Goal: Task Accomplishment & Management: Manage account settings

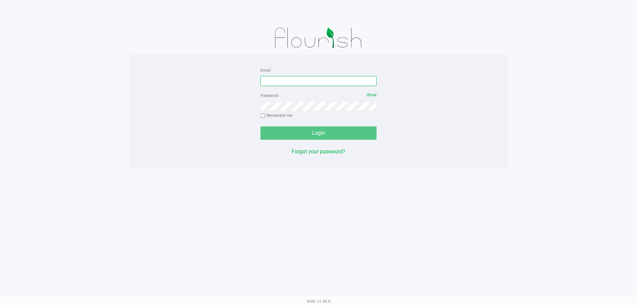
click at [268, 82] on input "Email" at bounding box center [318, 81] width 116 height 10
type input "[EMAIL_ADDRESS][DOMAIN_NAME]"
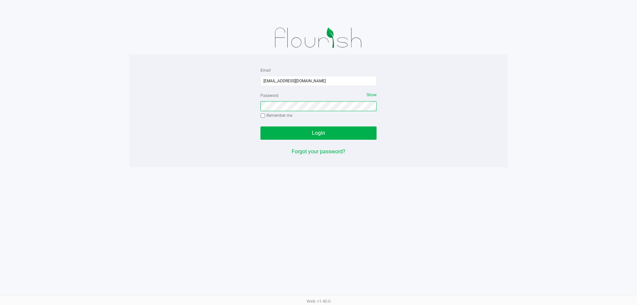
click at [260, 126] on button "Login" at bounding box center [318, 132] width 116 height 13
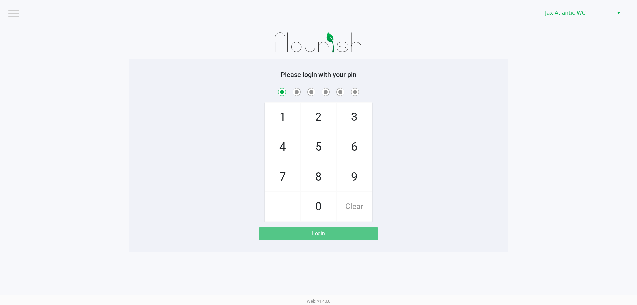
checkbox input "true"
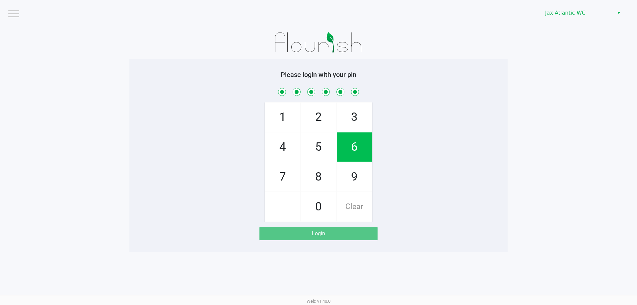
checkbox input "true"
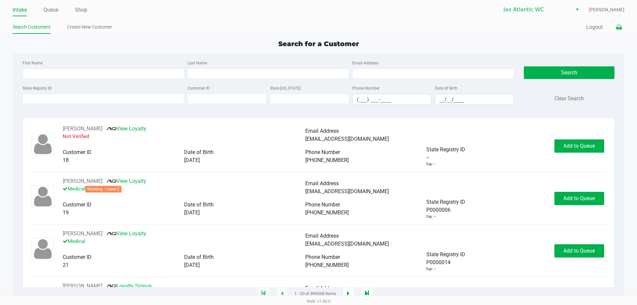
click at [622, 24] on button at bounding box center [618, 27] width 11 height 12
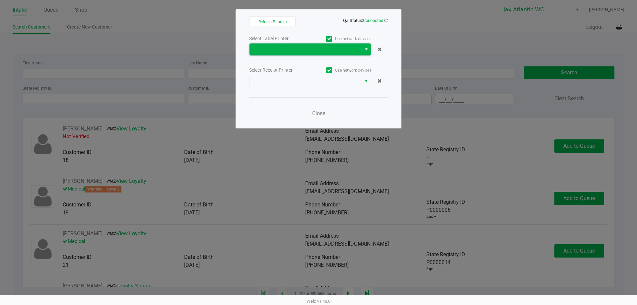
drag, startPoint x: 272, startPoint y: 51, endPoint x: 279, endPoint y: 46, distance: 8.9
click at [272, 50] on span at bounding box center [305, 49] width 104 height 8
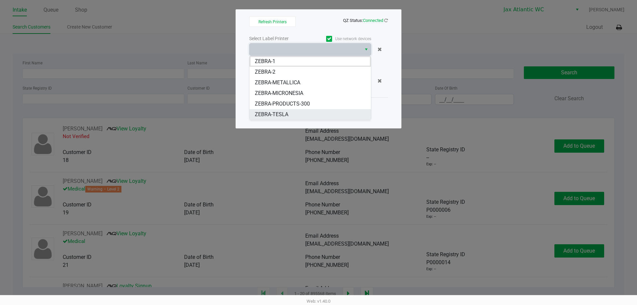
click at [288, 114] on li "ZEBRA-TESLA" at bounding box center [309, 114] width 121 height 11
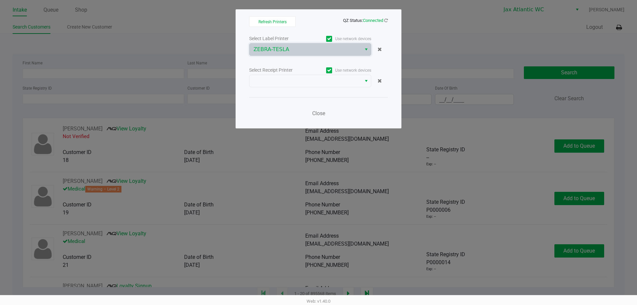
click at [287, 91] on div "Select Label Printer Use network devices ZEBRA-TESLA Select Receipt Printer Use…" at bounding box center [318, 77] width 139 height 87
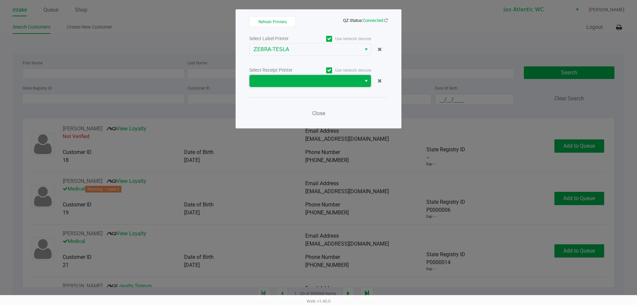
click at [280, 80] on span at bounding box center [305, 81] width 104 height 8
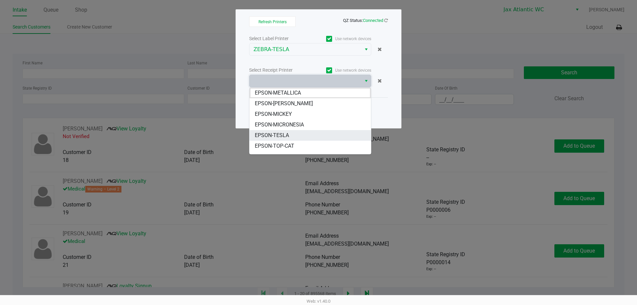
click at [286, 135] on span "EPSON-TESLA" at bounding box center [272, 135] width 34 height 8
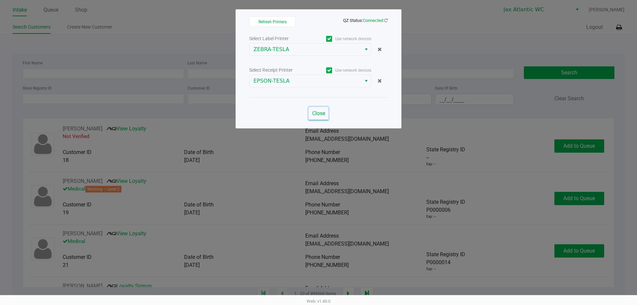
drag, startPoint x: 309, startPoint y: 116, endPoint x: 313, endPoint y: 115, distance: 4.1
click at [313, 115] on button "Close" at bounding box center [318, 113] width 20 height 13
drag, startPoint x: 313, startPoint y: 115, endPoint x: 317, endPoint y: 112, distance: 4.7
click at [316, 113] on div "Refresh Printers QZ Status: Connected Select Label Printer Use network devices …" at bounding box center [318, 68] width 166 height 119
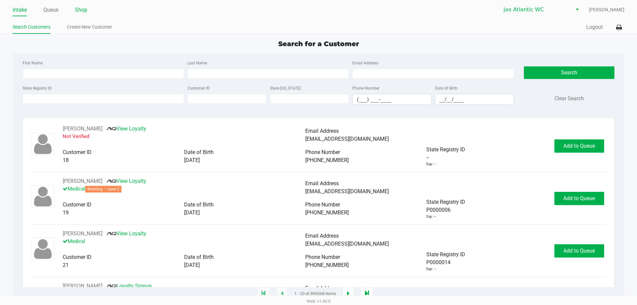
click at [84, 9] on link "Shop" at bounding box center [81, 9] width 12 height 9
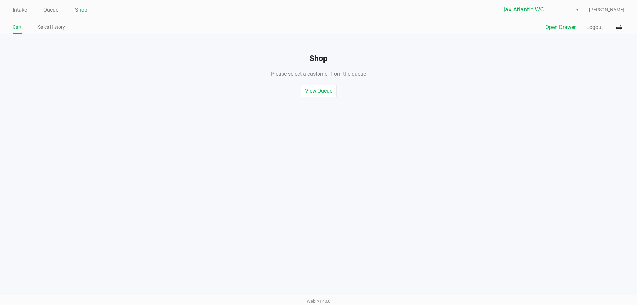
click at [569, 25] on button "Open Drawer" at bounding box center [560, 27] width 30 height 8
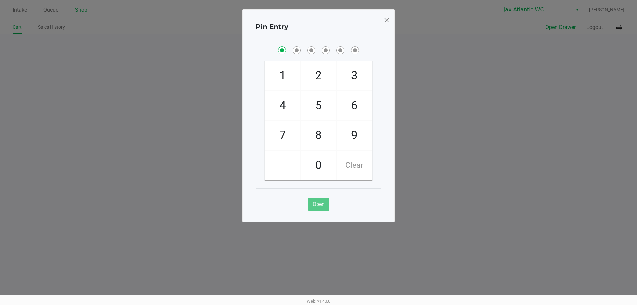
checkbox input "true"
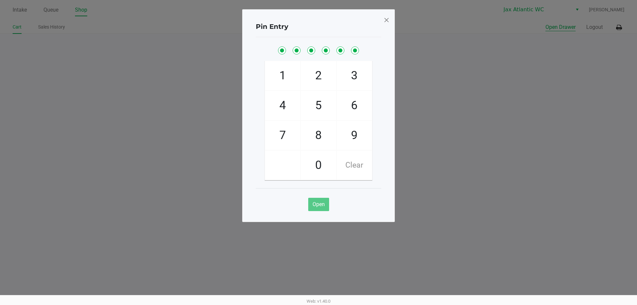
checkbox input "true"
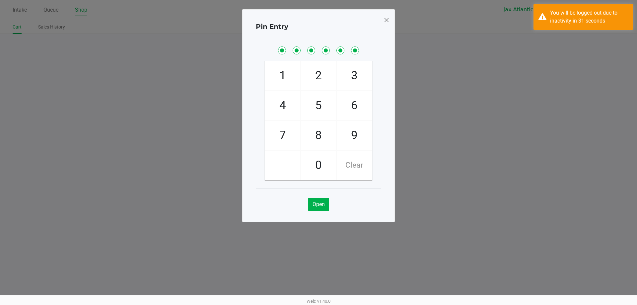
click at [386, 20] on span at bounding box center [386, 20] width 6 height 11
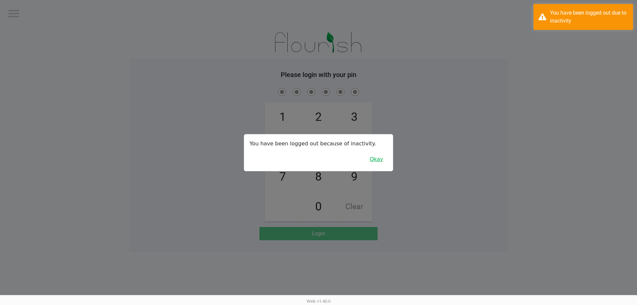
click at [381, 165] on div "You have been logged out because of inactivity. Okay" at bounding box center [318, 152] width 149 height 36
click at [382, 162] on button "Okay" at bounding box center [376, 159] width 22 height 13
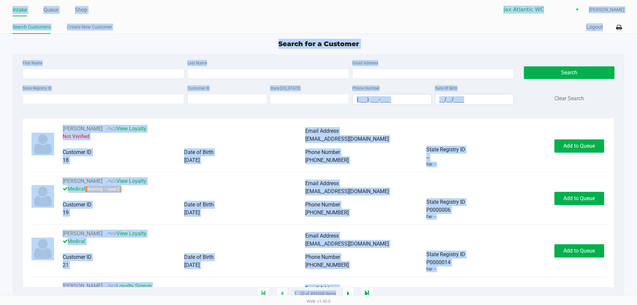
click at [455, 27] on div "Quick Sale Logout" at bounding box center [471, 27] width 306 height 12
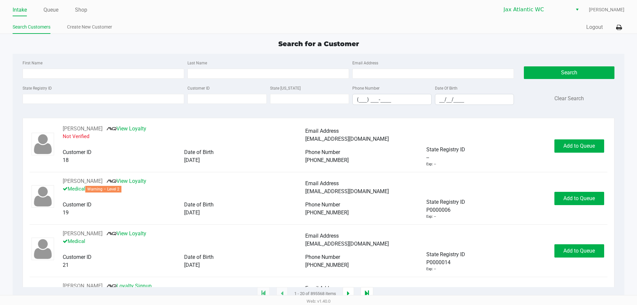
click at [455, 27] on div "Quick Sale Logout" at bounding box center [471, 27] width 306 height 12
click at [97, 102] on input "State Registry ID" at bounding box center [103, 99] width 161 height 10
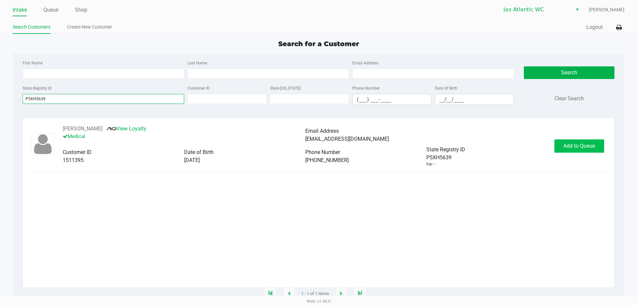
type input "P5XH5639"
click at [572, 143] on span "Add to Queue" at bounding box center [579, 146] width 32 height 6
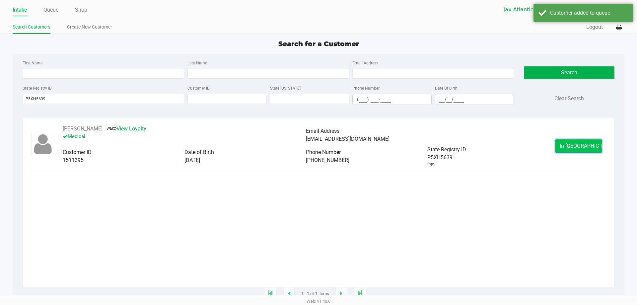
click at [572, 145] on span "In Queue" at bounding box center [587, 146] width 56 height 6
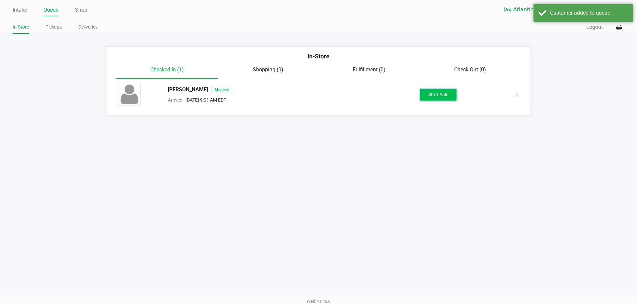
click at [441, 95] on button "Start Sale" at bounding box center [438, 95] width 36 height 12
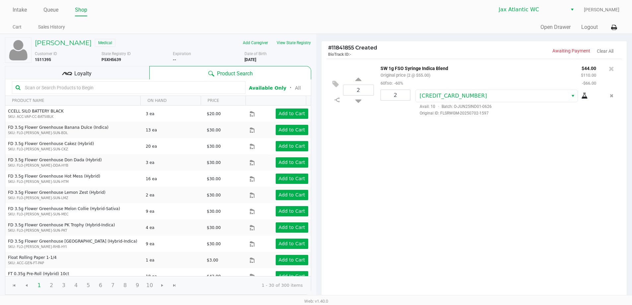
click at [462, 208] on div "2 SW 1g FSO Syringe Indica Blend Original price (2 @ $55.00) 60fso: -60% $44.00…" at bounding box center [473, 179] width 305 height 241
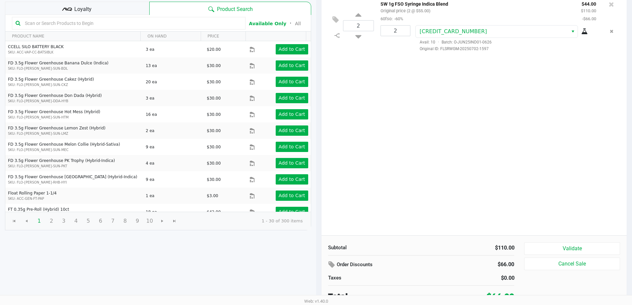
scroll to position [68, 0]
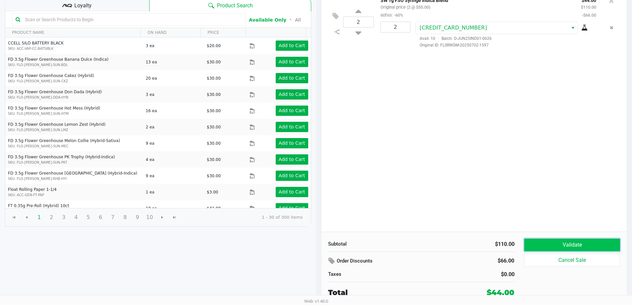
click at [560, 240] on button "Validate" at bounding box center [571, 244] width 95 height 13
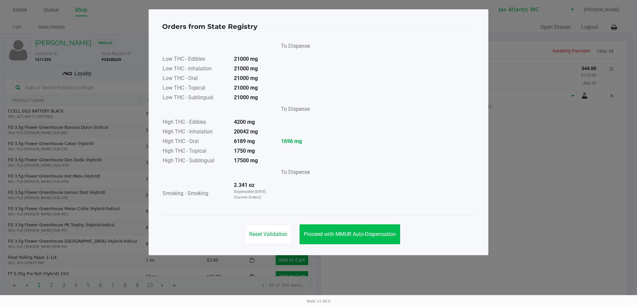
drag, startPoint x: 348, startPoint y: 217, endPoint x: 349, endPoint y: 224, distance: 7.6
click at [348, 219] on div "Reset Validation Proceed with MMUR Auto-Dispensation" at bounding box center [318, 231] width 312 height 33
drag, startPoint x: 349, startPoint y: 224, endPoint x: 350, endPoint y: 231, distance: 6.8
click at [349, 225] on button "Proceed with MMUR Auto-Dispensation" at bounding box center [349, 234] width 100 height 20
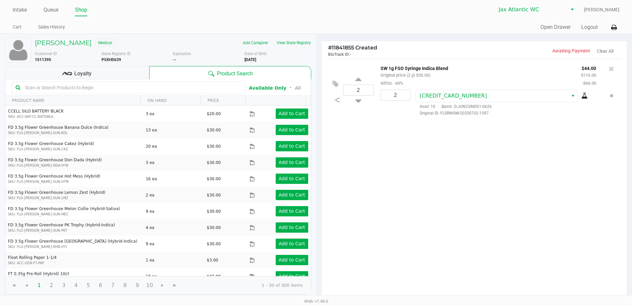
click at [350, 231] on div "Reset Validation Proceed with MMUR Auto-Dispensation" at bounding box center [316, 214] width 312 height 33
drag, startPoint x: 498, startPoint y: 113, endPoint x: 415, endPoint y: 119, distance: 83.1
click at [415, 119] on div "2 SW 1g FSO Syringe Indica Blend Original price (2 @ $55.00) 60fso: -60% $44.00…" at bounding box center [473, 90] width 295 height 62
click at [417, 116] on div "2 SW 1g FSO Syringe Indica Blend Original price (2 @ $55.00) 60fso: -60% $44.00…" at bounding box center [473, 90] width 295 height 62
click at [470, 132] on div "2 SW 1g FSO Syringe Indica Blend Original price (2 @ $55.00) 60fso: -60% $44.00…" at bounding box center [473, 179] width 305 height 241
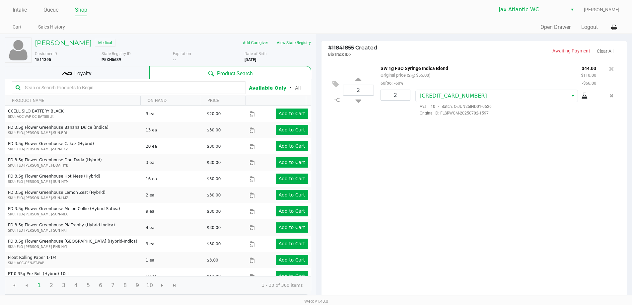
click at [588, 163] on div "2 SW 1g FSO Syringe Indica Blend Original price (2 @ $55.00) 60fso: -60% $44.00…" at bounding box center [473, 179] width 305 height 241
drag, startPoint x: 491, startPoint y: 112, endPoint x: 443, endPoint y: 137, distance: 53.5
click at [441, 132] on div "2 SW 1g FSO Syringe Indica Blend Original price (2 @ $55.00) 60fso: -60% $44.00…" at bounding box center [473, 179] width 305 height 241
click at [446, 138] on div "2 SW 1g FSO Syringe Indica Blend Original price (2 @ $55.00) 60fso: -60% $44.00…" at bounding box center [473, 179] width 305 height 241
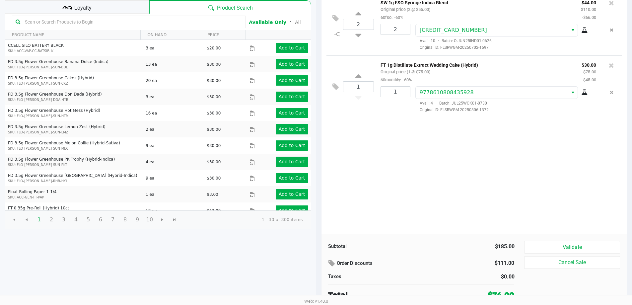
scroll to position [68, 0]
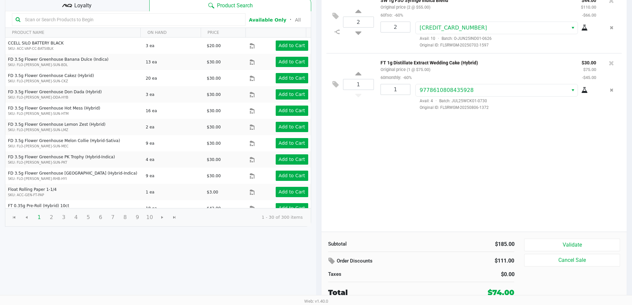
click at [556, 238] on div "Subtotal $185.00 Order Discounts $111.00 Taxes $0.00 Total $74.00 Validate Canc…" at bounding box center [473, 267] width 305 height 73
click at [561, 243] on button "Validate" at bounding box center [571, 244] width 95 height 13
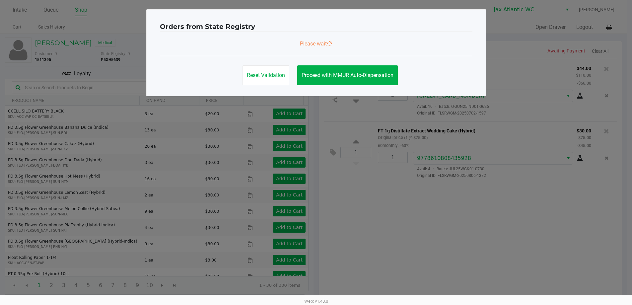
scroll to position [0, 0]
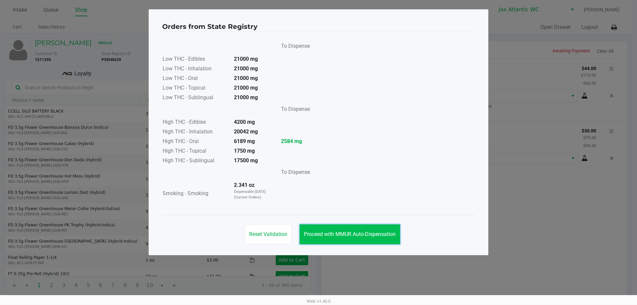
drag, startPoint x: 364, startPoint y: 233, endPoint x: 386, endPoint y: 237, distance: 22.0
click at [366, 235] on span "Proceed with MMUR Auto-Dispensation" at bounding box center [350, 234] width 92 height 6
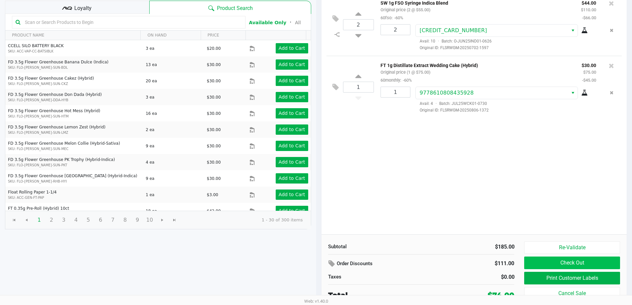
scroll to position [68, 0]
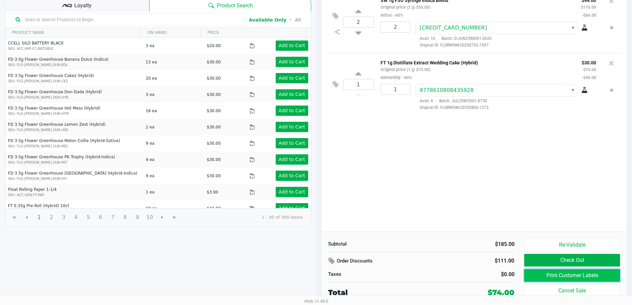
click at [565, 274] on button "Print Customer Labels" at bounding box center [571, 275] width 95 height 13
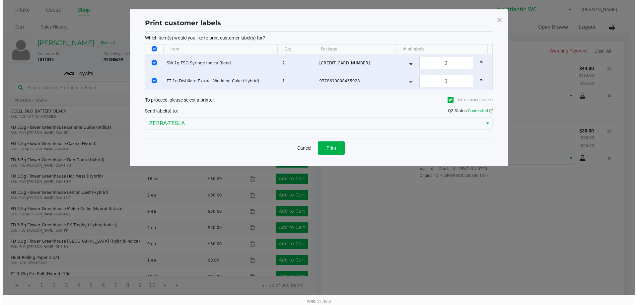
scroll to position [0, 0]
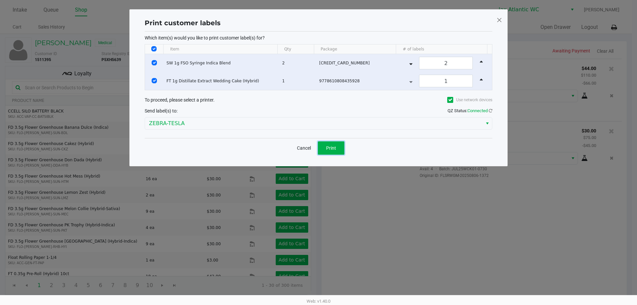
click at [335, 149] on span "Print" at bounding box center [331, 147] width 10 height 5
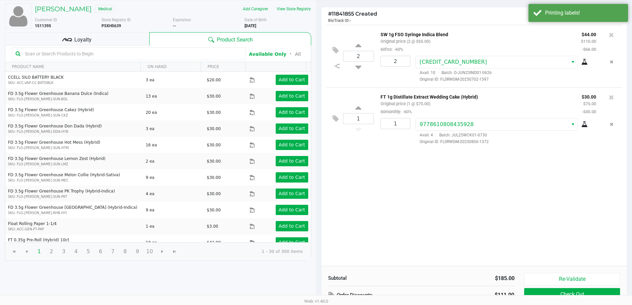
scroll to position [68, 0]
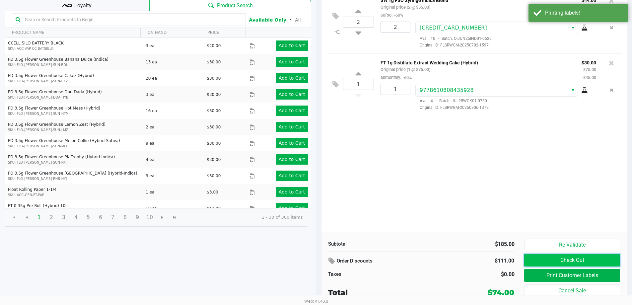
click at [542, 261] on button "Check Out" at bounding box center [571, 260] width 95 height 13
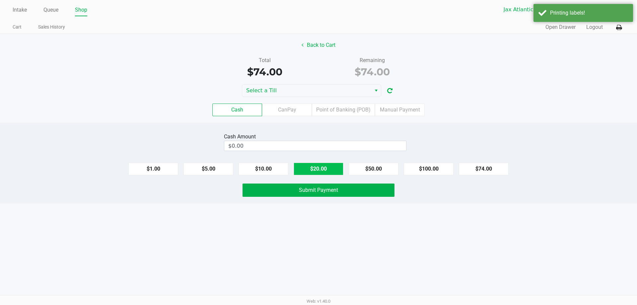
click at [309, 171] on button "$20.00" at bounding box center [318, 168] width 50 height 13
drag, startPoint x: 272, startPoint y: 164, endPoint x: 275, endPoint y: 177, distance: 13.5
click at [272, 164] on button "$10.00" at bounding box center [263, 168] width 50 height 13
drag, startPoint x: 277, startPoint y: 186, endPoint x: 288, endPoint y: 146, distance: 42.2
click at [278, 184] on button "Submit Payment" at bounding box center [318, 189] width 152 height 13
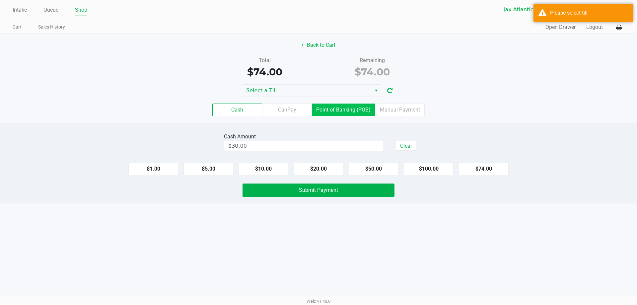
click at [341, 111] on label "Point of Banking (POB)" at bounding box center [343, 109] width 63 height 13
click at [0, 0] on 7 "Point of Banking (POB)" at bounding box center [0, 0] width 0 height 0
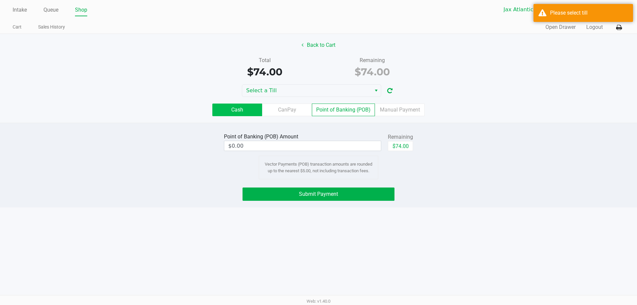
click at [244, 109] on label "Cash" at bounding box center [237, 109] width 50 height 13
click at [0, 0] on 0 "Cash" at bounding box center [0, 0] width 0 height 0
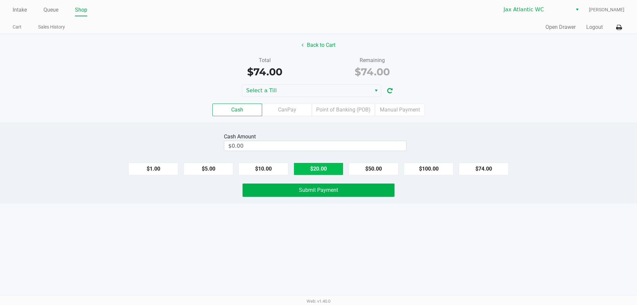
click at [312, 165] on button "$20.00" at bounding box center [318, 168] width 50 height 13
click at [269, 166] on button "$10.00" at bounding box center [263, 168] width 50 height 13
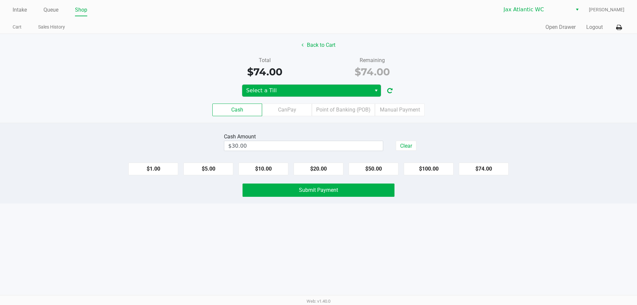
drag, startPoint x: 275, startPoint y: 80, endPoint x: 281, endPoint y: 91, distance: 12.3
click at [278, 86] on div "Back to Cart Total $74.00 Remaining $74.00 Select a Till Cash CanPay Point of B…" at bounding box center [318, 78] width 637 height 89
click at [281, 91] on span "Select a Till" at bounding box center [306, 91] width 121 height 8
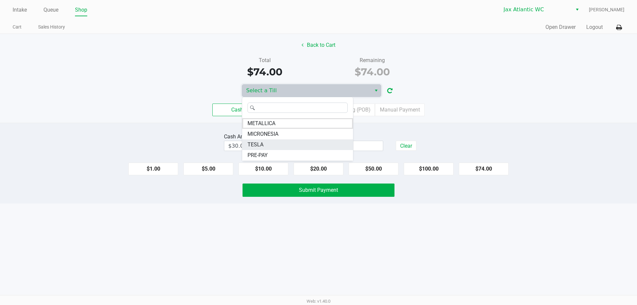
click at [277, 141] on li "TESLA" at bounding box center [297, 144] width 111 height 11
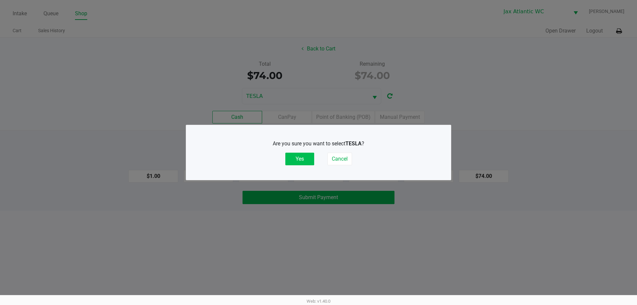
click at [303, 161] on button "Yes" at bounding box center [299, 159] width 29 height 13
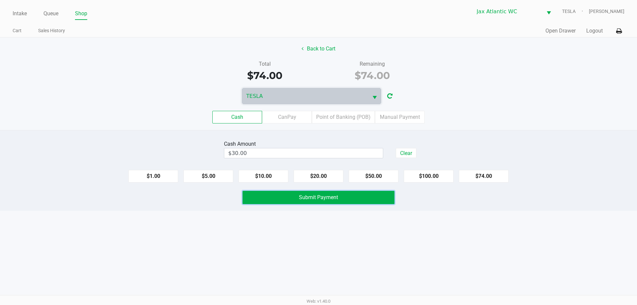
drag, startPoint x: 332, startPoint y: 201, endPoint x: 333, endPoint y: 195, distance: 5.8
click at [332, 200] on button "Submit Payment" at bounding box center [318, 197] width 152 height 13
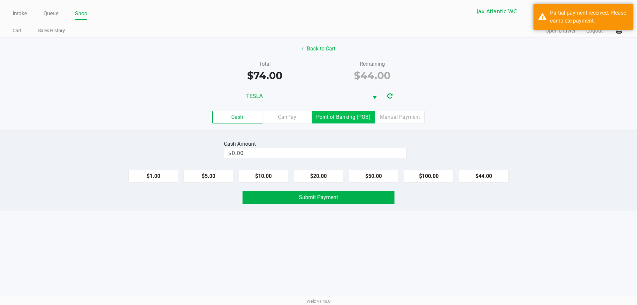
click at [333, 120] on label "Point of Banking (POB)" at bounding box center [343, 117] width 63 height 13
click at [0, 0] on 7 "Point of Banking (POB)" at bounding box center [0, 0] width 0 height 0
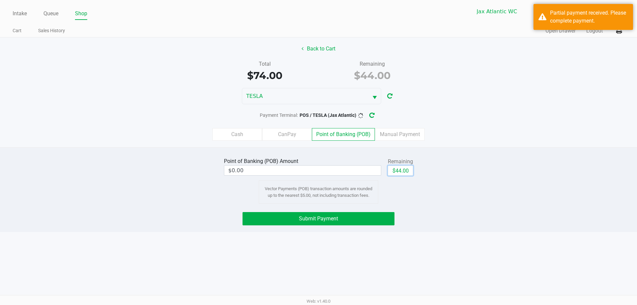
click at [397, 172] on button "$44.00" at bounding box center [400, 170] width 25 height 10
type input "$44.00"
click at [337, 216] on span "Submit Payment" at bounding box center [318, 218] width 39 height 6
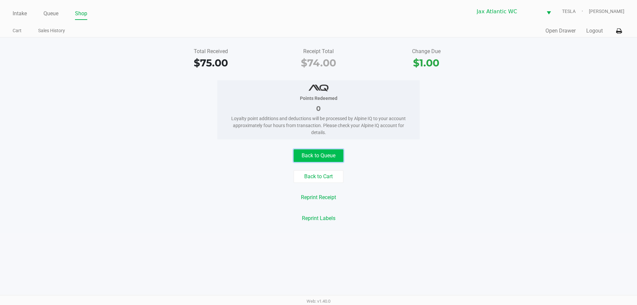
click at [323, 155] on button "Back to Queue" at bounding box center [318, 155] width 50 height 13
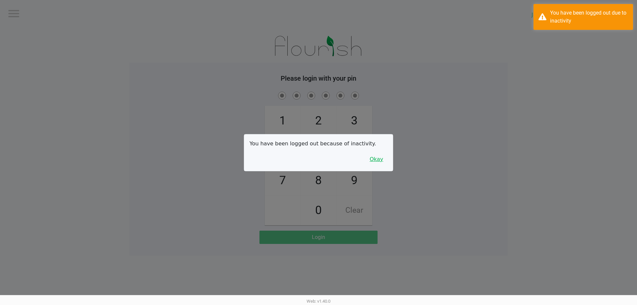
drag, startPoint x: 379, startPoint y: 159, endPoint x: 372, endPoint y: 159, distance: 6.6
click at [379, 159] on button "Okay" at bounding box center [376, 159] width 22 height 13
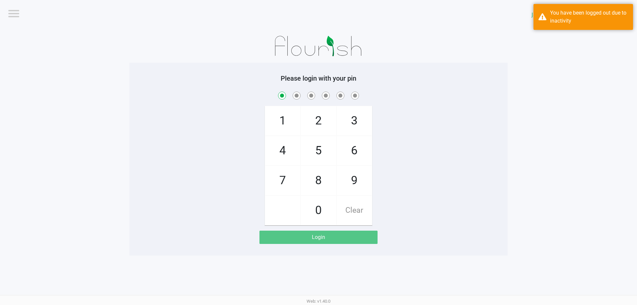
checkbox input "true"
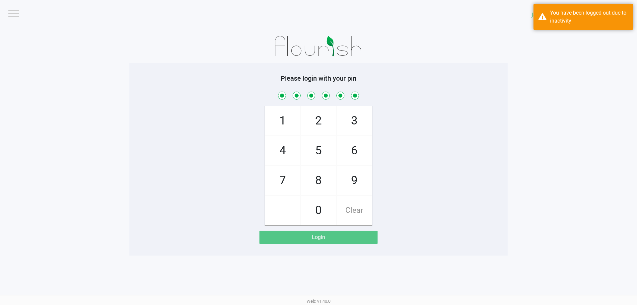
checkbox input "true"
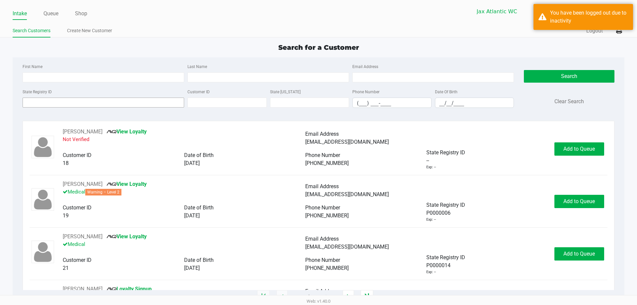
click at [140, 107] on div "State Registry ID Customer ID State ID Phone Number (___) ___-____ Date Of Birt…" at bounding box center [268, 101] width 494 height 26
click at [143, 104] on input "State Registry ID" at bounding box center [103, 102] width 161 height 10
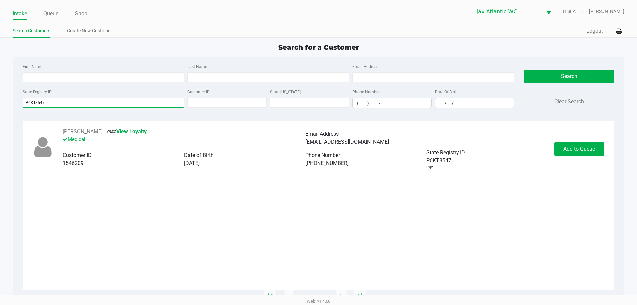
type input "P6KT8547"
drag, startPoint x: 450, startPoint y: 124, endPoint x: 435, endPoint y: 137, distance: 19.3
click at [438, 137] on div "First Name Last Name Email Address State Registry ID P6KT8547 Customer ID State…" at bounding box center [318, 176] width 611 height 239
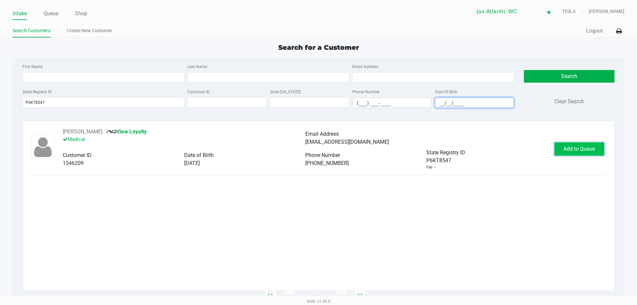
click at [568, 142] on button "Add to Queue" at bounding box center [579, 148] width 50 height 13
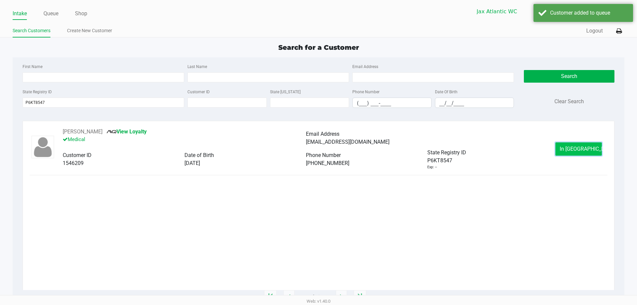
click at [564, 151] on button "In Queue" at bounding box center [578, 148] width 46 height 13
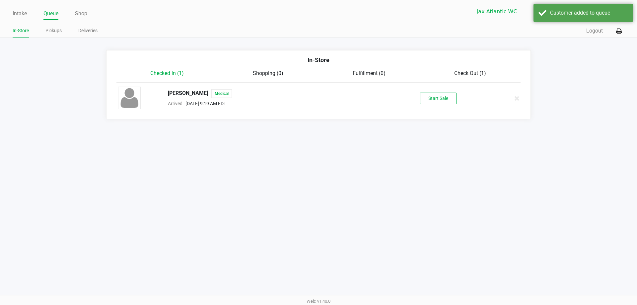
click at [448, 104] on div "RAYMOND MC NAIR Medical Arrived Aug 25, 2025 9:19 AM EDT Start Sale" at bounding box center [318, 98] width 411 height 23
click at [447, 102] on button "Start Sale" at bounding box center [438, 99] width 36 height 12
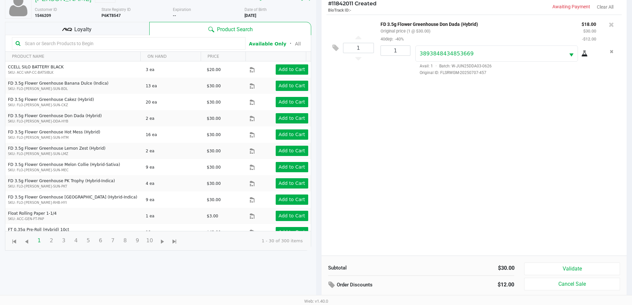
scroll to position [72, 0]
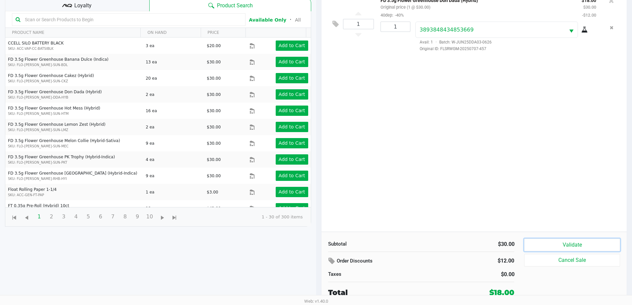
click at [561, 242] on button "Validate" at bounding box center [571, 244] width 95 height 13
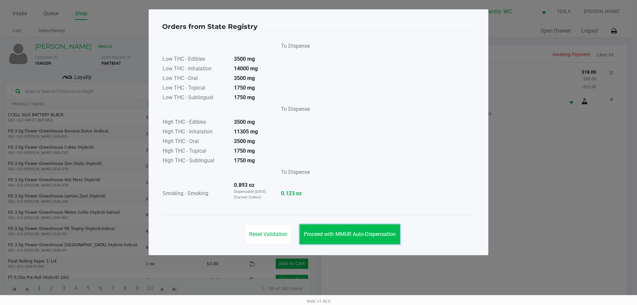
click at [356, 230] on button "Proceed with MMUR Auto-Dispensation" at bounding box center [349, 234] width 100 height 20
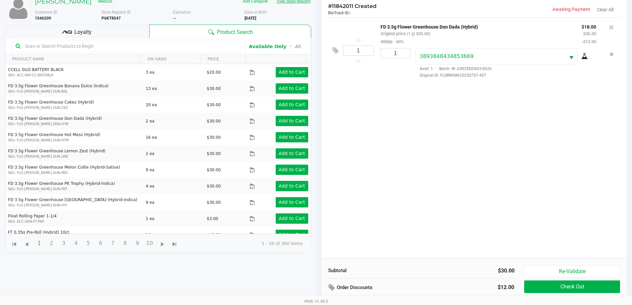
scroll to position [33, 0]
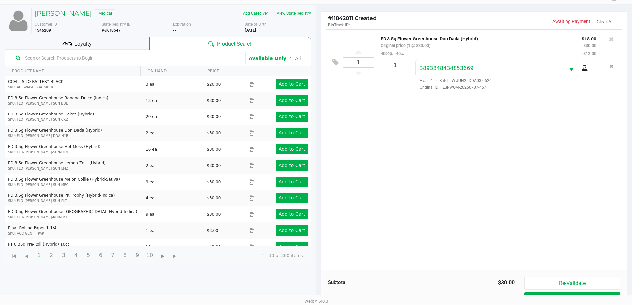
click at [305, 14] on button "View State Registry" at bounding box center [291, 13] width 39 height 11
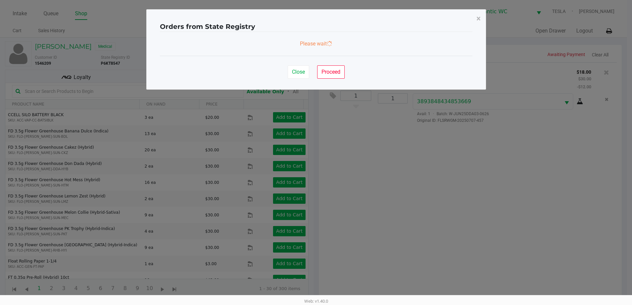
scroll to position [0, 0]
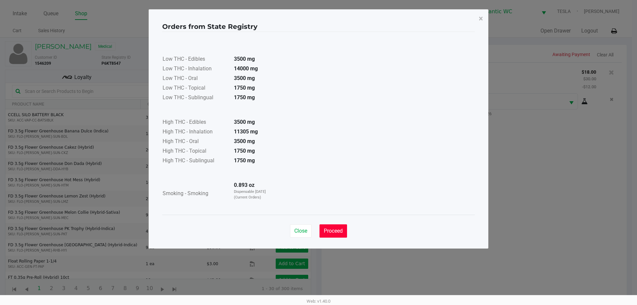
click at [342, 237] on button "Proceed" at bounding box center [333, 230] width 28 height 13
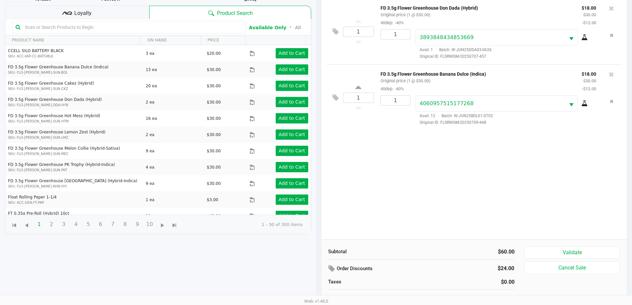
scroll to position [72, 0]
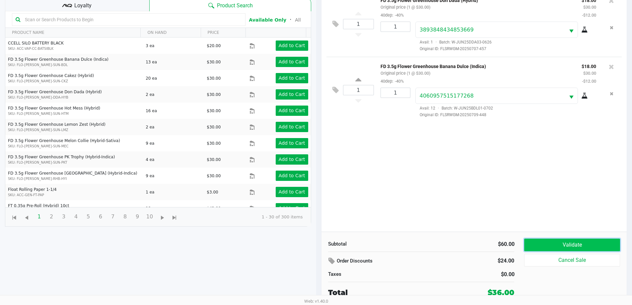
click at [560, 246] on button "Validate" at bounding box center [571, 244] width 95 height 13
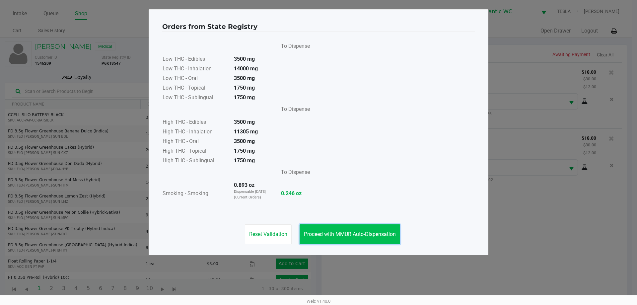
click at [348, 237] on span "Proceed with MMUR Auto-Dispensation" at bounding box center [350, 234] width 92 height 6
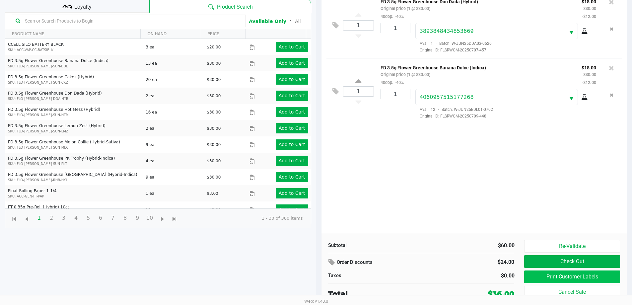
scroll to position [72, 0]
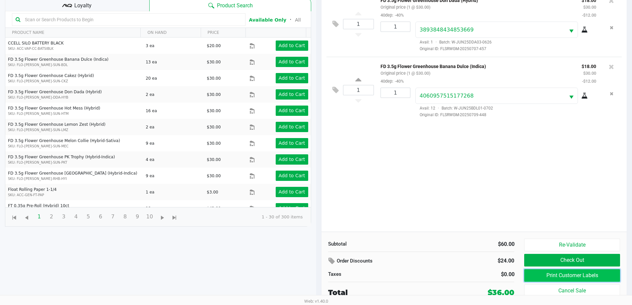
click at [554, 274] on button "Print Customer Labels" at bounding box center [571, 275] width 95 height 13
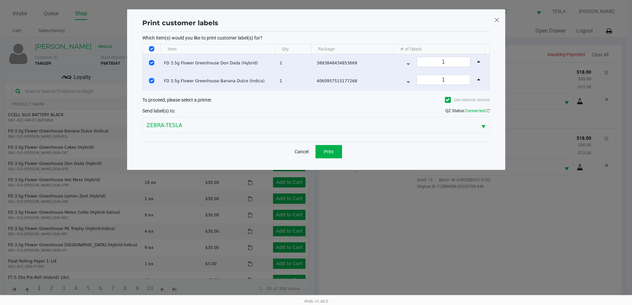
scroll to position [0, 0]
click at [347, 152] on div "Cancel Print" at bounding box center [319, 152] width 348 height 20
click at [329, 149] on span "Print" at bounding box center [331, 151] width 10 height 5
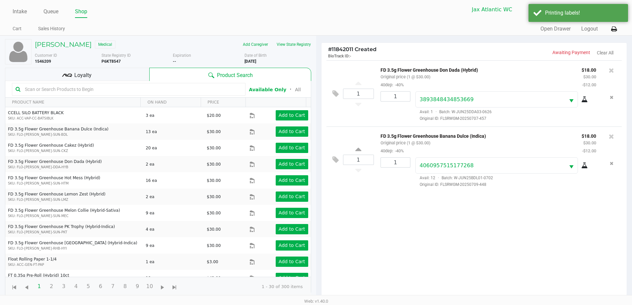
scroll to position [72, 0]
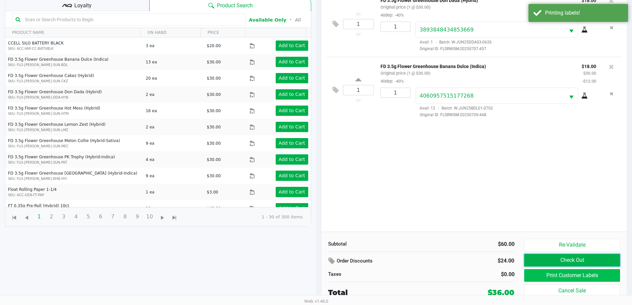
drag, startPoint x: 546, startPoint y: 262, endPoint x: 539, endPoint y: 275, distance: 14.8
click at [545, 261] on button "Check Out" at bounding box center [571, 260] width 95 height 13
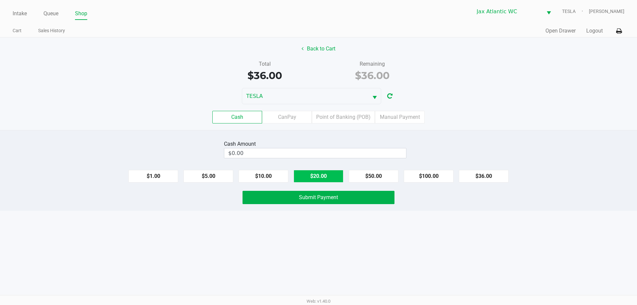
click at [316, 176] on button "$20.00" at bounding box center [318, 176] width 50 height 13
click at [315, 176] on button "$20.00" at bounding box center [318, 176] width 50 height 13
type input "$40.00"
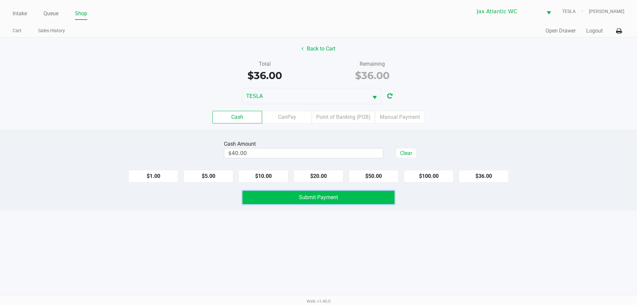
click at [319, 204] on button "Submit Payment" at bounding box center [318, 197] width 152 height 13
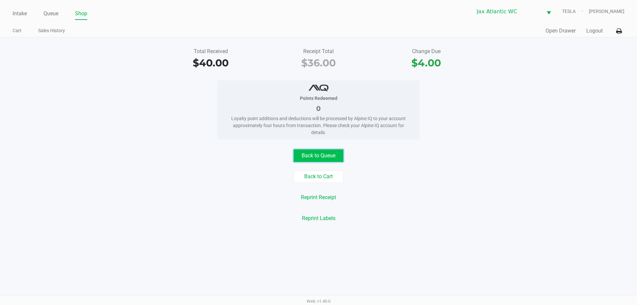
click at [319, 156] on button "Back to Queue" at bounding box center [318, 155] width 50 height 13
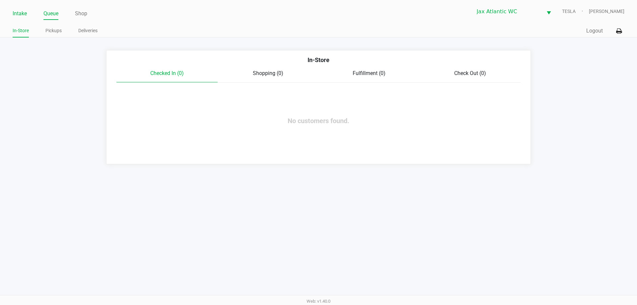
click at [22, 14] on link "Intake" at bounding box center [20, 13] width 14 height 9
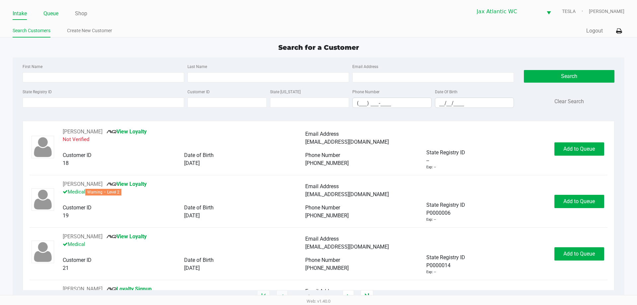
click at [58, 12] on link "Queue" at bounding box center [50, 13] width 15 height 9
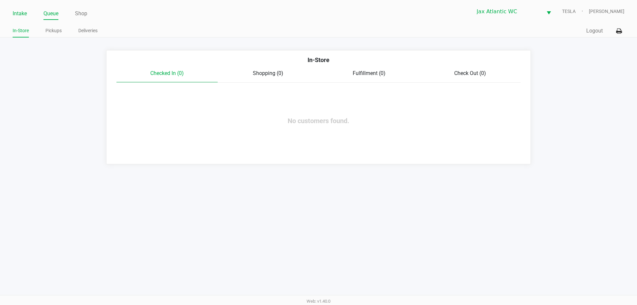
click at [16, 18] on link "Intake" at bounding box center [20, 13] width 14 height 9
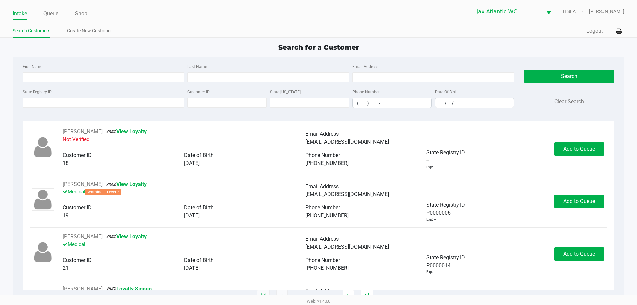
click at [78, 108] on div "State Registry ID Customer ID State ID Phone Number (___) ___-____ Date Of Birt…" at bounding box center [268, 101] width 494 height 26
drag, startPoint x: 78, startPoint y: 108, endPoint x: 78, endPoint y: 103, distance: 5.3
click at [78, 107] on div "State Registry ID Customer ID State ID Phone Number (___) ___-____ Date Of Birt…" at bounding box center [268, 101] width 494 height 26
click at [77, 102] on input "State Registry ID" at bounding box center [103, 102] width 161 height 10
click at [58, 101] on input "State Registry ID" at bounding box center [103, 102] width 161 height 10
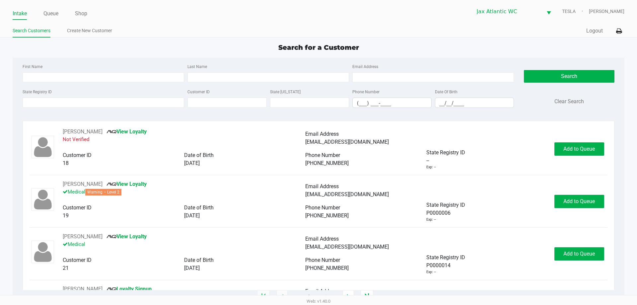
click at [306, 47] on span "Search for a Customer" at bounding box center [318, 47] width 81 height 8
click at [101, 100] on input "State Registry ID" at bounding box center [103, 102] width 161 height 10
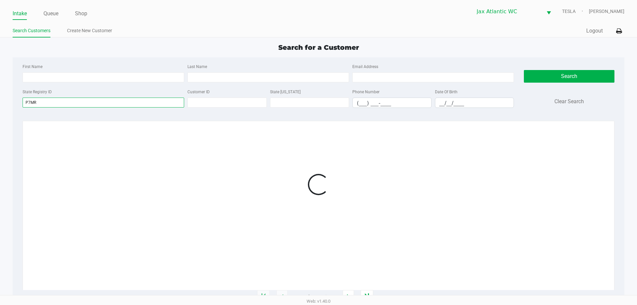
click at [45, 102] on input "P7MR" at bounding box center [103, 102] width 161 height 10
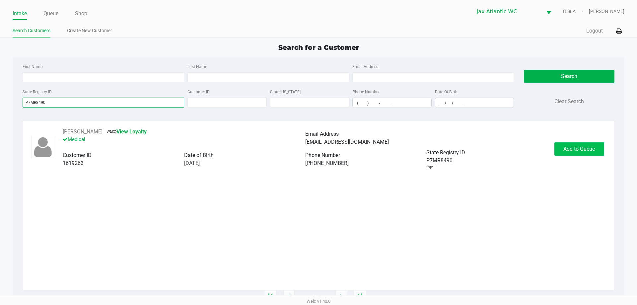
type input "P7MR8490"
click at [571, 146] on span "Add to Queue" at bounding box center [579, 149] width 32 height 6
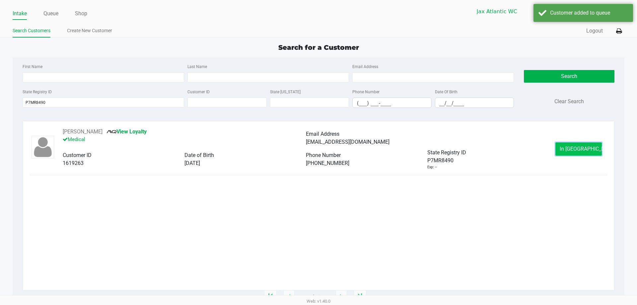
click at [568, 152] on button "In Queue" at bounding box center [578, 148] width 46 height 13
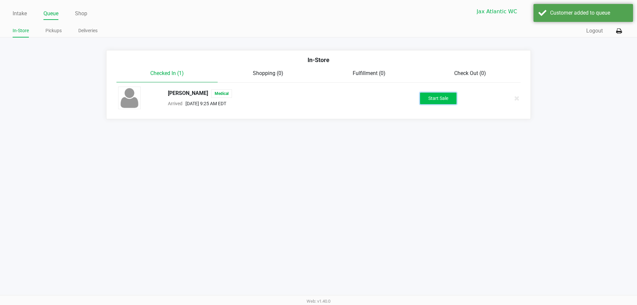
click at [434, 99] on button "Start Sale" at bounding box center [438, 99] width 36 height 12
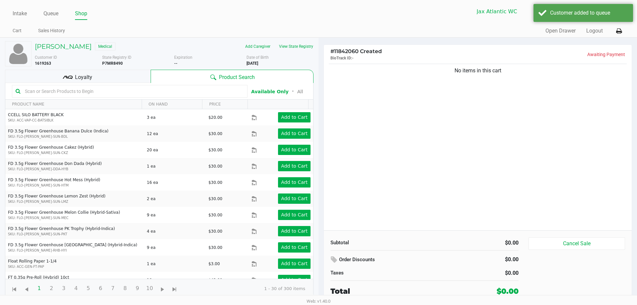
click at [387, 149] on div "No items in this cart" at bounding box center [478, 146] width 308 height 168
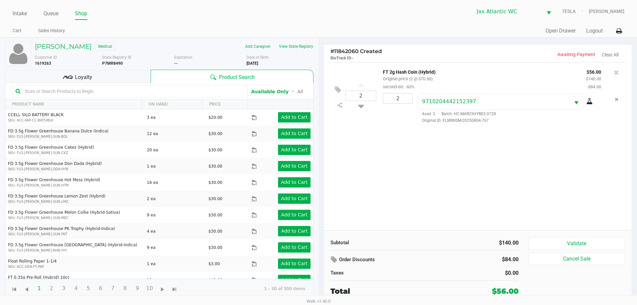
click at [437, 163] on div "2 FT 2g Hash Coin (Hybrid) Original price (2 @ $70.00) second-60: -60% $56.00 $…" at bounding box center [478, 146] width 308 height 168
click at [561, 238] on button "Validate" at bounding box center [576, 243] width 96 height 13
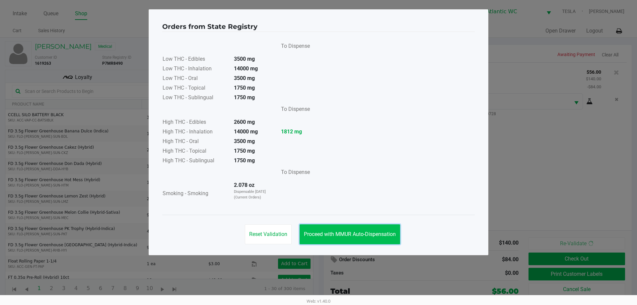
drag, startPoint x: 382, startPoint y: 234, endPoint x: 458, endPoint y: 259, distance: 80.0
click at [382, 234] on span "Proceed with MMUR Auto-Dispensation" at bounding box center [350, 234] width 92 height 6
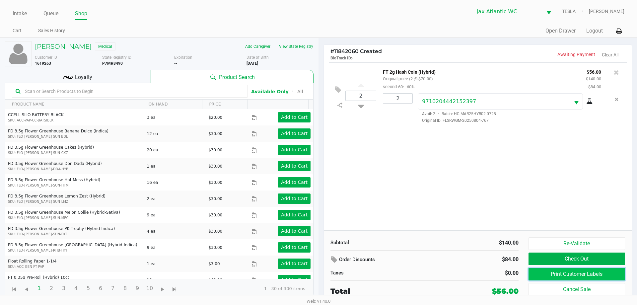
click at [552, 275] on button "Print Customer Labels" at bounding box center [576, 274] width 96 height 13
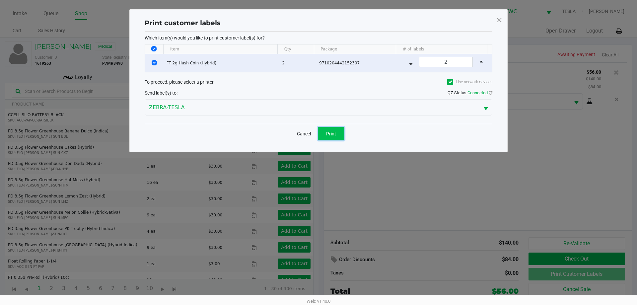
click at [331, 138] on button "Print" at bounding box center [331, 133] width 27 height 13
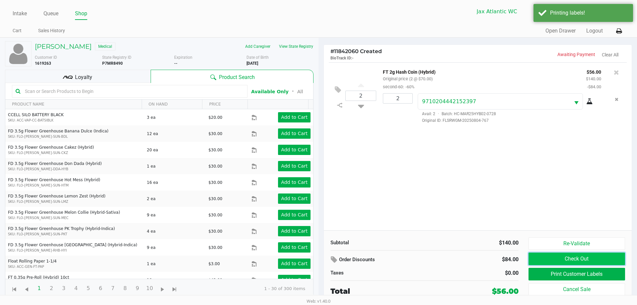
click at [548, 255] on button "Check Out" at bounding box center [576, 258] width 96 height 13
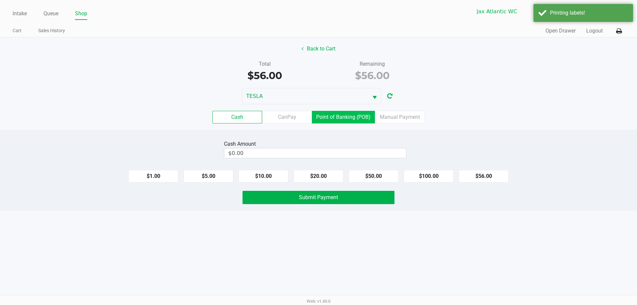
click at [365, 122] on label "Point of Banking (POB)" at bounding box center [343, 117] width 63 height 13
click at [0, 0] on 7 "Point of Banking (POB)" at bounding box center [0, 0] width 0 height 0
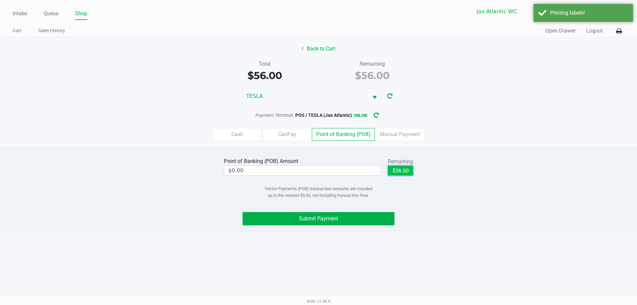
click at [409, 169] on button "$56.00" at bounding box center [400, 170] width 25 height 10
type input "$56.00"
drag, startPoint x: 381, startPoint y: 213, endPoint x: 382, endPoint y: 209, distance: 4.0
click at [380, 213] on button "Submit Payment" at bounding box center [318, 218] width 152 height 13
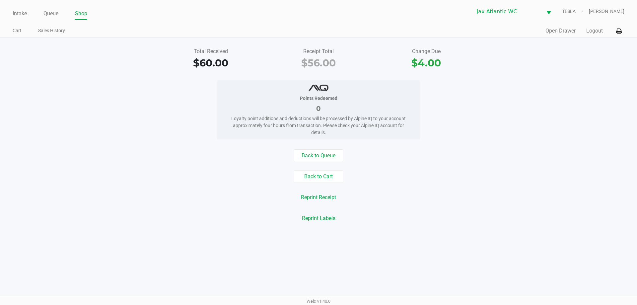
click at [314, 149] on div "Total Received $60.00 Receipt Total $56.00 Change Due $4.00 Points Redeemed 0 L…" at bounding box center [318, 134] width 637 height 195
click at [312, 159] on button "Back to Queue" at bounding box center [318, 155] width 50 height 13
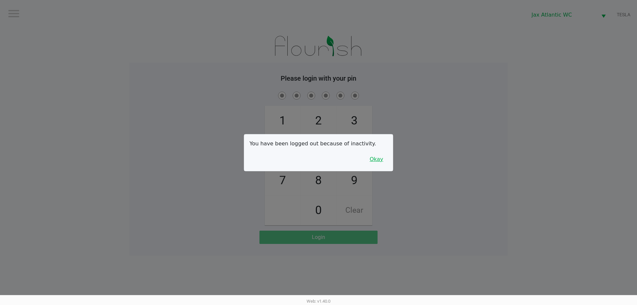
click at [379, 160] on button "Okay" at bounding box center [376, 159] width 22 height 13
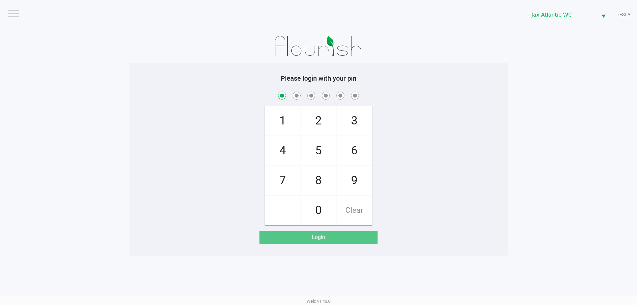
checkbox input "true"
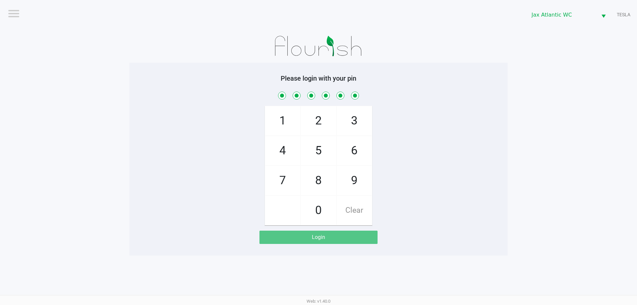
checkbox input "true"
checkbox input "false"
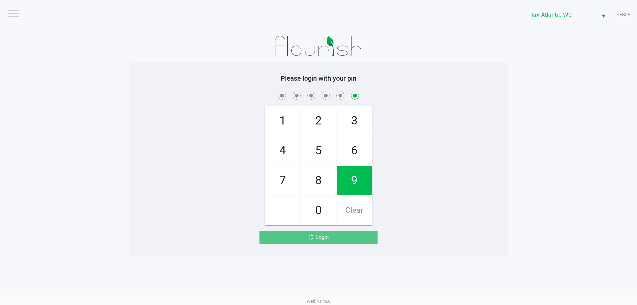
checkbox input "false"
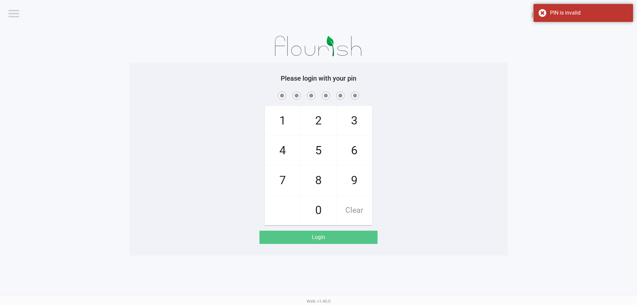
checkbox input "true"
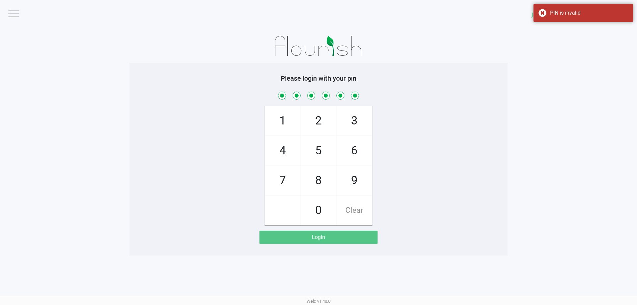
checkbox input "true"
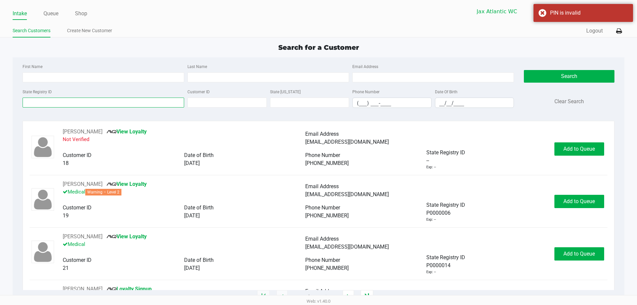
click at [83, 104] on input "State Registry ID" at bounding box center [103, 102] width 161 height 10
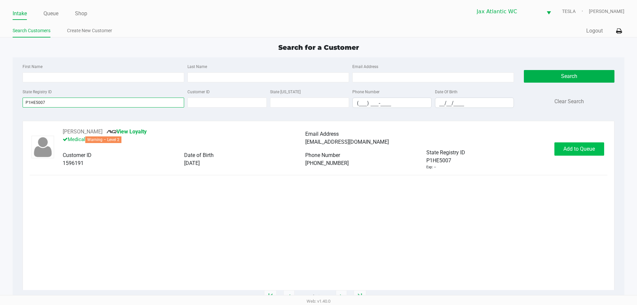
type input "P1HE5007"
click at [577, 147] on span "Add to Queue" at bounding box center [579, 149] width 32 height 6
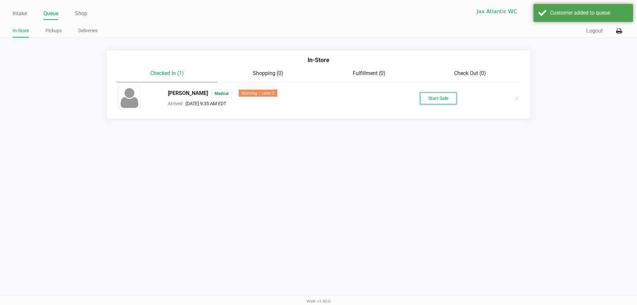
click at [423, 96] on button "Start Sale" at bounding box center [438, 99] width 36 height 12
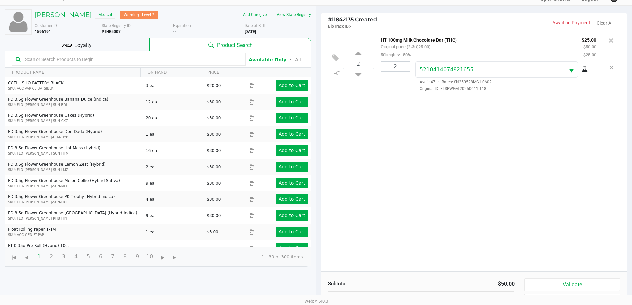
scroll to position [72, 0]
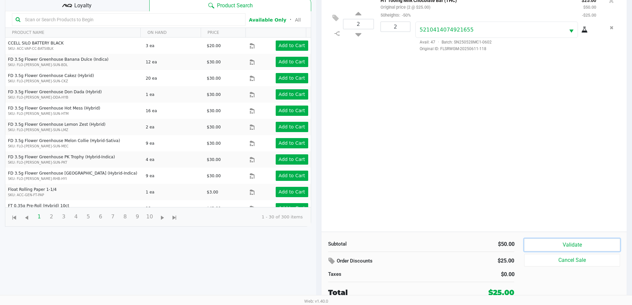
click at [563, 245] on button "Validate" at bounding box center [571, 244] width 95 height 13
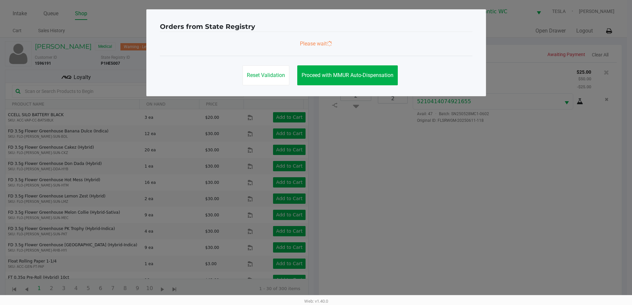
scroll to position [0, 0]
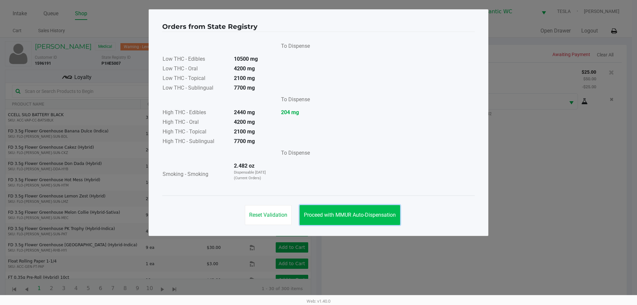
click at [395, 209] on button "Proceed with MMUR Auto-Dispensation" at bounding box center [349, 215] width 100 height 20
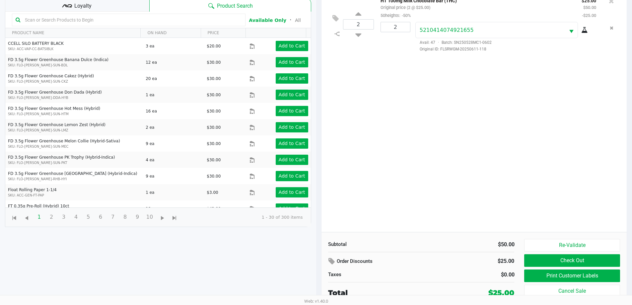
scroll to position [72, 0]
click at [551, 276] on button "Print Customer Labels" at bounding box center [571, 275] width 95 height 13
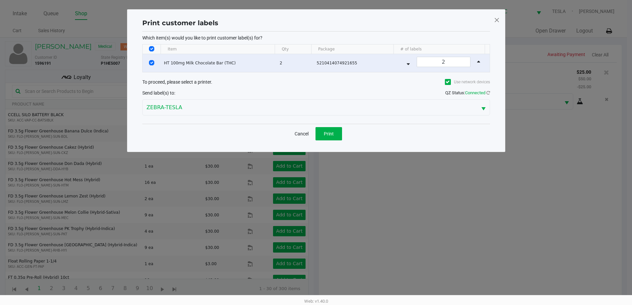
scroll to position [0, 0]
drag, startPoint x: 321, startPoint y: 137, endPoint x: 346, endPoint y: 144, distance: 25.7
click at [322, 136] on button "Print" at bounding box center [331, 133] width 27 height 13
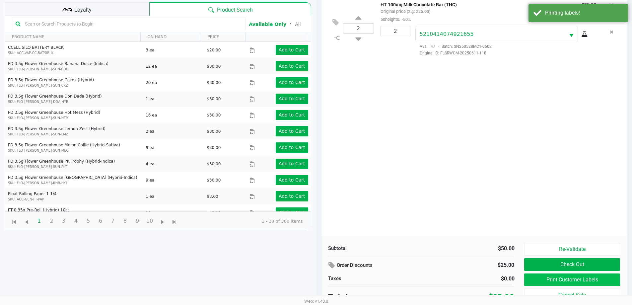
scroll to position [72, 0]
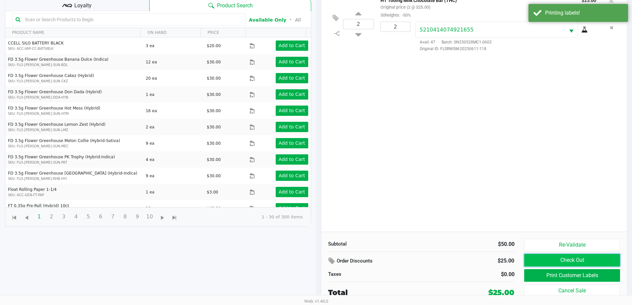
click at [537, 259] on button "Check Out" at bounding box center [571, 260] width 95 height 13
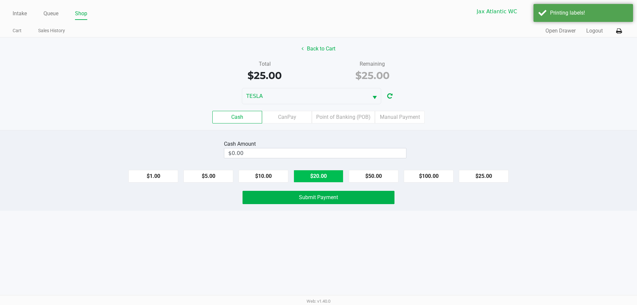
click at [319, 173] on button "$20.00" at bounding box center [318, 176] width 50 height 13
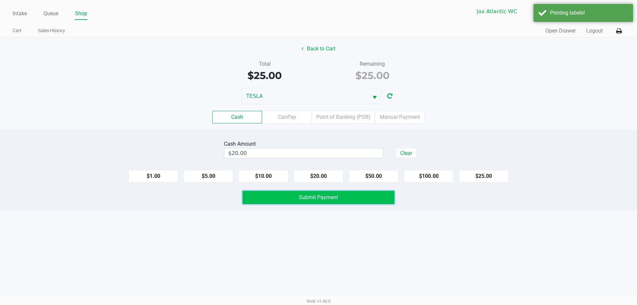
click at [311, 192] on button "Submit Payment" at bounding box center [318, 197] width 152 height 13
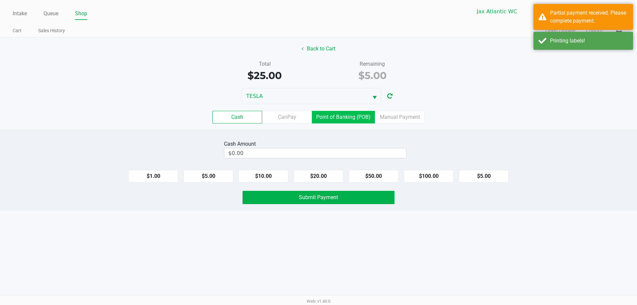
click at [328, 117] on label "Point of Banking (POB)" at bounding box center [343, 117] width 63 height 13
click at [0, 0] on 7 "Point of Banking (POB)" at bounding box center [0, 0] width 0 height 0
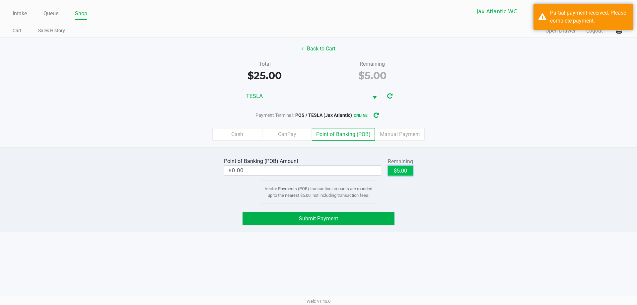
drag, startPoint x: 390, startPoint y: 168, endPoint x: 389, endPoint y: 172, distance: 4.0
click at [390, 169] on button "$5.00" at bounding box center [400, 170] width 25 height 10
type input "$5.00"
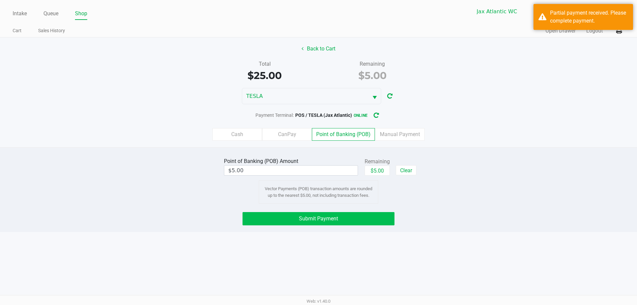
click at [345, 211] on div "Point of Banking (POB) Amount $5.00 Remaining $5.00 Clear Vector Payments (POB)…" at bounding box center [318, 189] width 637 height 85
click at [346, 214] on button "Submit Payment" at bounding box center [318, 218] width 152 height 13
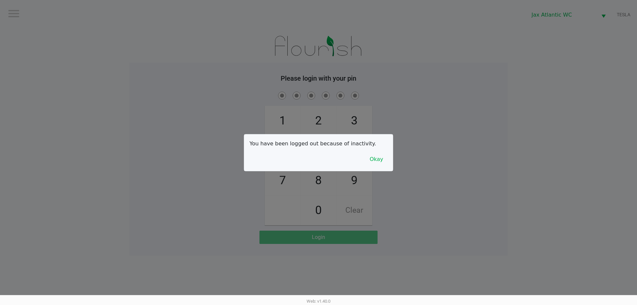
drag, startPoint x: 389, startPoint y: 160, endPoint x: 386, endPoint y: 162, distance: 3.4
click at [388, 160] on div "You have been logged out because of inactivity. Okay" at bounding box center [318, 152] width 149 height 36
click at [386, 162] on button "Okay" at bounding box center [376, 159] width 22 height 13
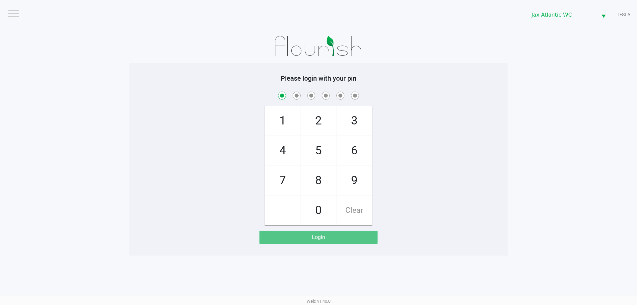
checkbox input "true"
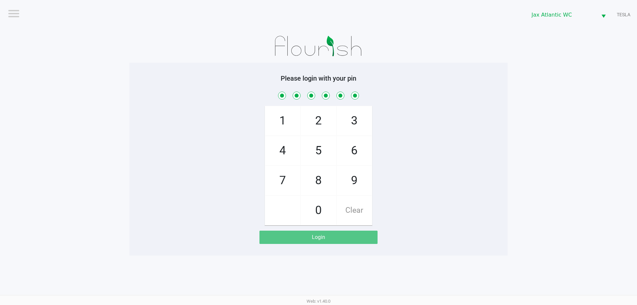
checkbox input "true"
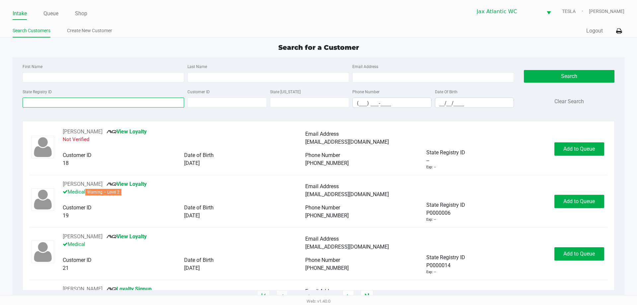
click at [115, 100] on input "State Registry ID" at bounding box center [103, 102] width 161 height 10
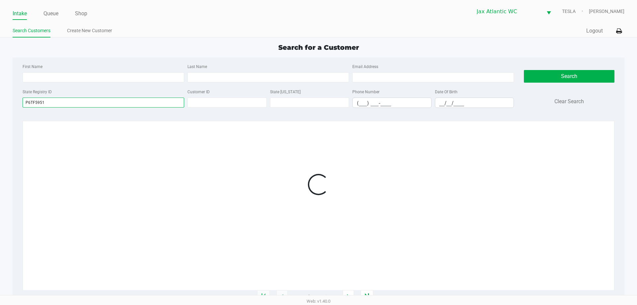
type input "P6TF5951"
click at [559, 141] on div at bounding box center [318, 184] width 577 height 113
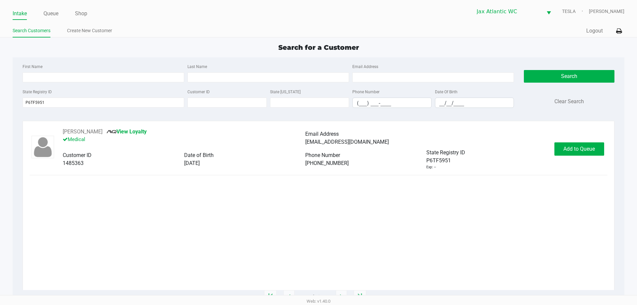
click at [558, 141] on div "Joanne Shapiro View Loyalty Medical Email Address jlyons520@yahoo.com Customer …" at bounding box center [318, 149] width 577 height 42
click at [564, 146] on span "Add to Queue" at bounding box center [579, 149] width 32 height 6
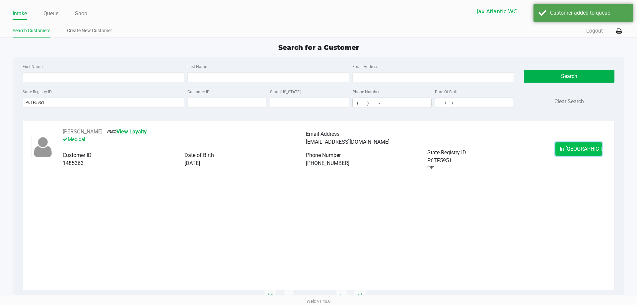
click at [559, 147] on button "In Queue" at bounding box center [578, 148] width 46 height 13
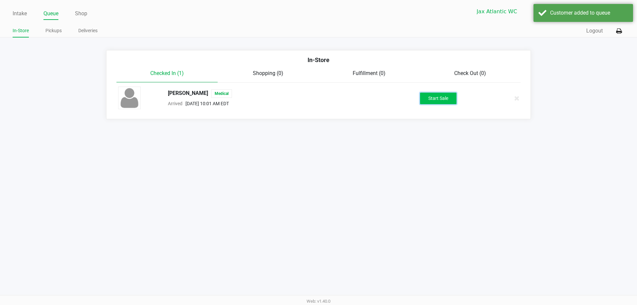
click at [425, 98] on button "Start Sale" at bounding box center [438, 99] width 36 height 12
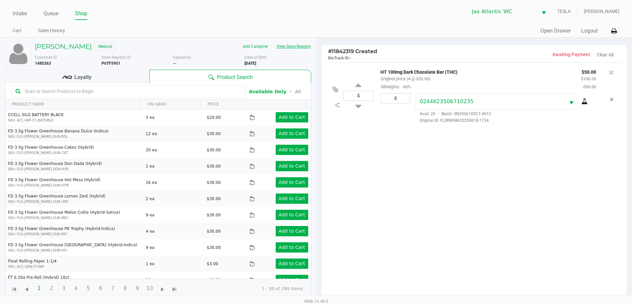
click at [286, 47] on button "View State Registry" at bounding box center [291, 46] width 39 height 11
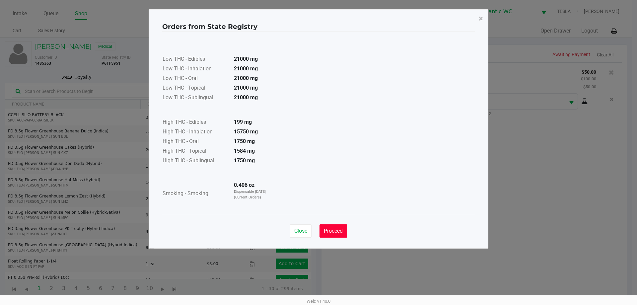
click at [344, 232] on button "Proceed" at bounding box center [333, 230] width 28 height 13
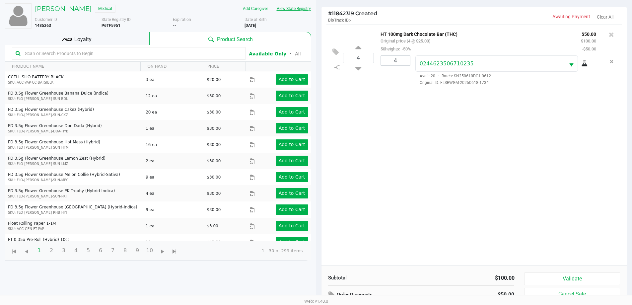
scroll to position [72, 0]
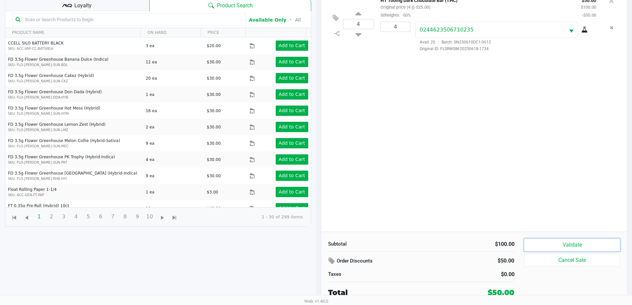
click at [553, 245] on button "Validate" at bounding box center [571, 244] width 95 height 13
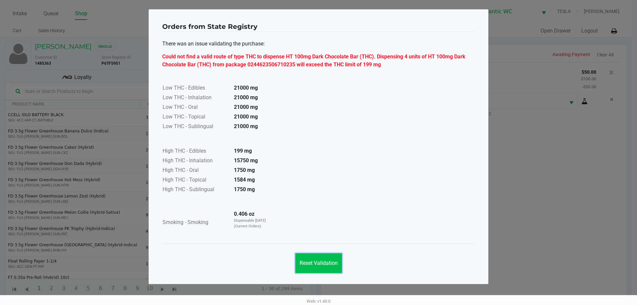
click at [320, 269] on button "Reset Validation" at bounding box center [318, 263] width 47 height 20
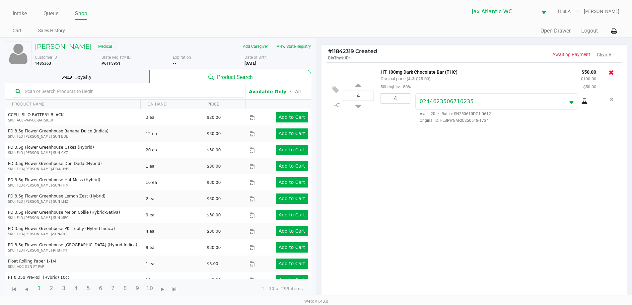
click at [611, 73] on icon at bounding box center [610, 72] width 5 height 7
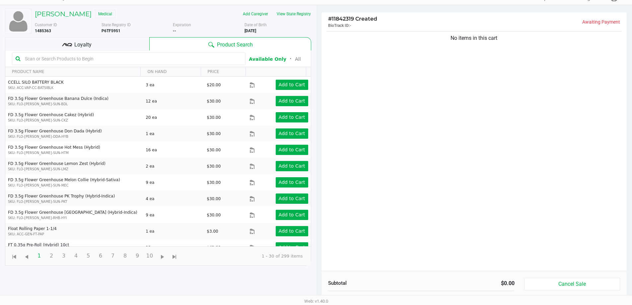
scroll to position [72, 0]
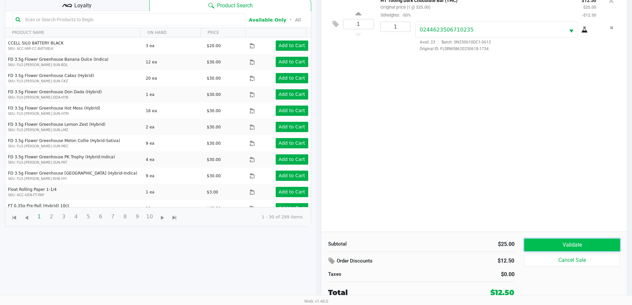
click at [559, 240] on button "Validate" at bounding box center [571, 244] width 95 height 13
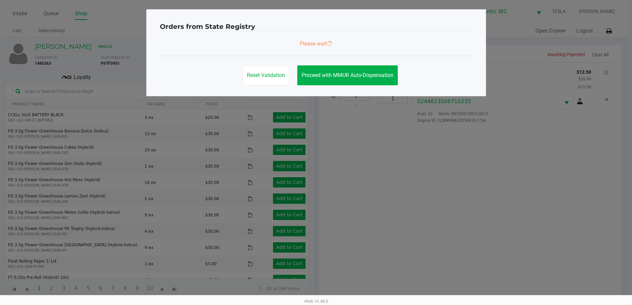
scroll to position [0, 0]
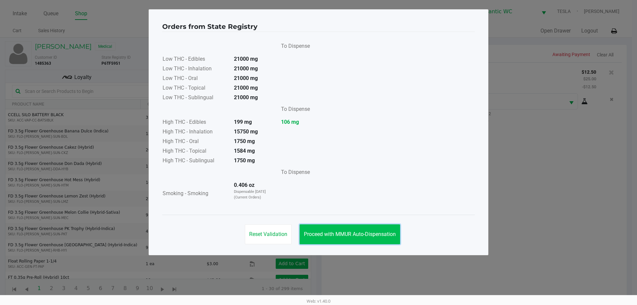
drag, startPoint x: 334, startPoint y: 234, endPoint x: 341, endPoint y: 227, distance: 9.8
click at [334, 233] on span "Proceed with MMUR Auto-Dispensation" at bounding box center [350, 234] width 92 height 6
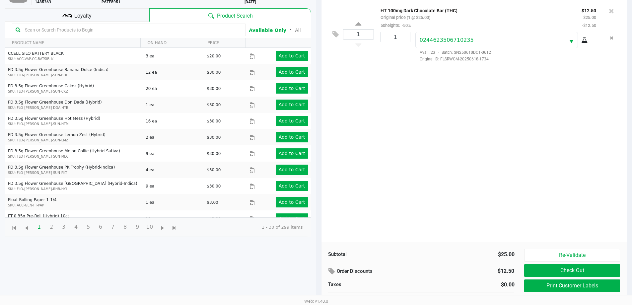
scroll to position [72, 0]
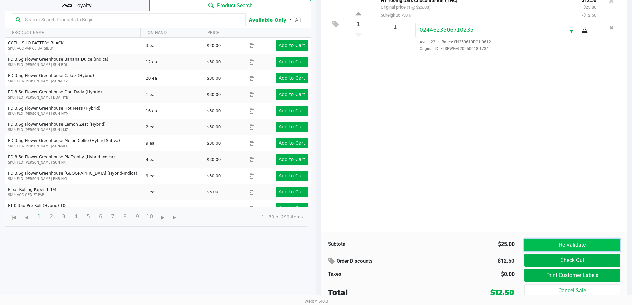
click at [546, 245] on button "Re-Validate" at bounding box center [571, 244] width 95 height 13
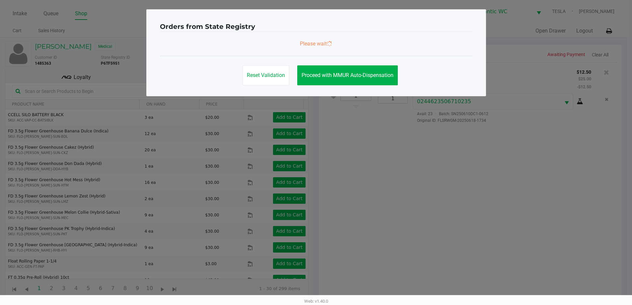
scroll to position [0, 0]
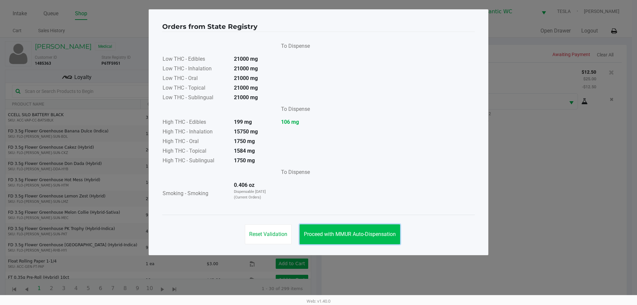
click at [364, 234] on span "Proceed with MMUR Auto-Dispensation" at bounding box center [350, 234] width 92 height 6
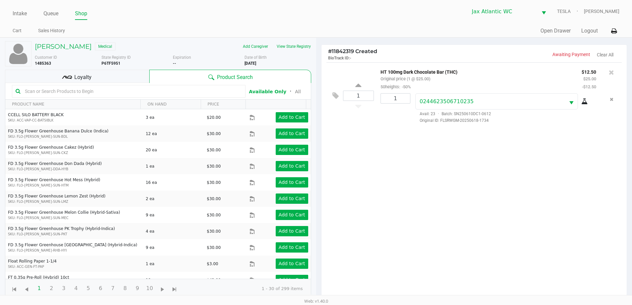
click at [551, 175] on div "1 HT 100mg Dark Chocolate Bar (THC) Original price (1 @ $25.00) 50heights: -50%…" at bounding box center [473, 182] width 305 height 241
drag, startPoint x: 475, startPoint y: 122, endPoint x: 397, endPoint y: 132, distance: 78.6
click at [400, 131] on div "1 HT 100mg Dark Chocolate Bar (THC) Original price (1 @ $25.00) 50heights: -50%…" at bounding box center [473, 182] width 305 height 241
click at [403, 145] on div "1 HT 100mg Dark Chocolate Bar (THC) Original price (1 @ $25.00) 50heights: -50%…" at bounding box center [473, 182] width 305 height 241
drag, startPoint x: 488, startPoint y: 121, endPoint x: 414, endPoint y: 130, distance: 74.8
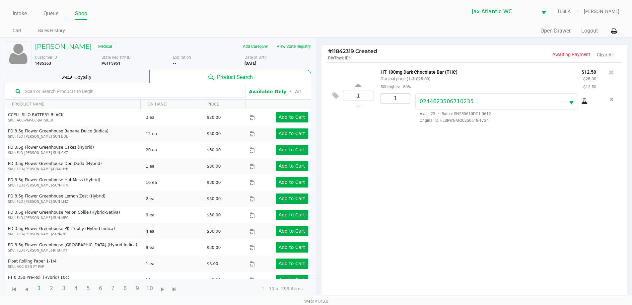
click at [419, 124] on div "1 HT 100mg Dark Chocolate Bar (THC) Original price (1 @ $25.00) 50heights: -50%…" at bounding box center [473, 95] width 295 height 66
click at [413, 131] on div "1 HT 100mg Dark Chocolate Bar (THC) Original price (1 @ $25.00) 50heights: -50%…" at bounding box center [473, 182] width 305 height 241
click at [488, 227] on div "1 HT 100mg Dark Chocolate Bar (THC) Original price (1 @ $25.00) 50heights: -50%…" at bounding box center [473, 182] width 305 height 241
drag, startPoint x: 461, startPoint y: 219, endPoint x: 455, endPoint y: 221, distance: 6.2
click at [455, 221] on div "1 HT 100mg Dark Chocolate Bar (THC) Original price (1 @ $25.00) 50heights: -50%…" at bounding box center [473, 182] width 305 height 241
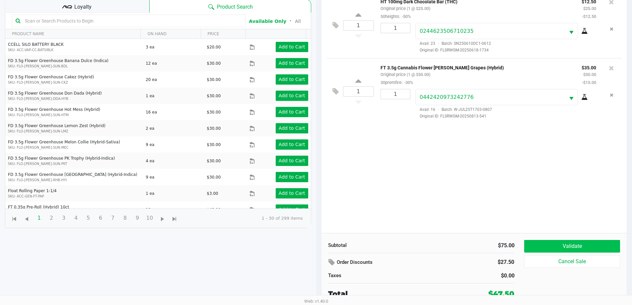
scroll to position [72, 0]
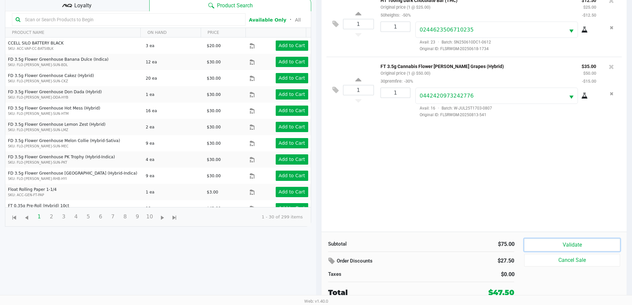
drag, startPoint x: 550, startPoint y: 241, endPoint x: 551, endPoint y: 245, distance: 4.1
click at [549, 241] on button "Validate" at bounding box center [571, 244] width 95 height 13
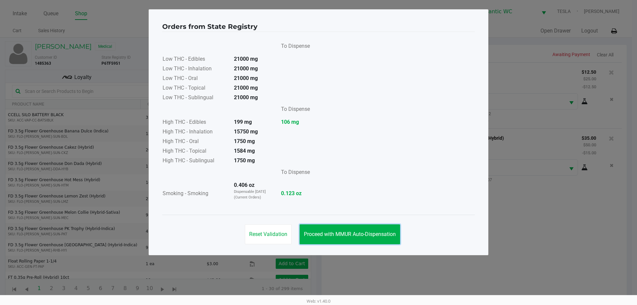
click at [387, 235] on span "Proceed with MMUR Auto-Dispensation" at bounding box center [350, 234] width 92 height 6
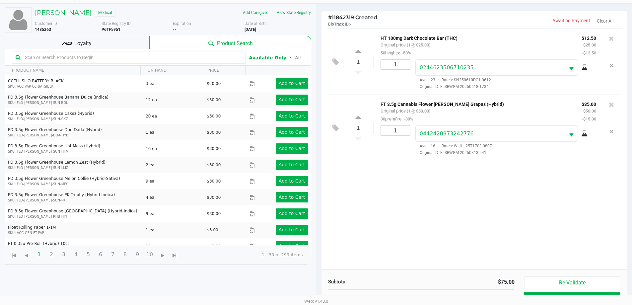
scroll to position [66, 0]
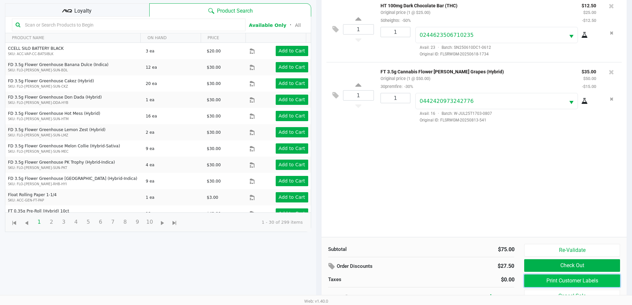
click at [543, 279] on button "Print Customer Labels" at bounding box center [571, 280] width 95 height 13
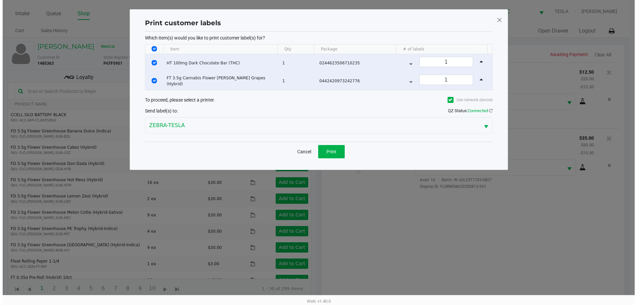
scroll to position [0, 0]
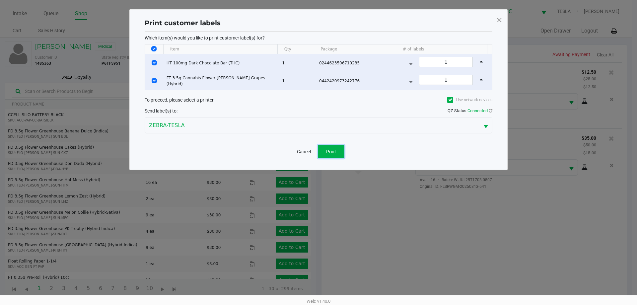
drag, startPoint x: 326, startPoint y: 155, endPoint x: 330, endPoint y: 158, distance: 5.0
click at [327, 156] on button "Print" at bounding box center [331, 151] width 27 height 13
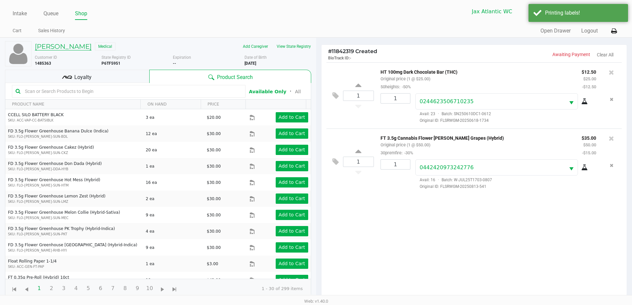
click at [55, 47] on h5 "Joanne Shapiro" at bounding box center [63, 46] width 57 height 8
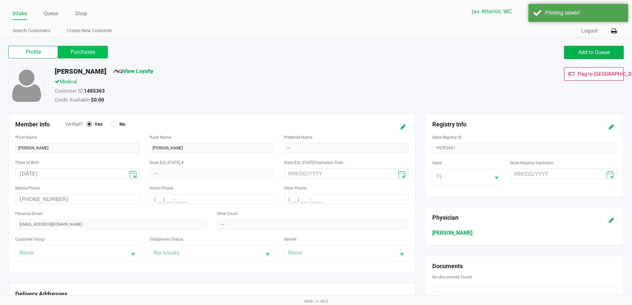
click at [86, 53] on label "Purchases" at bounding box center [83, 52] width 50 height 13
click at [0, 0] on 1 "Purchases" at bounding box center [0, 0] width 0 height 0
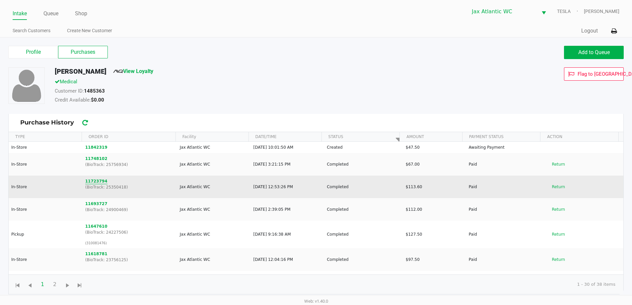
click at [90, 180] on button "11723794" at bounding box center [96, 181] width 22 height 6
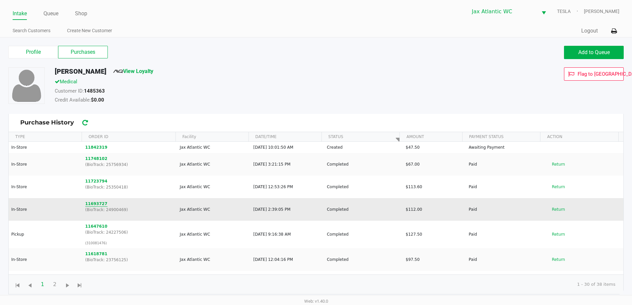
click at [96, 201] on button "11693727" at bounding box center [96, 204] width 22 height 6
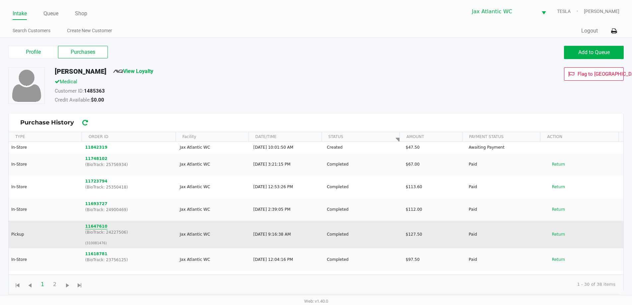
click at [96, 225] on button "11647610" at bounding box center [96, 226] width 22 height 6
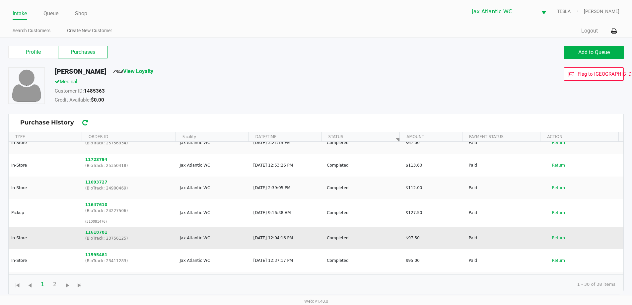
scroll to position [33, 0]
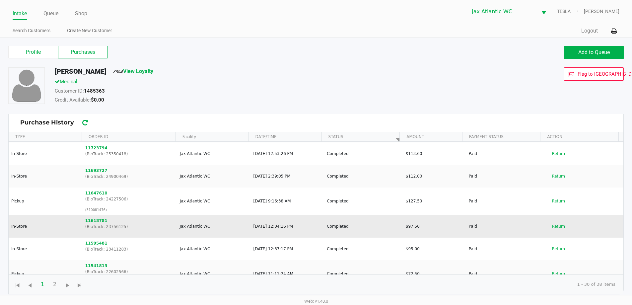
click at [94, 223] on p "(BioTrack: 23756125)" at bounding box center [129, 226] width 89 height 6
click at [95, 222] on button "11618781" at bounding box center [96, 221] width 22 height 6
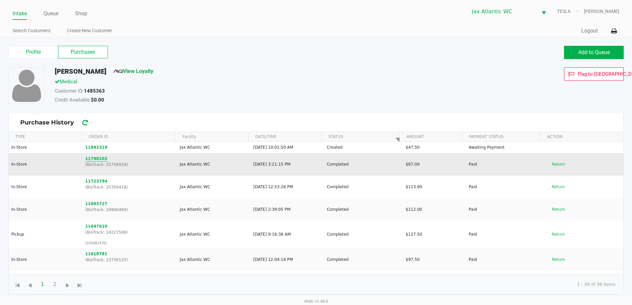
click at [93, 156] on button "11748102" at bounding box center [96, 159] width 22 height 6
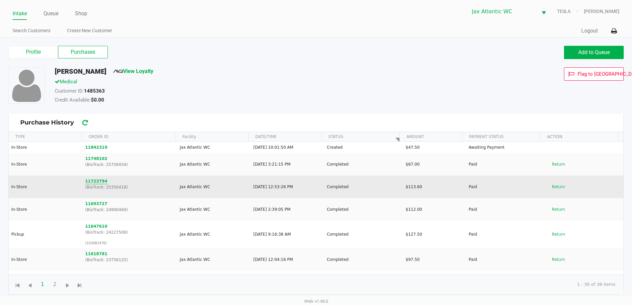
click at [87, 180] on button "11723794" at bounding box center [96, 181] width 22 height 6
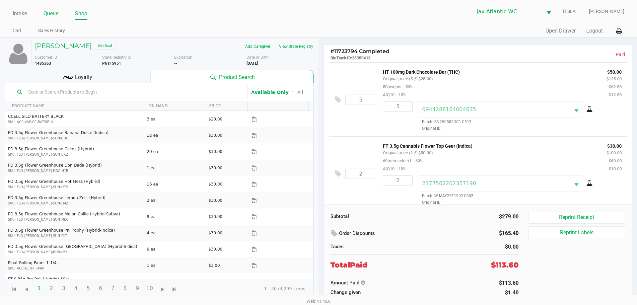
click at [52, 11] on link "Queue" at bounding box center [50, 13] width 15 height 9
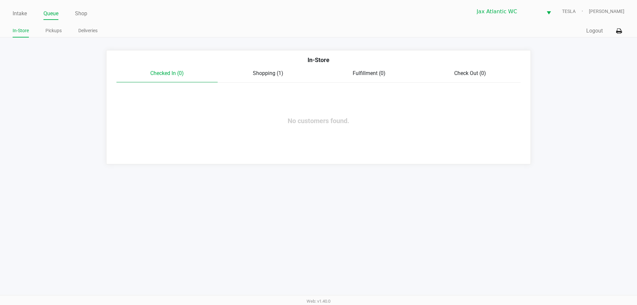
click at [267, 73] on span "Shopping (1)" at bounding box center [268, 73] width 31 height 6
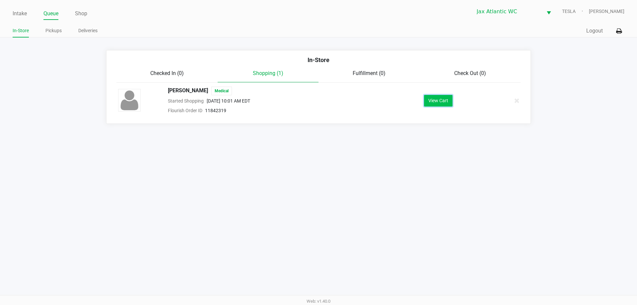
click at [442, 101] on button "View Cart" at bounding box center [438, 101] width 29 height 12
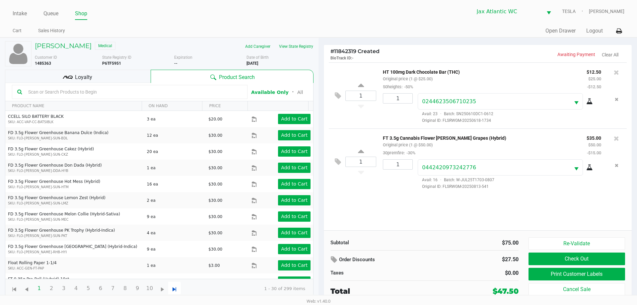
click at [174, 292] on span "Go to the last page" at bounding box center [174, 289] width 8 height 8
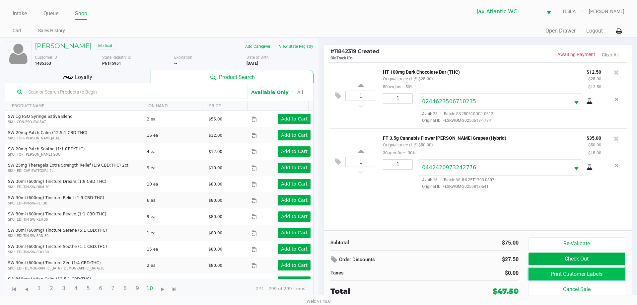
click at [585, 269] on button "Print Customer Labels" at bounding box center [576, 274] width 96 height 13
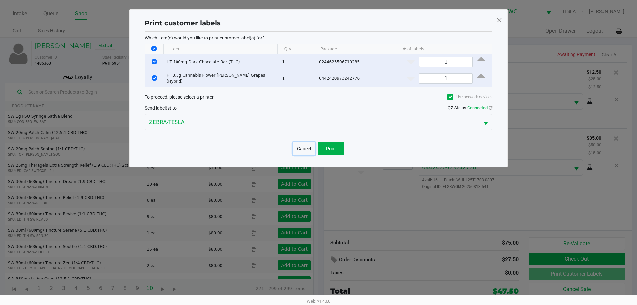
click at [305, 146] on button "Cancel" at bounding box center [303, 148] width 23 height 13
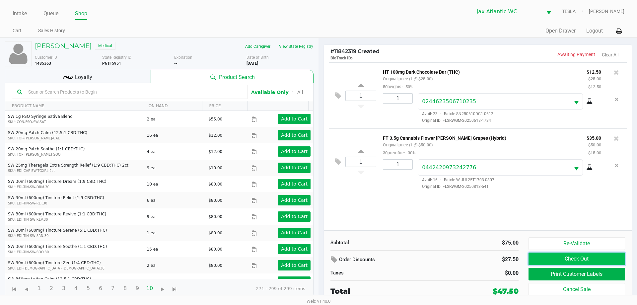
click at [577, 263] on button "Check Out" at bounding box center [576, 258] width 96 height 13
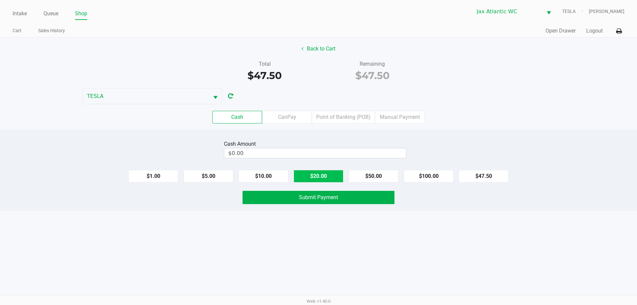
click at [304, 173] on button "$20.00" at bounding box center [318, 176] width 50 height 13
click at [307, 173] on button "$20.00" at bounding box center [318, 176] width 50 height 13
click at [307, 174] on button "$20.00" at bounding box center [318, 176] width 50 height 13
type input "$60.00"
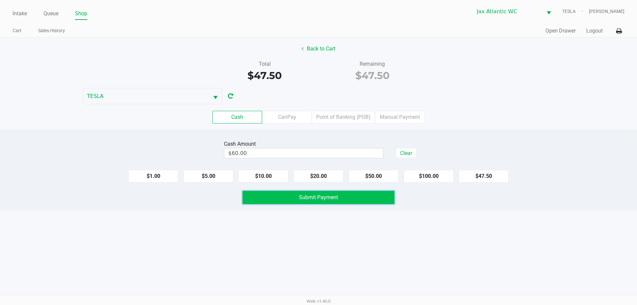
click at [300, 196] on span "Submit Payment" at bounding box center [318, 197] width 39 height 6
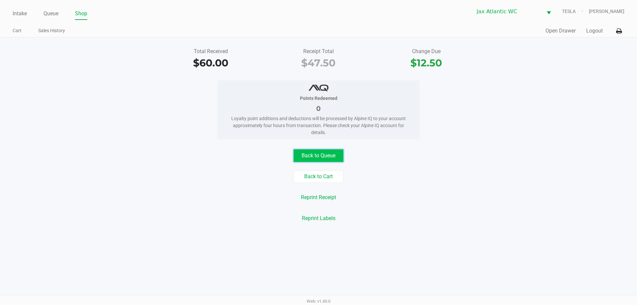
click at [322, 157] on button "Back to Queue" at bounding box center [318, 155] width 50 height 13
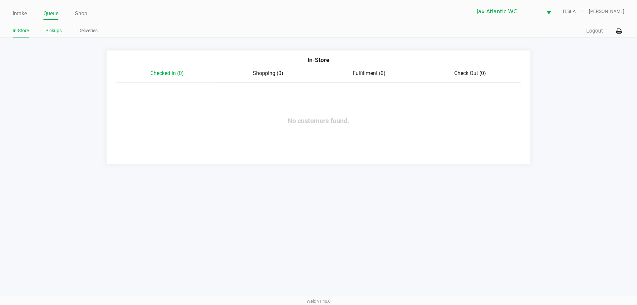
click at [55, 32] on link "Pickups" at bounding box center [53, 31] width 16 height 8
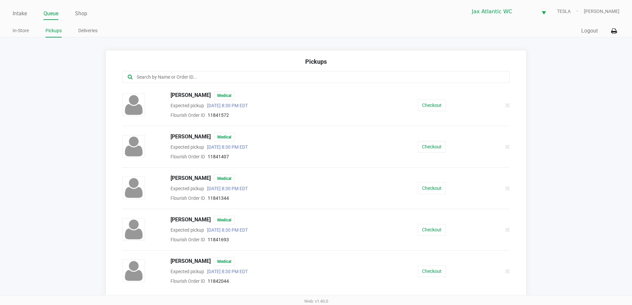
click at [262, 79] on input "text" at bounding box center [305, 77] width 339 height 8
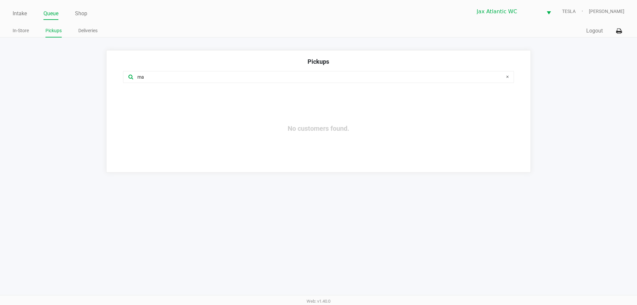
type input "m"
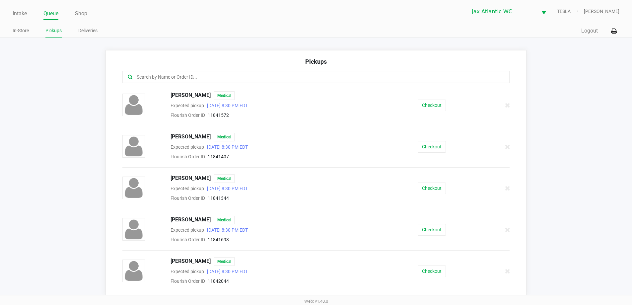
drag, startPoint x: 159, startPoint y: 70, endPoint x: 160, endPoint y: 76, distance: 5.7
click at [159, 72] on div "Pickups CRAIG DOCKERY Medical Expected pickup Aug 25, 2025 8:30 PM EDT Flourish…" at bounding box center [315, 173] width 421 height 246
click at [160, 76] on input "text" at bounding box center [305, 77] width 339 height 8
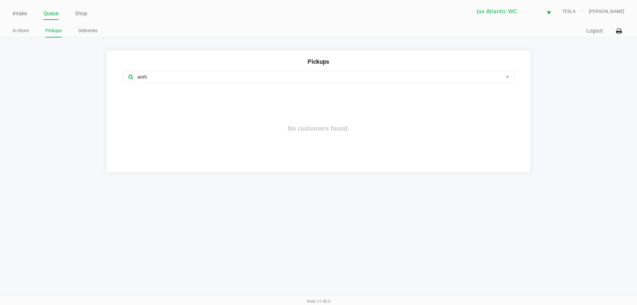
type input "anth"
drag, startPoint x: 175, startPoint y: 73, endPoint x: 138, endPoint y: 90, distance: 41.3
click at [96, 80] on app-pickups "Pickups anth No customers found." at bounding box center [318, 111] width 637 height 122
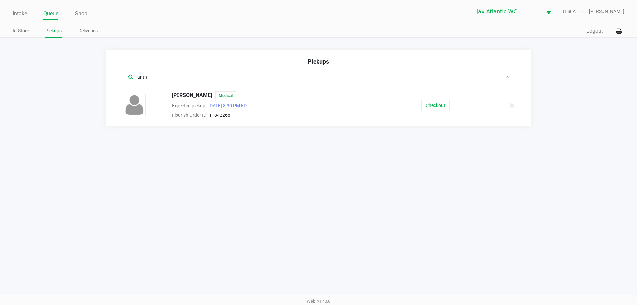
drag, startPoint x: 180, startPoint y: 84, endPoint x: 128, endPoint y: 88, distance: 52.5
click at [120, 88] on div "anth" at bounding box center [318, 81] width 401 height 20
click at [423, 108] on button "Checkout" at bounding box center [435, 105] width 28 height 12
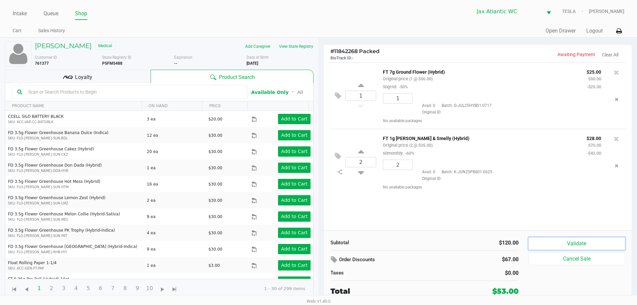
click at [556, 244] on button "Validate" at bounding box center [576, 243] width 96 height 13
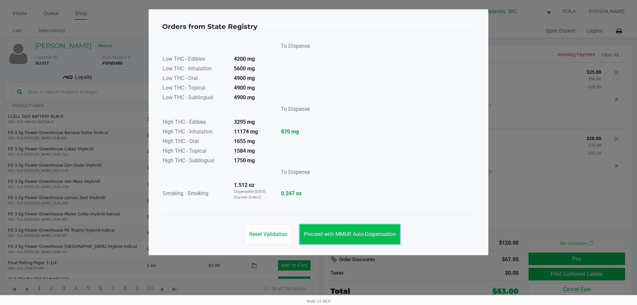
drag, startPoint x: 346, startPoint y: 232, endPoint x: 350, endPoint y: 229, distance: 5.1
click at [347, 231] on span "Proceed with MMUR Auto-Dispensation" at bounding box center [350, 234] width 92 height 6
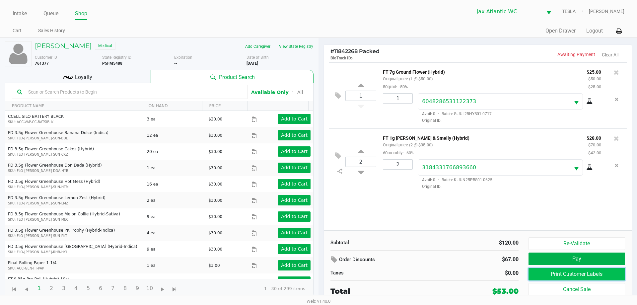
click at [558, 268] on button "Print Customer Labels" at bounding box center [576, 274] width 96 height 13
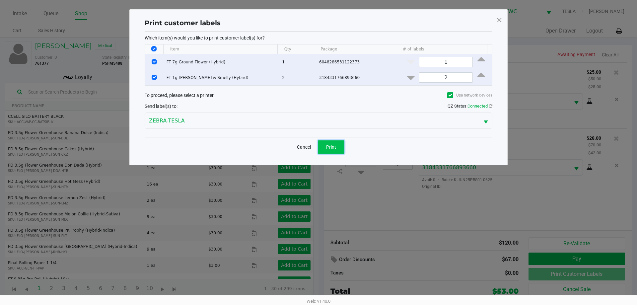
click at [335, 147] on span "Print" at bounding box center [331, 146] width 10 height 5
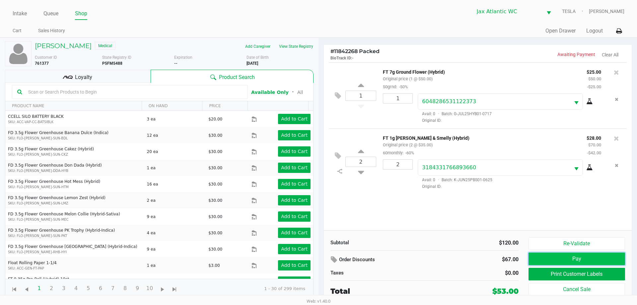
click at [559, 258] on button "Pay" at bounding box center [576, 258] width 96 height 13
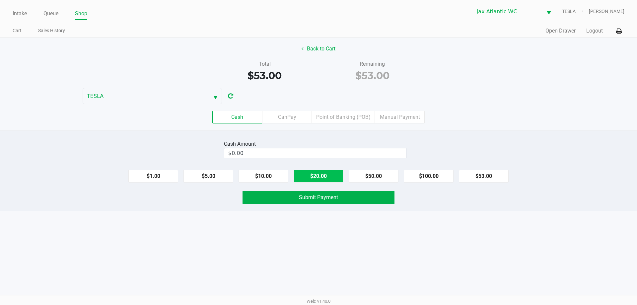
click at [309, 176] on button "$20.00" at bounding box center [318, 176] width 50 height 13
click at [308, 176] on button "$20.00" at bounding box center [318, 176] width 50 height 13
type input "$60.00"
click at [314, 205] on div "Cash Amount $60.00 Clear $1.00 $5.00 $10.00 $20.00 $50.00 $100.00 $53.00 Submit…" at bounding box center [318, 170] width 637 height 81
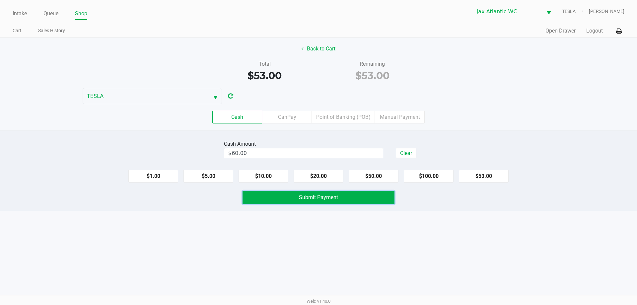
click at [316, 199] on span "Submit Payment" at bounding box center [318, 197] width 39 height 6
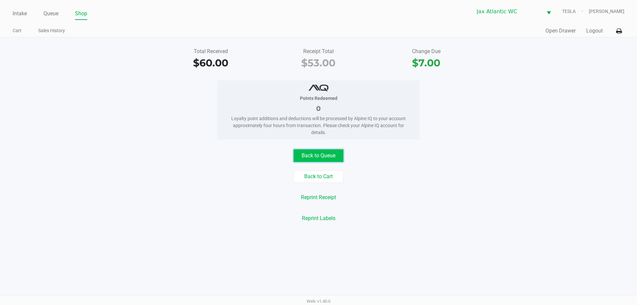
click at [309, 149] on button "Back to Queue" at bounding box center [318, 155] width 50 height 13
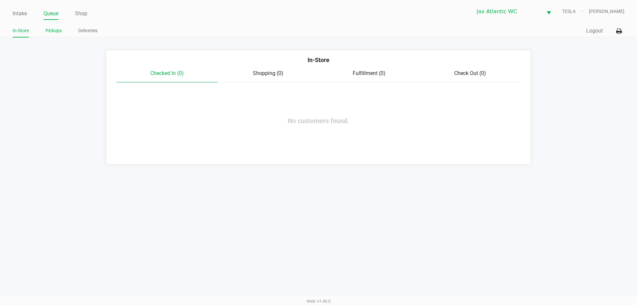
click at [48, 28] on link "Pickups" at bounding box center [53, 31] width 16 height 8
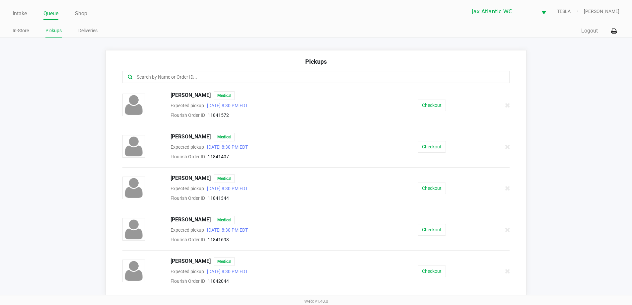
click at [193, 79] on input "text" at bounding box center [305, 77] width 339 height 8
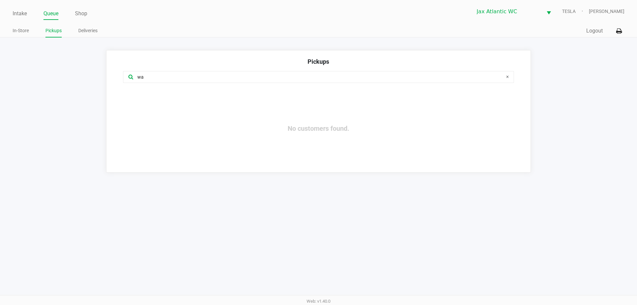
type input "w"
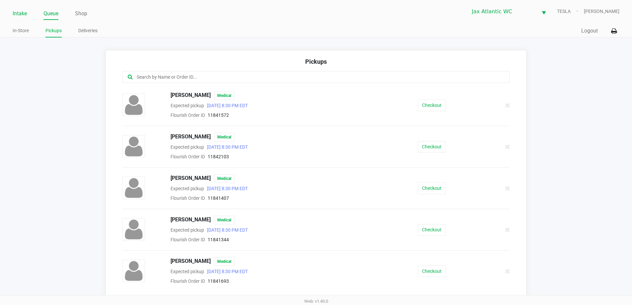
click at [22, 14] on link "Intake" at bounding box center [20, 13] width 14 height 9
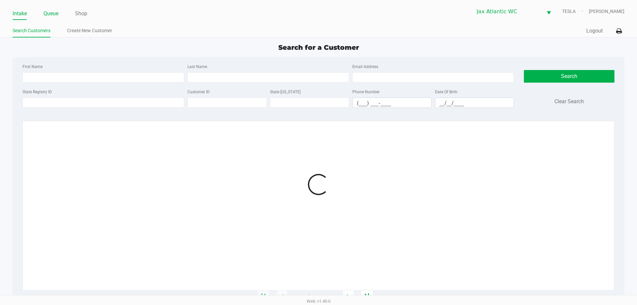
click at [55, 17] on link "Queue" at bounding box center [50, 13] width 15 height 9
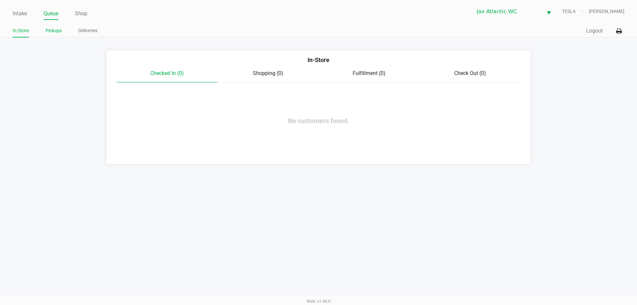
click at [46, 32] on link "Pickups" at bounding box center [53, 31] width 16 height 8
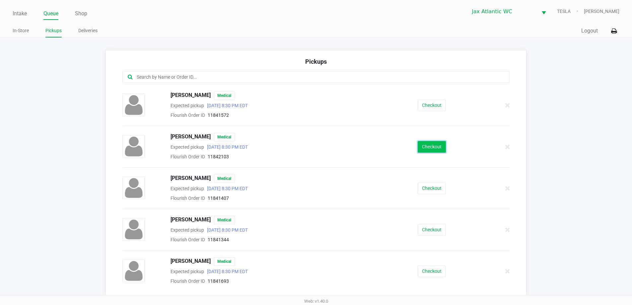
click at [417, 148] on button "Checkout" at bounding box center [431, 147] width 28 height 12
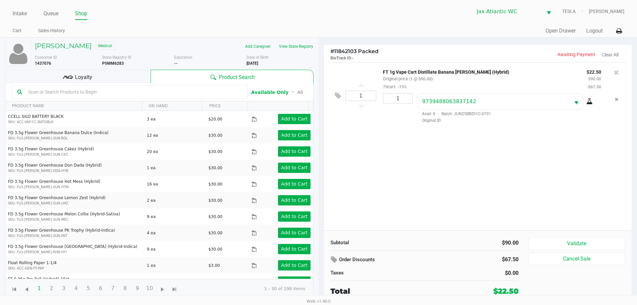
drag, startPoint x: 390, startPoint y: 195, endPoint x: 391, endPoint y: 198, distance: 3.4
click at [391, 196] on div "1 FT 1g Vape Cart Distillate Banana Runtz (Hybrid) Original price (1 @ $90.00) …" at bounding box center [478, 146] width 308 height 168
click at [97, 71] on div "Loyalty" at bounding box center [78, 76] width 146 height 13
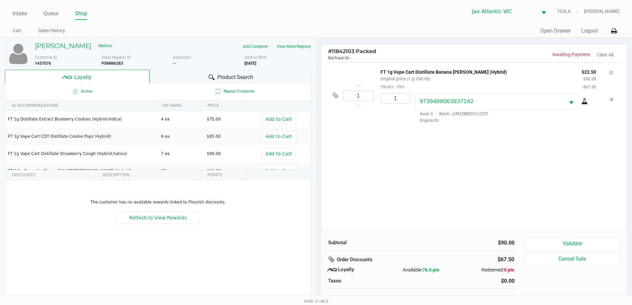
click at [444, 146] on div "1 FT 1g Vape Cart Distillate Banana Runtz (Hybrid) Original price (1 @ $90.00) …" at bounding box center [473, 146] width 305 height 168
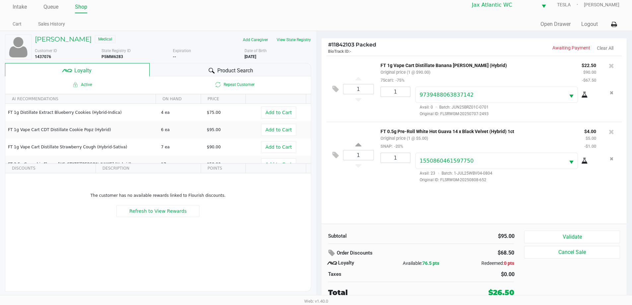
click at [553, 229] on div "Subtotal $95.00 Order Discounts $68.50 Loyalty Available: 76.5 pts Redeemed: 0 …" at bounding box center [473, 263] width 305 height 81
click at [554, 228] on div "Subtotal $95.00 Order Discounts $68.50 Loyalty Available: 76.5 pts Redeemed: 0 …" at bounding box center [473, 263] width 305 height 81
click at [550, 234] on button "Validate" at bounding box center [571, 236] width 95 height 13
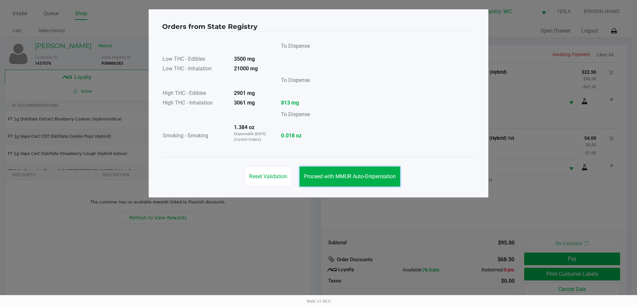
drag, startPoint x: 361, startPoint y: 181, endPoint x: 369, endPoint y: 187, distance: 9.4
click at [362, 182] on button "Proceed with MMUR Auto-Dispensation" at bounding box center [349, 176] width 100 height 20
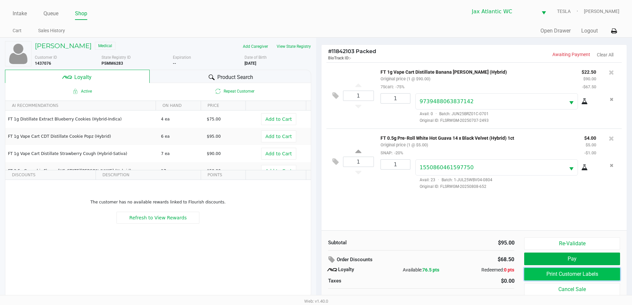
click at [541, 271] on button "Print Customer Labels" at bounding box center [571, 274] width 95 height 13
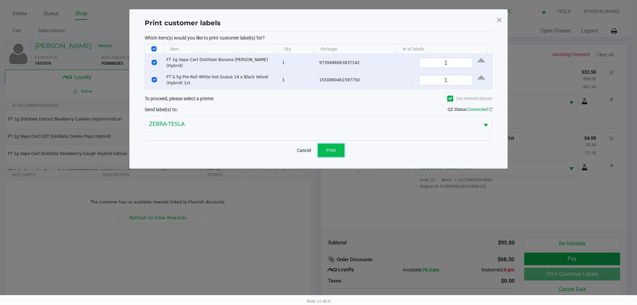
click at [326, 147] on button "Print" at bounding box center [331, 150] width 27 height 13
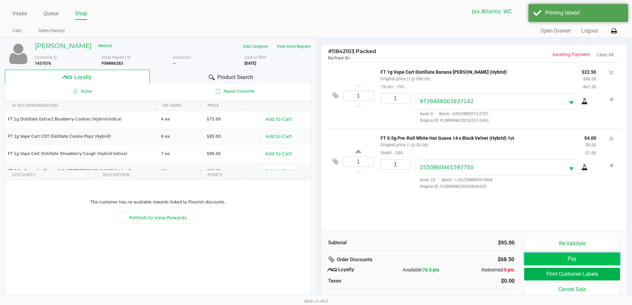
click at [531, 260] on button "Pay" at bounding box center [571, 258] width 95 height 13
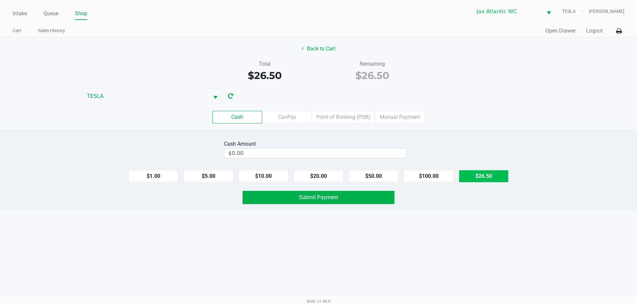
click at [491, 173] on button "$26.50" at bounding box center [484, 176] width 50 height 13
type input "$26.50"
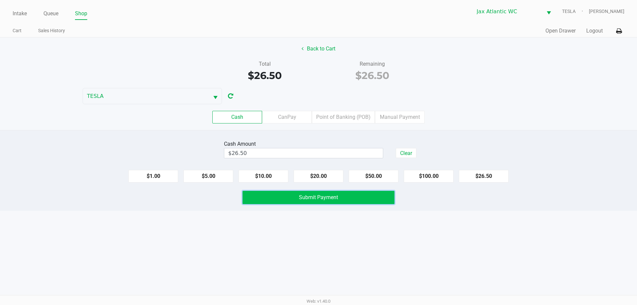
click at [302, 197] on span "Submit Payment" at bounding box center [318, 197] width 39 height 6
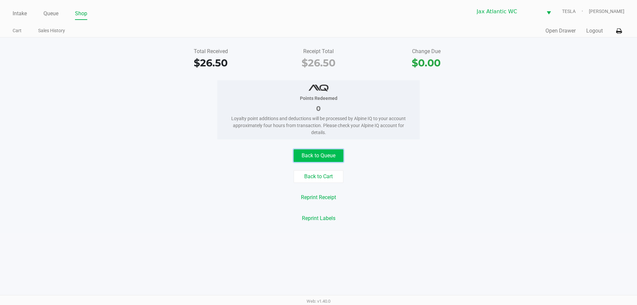
click at [319, 153] on button "Back to Queue" at bounding box center [318, 155] width 50 height 13
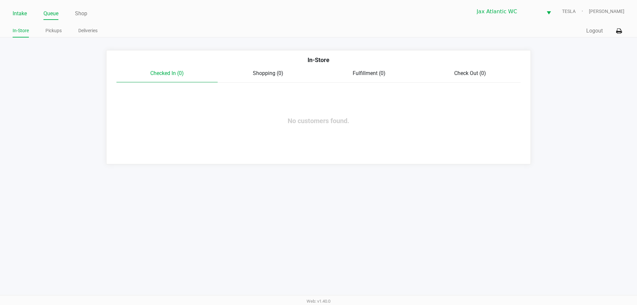
click at [16, 13] on link "Intake" at bounding box center [20, 13] width 14 height 9
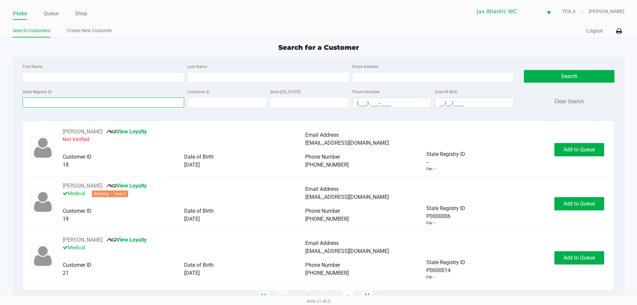
click at [89, 105] on input "State Registry ID" at bounding box center [103, 102] width 161 height 10
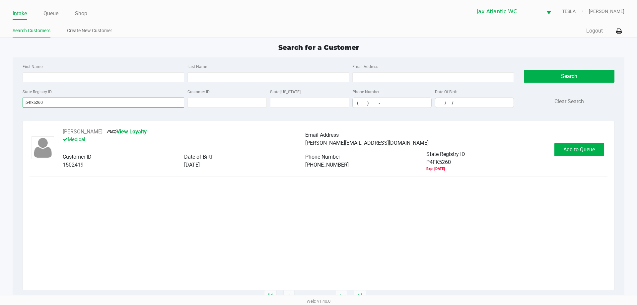
type input "p4fk5260"
click at [570, 148] on span "Add to Queue" at bounding box center [579, 149] width 32 height 6
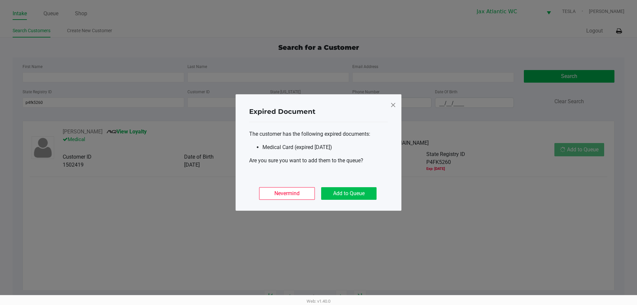
drag, startPoint x: 330, startPoint y: 184, endPoint x: 341, endPoint y: 194, distance: 14.8
click at [332, 186] on div "Nevermind Add to Queue" at bounding box center [318, 191] width 139 height 26
drag, startPoint x: 341, startPoint y: 195, endPoint x: 354, endPoint y: 195, distance: 12.9
click at [342, 195] on button "Add to Queue" at bounding box center [348, 193] width 55 height 13
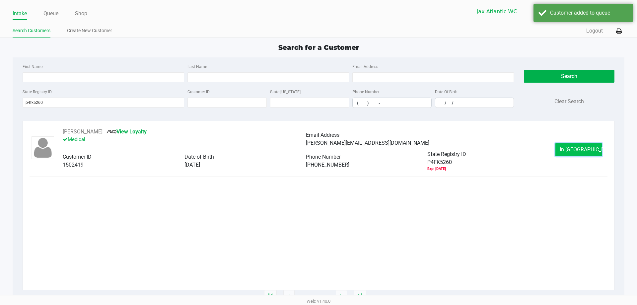
click at [561, 151] on button "In Queue" at bounding box center [578, 149] width 46 height 13
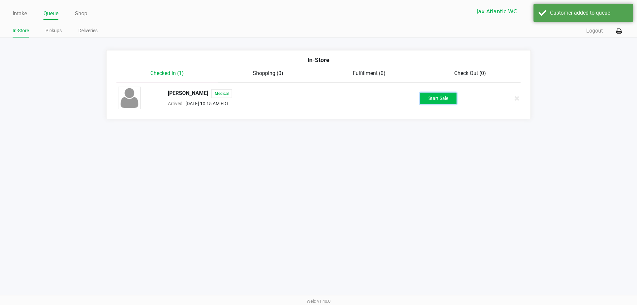
click at [451, 100] on button "Start Sale" at bounding box center [438, 99] width 36 height 12
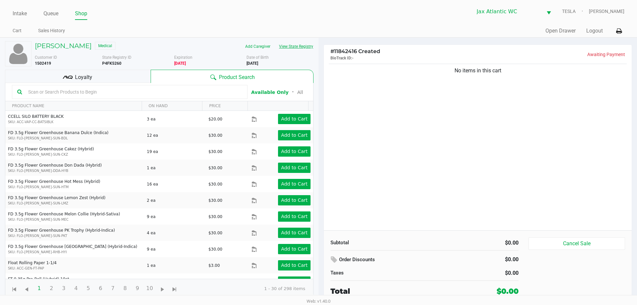
click at [299, 43] on button "View State Registry" at bounding box center [294, 46] width 39 height 11
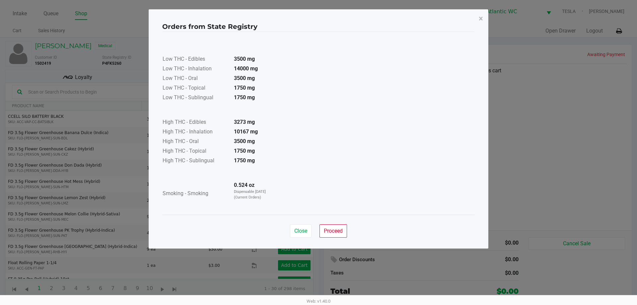
drag, startPoint x: 254, startPoint y: 134, endPoint x: 247, endPoint y: 127, distance: 10.3
click at [220, 130] on tr "High THC - Inhalation 10167 mg" at bounding box center [218, 132] width 113 height 10
click at [500, 114] on ngb-modal-window "Orders from State Registry × Low THC - Edibles 3500 mg Low THC - Inhalation 140…" at bounding box center [318, 152] width 637 height 305
click at [347, 231] on button "Proceed" at bounding box center [333, 230] width 28 height 13
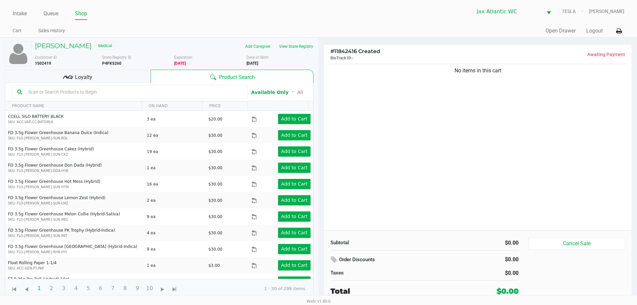
click at [390, 180] on div "Low THC - Edibles 3500 mg Low THC - Inhalation 14000 mg Low THC - Oral 3500 mg …" at bounding box center [318, 106] width 312 height 167
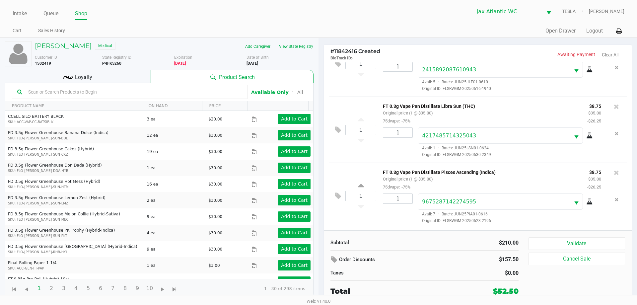
scroll to position [230, 0]
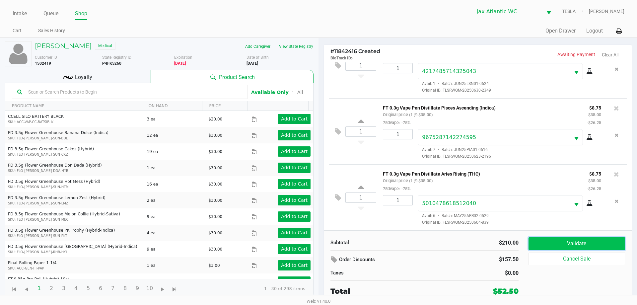
click at [567, 239] on button "Validate" at bounding box center [576, 243] width 96 height 13
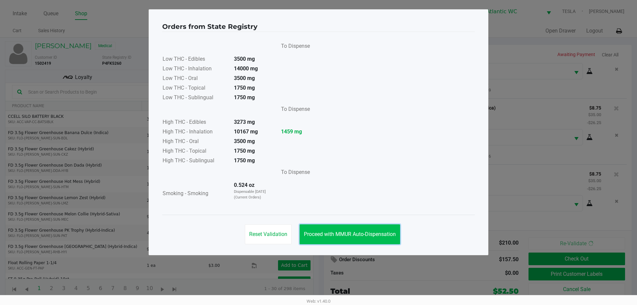
drag, startPoint x: 344, startPoint y: 228, endPoint x: 354, endPoint y: 235, distance: 12.7
click at [344, 229] on button "Proceed with MMUR Auto-Dispensation" at bounding box center [349, 234] width 100 height 20
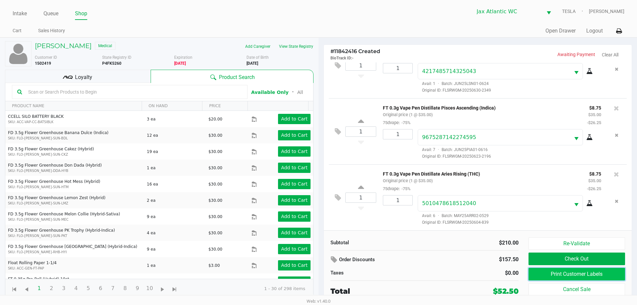
click at [550, 274] on button "Print Customer Labels" at bounding box center [576, 274] width 96 height 13
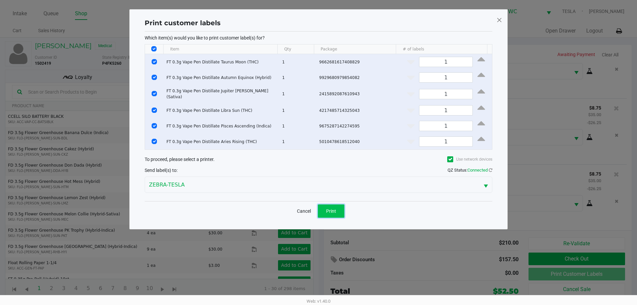
click at [332, 212] on button "Print" at bounding box center [331, 210] width 27 height 13
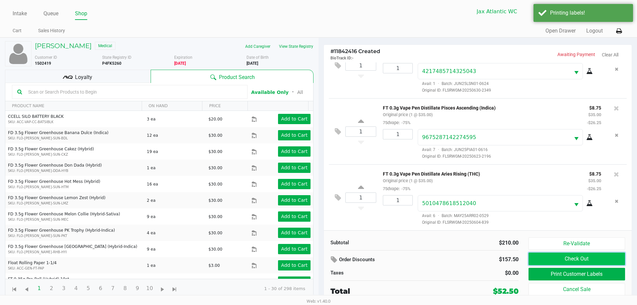
click at [570, 259] on button "Check Out" at bounding box center [576, 258] width 96 height 13
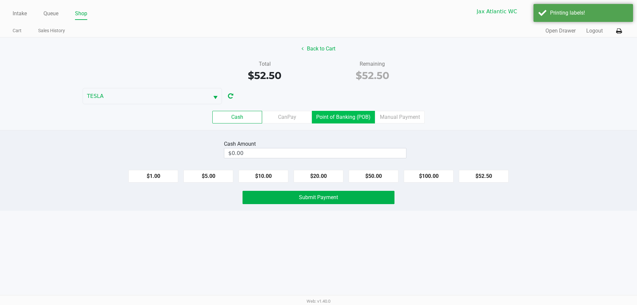
click at [327, 112] on label "Point of Banking (POB)" at bounding box center [343, 117] width 63 height 13
click at [0, 0] on 7 "Point of Banking (POB)" at bounding box center [0, 0] width 0 height 0
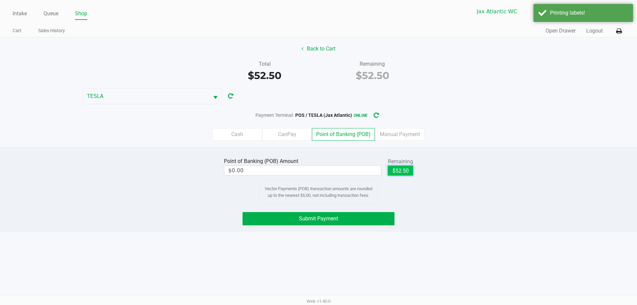
click at [400, 170] on button "$52.50" at bounding box center [400, 170] width 25 height 10
type input "$52.50"
click at [347, 216] on button "Submit Payment" at bounding box center [318, 218] width 152 height 13
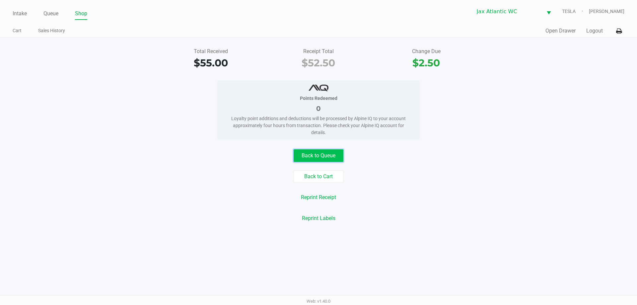
click at [321, 154] on button "Back to Queue" at bounding box center [318, 155] width 50 height 13
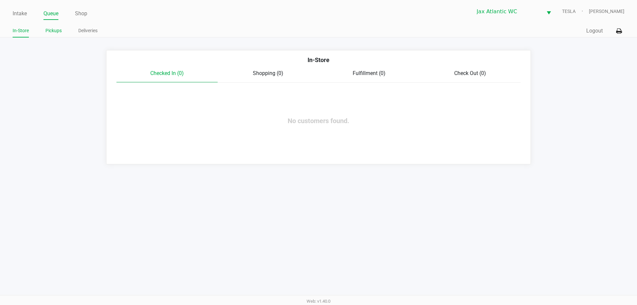
click at [54, 32] on link "Pickups" at bounding box center [53, 31] width 16 height 8
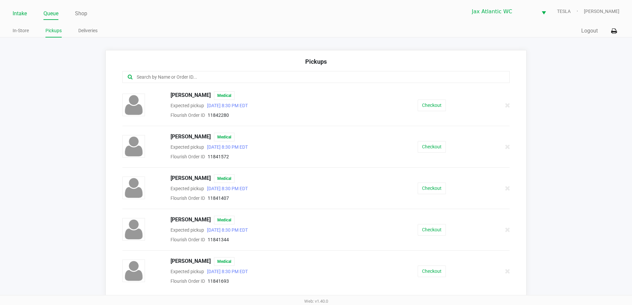
click at [23, 12] on link "Intake" at bounding box center [20, 13] width 14 height 9
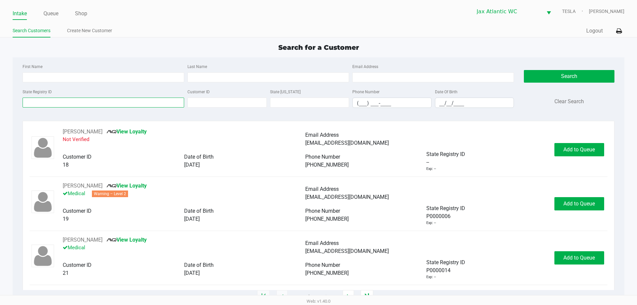
click at [141, 98] on input "State Registry ID" at bounding box center [103, 102] width 161 height 10
click at [182, 40] on app-point-of-sale "Intake Queue Shop Jax Atlantic WC TESLA Nicholas Kinder Search Customers Create…" at bounding box center [318, 148] width 637 height 297
type input "DAVID"
type input "SMITH"
type input "08/29/1953"
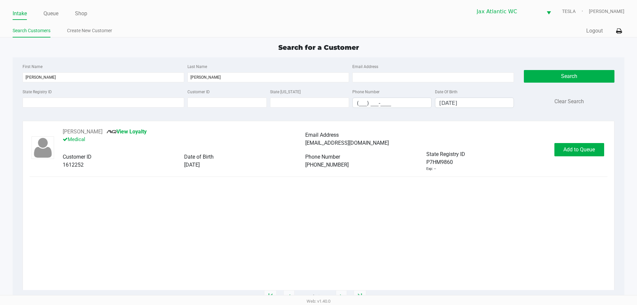
click at [566, 157] on div "DAVID SMITH View Loyalty Medical Email Address dtsmith03@hotmail.com Customer I…" at bounding box center [318, 150] width 577 height 44
click at [566, 153] on button "Add to Queue" at bounding box center [579, 149] width 50 height 13
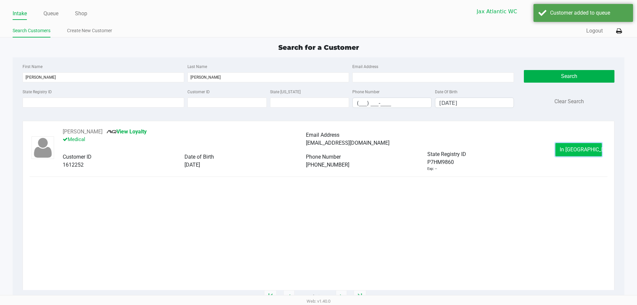
click at [562, 149] on button "In Queue" at bounding box center [578, 149] width 46 height 13
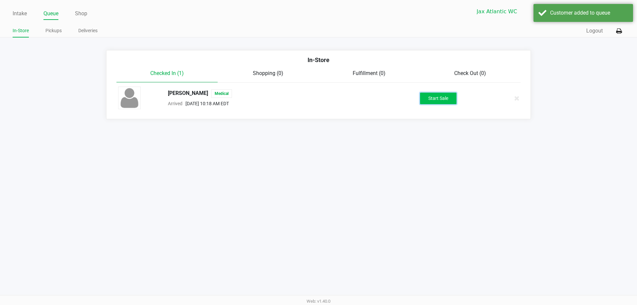
click at [446, 102] on button "Start Sale" at bounding box center [438, 99] width 36 height 12
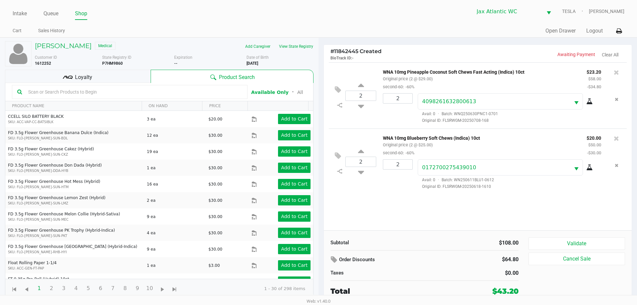
click at [481, 199] on div "2 WNA 10mg Pineapple Coconut Soft Chews Fast Acting (Indica) 10ct Original pric…" at bounding box center [478, 146] width 308 height 168
click at [568, 240] on button "Validate" at bounding box center [576, 243] width 96 height 13
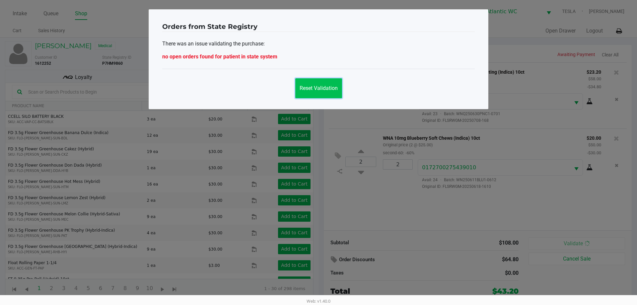
click at [313, 92] on button "Reset Validation" at bounding box center [318, 88] width 47 height 20
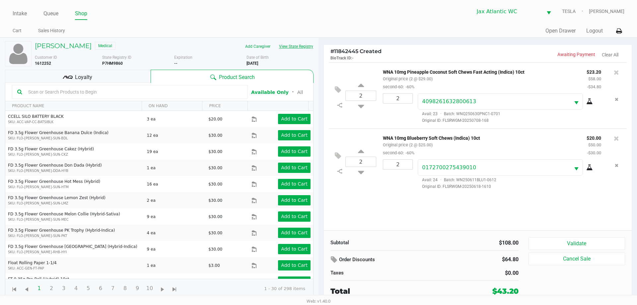
click at [295, 46] on button "View State Registry" at bounding box center [294, 46] width 39 height 11
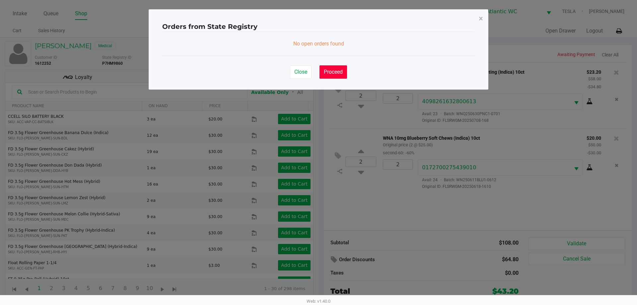
click at [339, 77] on button "Proceed" at bounding box center [333, 71] width 28 height 13
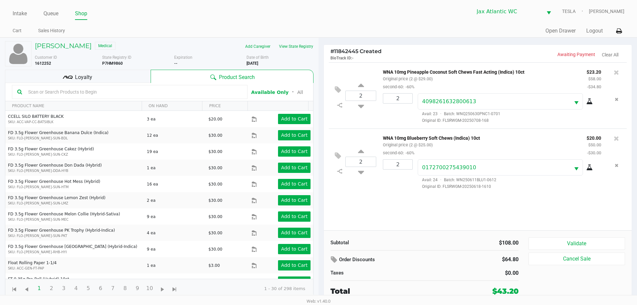
click at [107, 63] on b "P7HM9860" at bounding box center [112, 63] width 21 height 5
copy b "P7HM9860"
click at [19, 14] on link "Intake" at bounding box center [20, 13] width 14 height 9
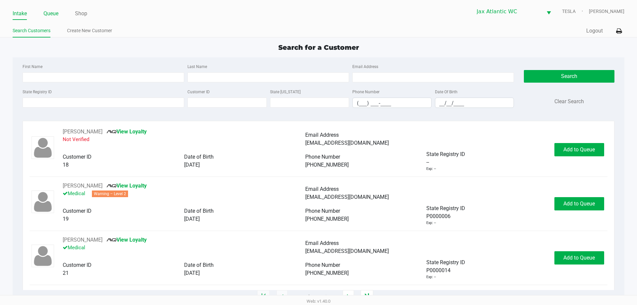
click at [58, 14] on link "Queue" at bounding box center [50, 13] width 15 height 9
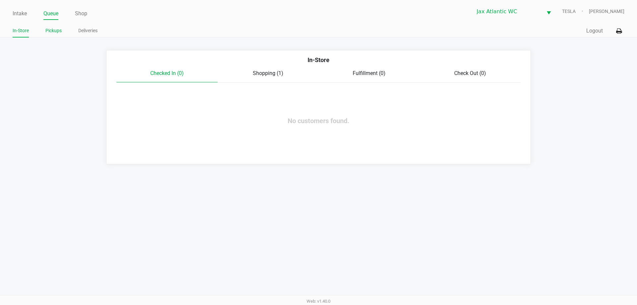
click at [59, 32] on link "Pickups" at bounding box center [53, 31] width 16 height 8
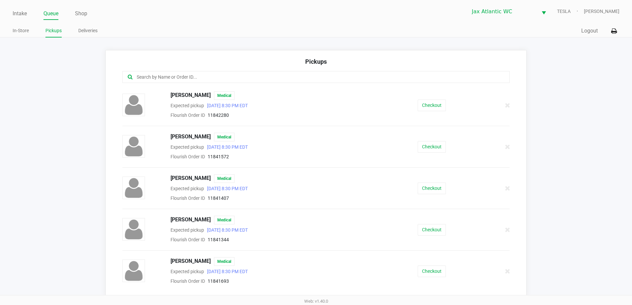
click at [147, 76] on input "text" at bounding box center [305, 77] width 339 height 8
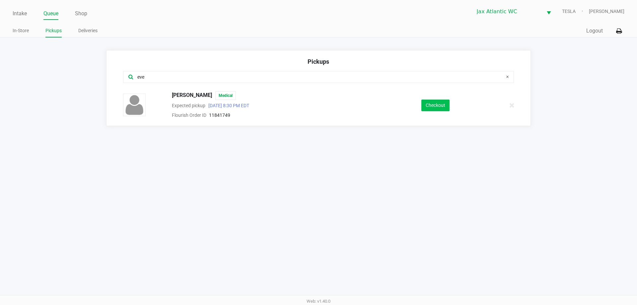
type input "eve"
click at [436, 103] on button "Checkout" at bounding box center [435, 105] width 28 height 12
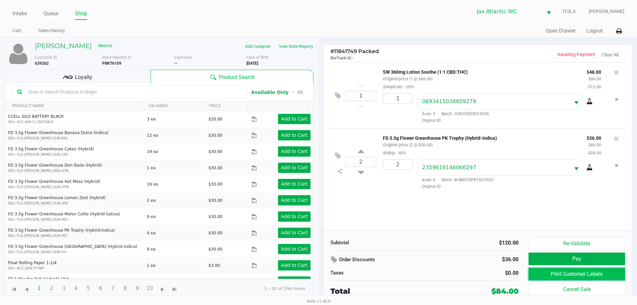
click at [579, 272] on button "Print Customer Labels" at bounding box center [576, 274] width 96 height 13
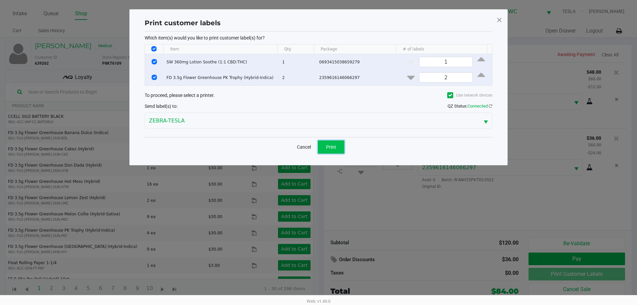
click at [332, 145] on span "Print" at bounding box center [331, 146] width 10 height 5
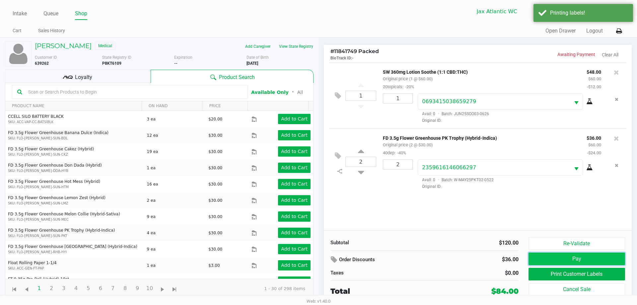
click at [564, 259] on button "Pay" at bounding box center [576, 258] width 96 height 13
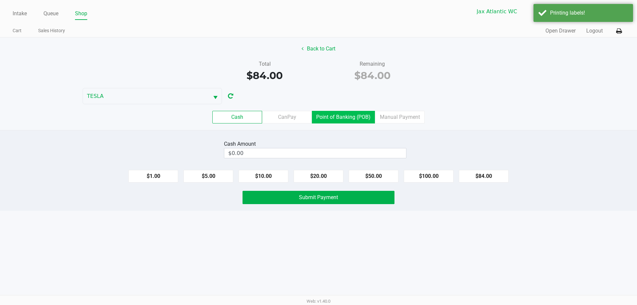
click at [338, 116] on label "Point of Banking (POB)" at bounding box center [343, 117] width 63 height 13
click at [0, 0] on 7 "Point of Banking (POB)" at bounding box center [0, 0] width 0 height 0
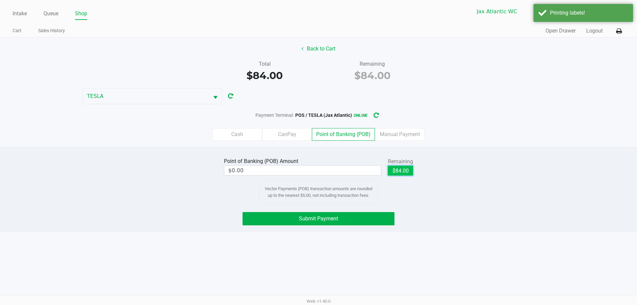
click at [398, 173] on button "$84.00" at bounding box center [400, 170] width 25 height 10
type input "$84.00"
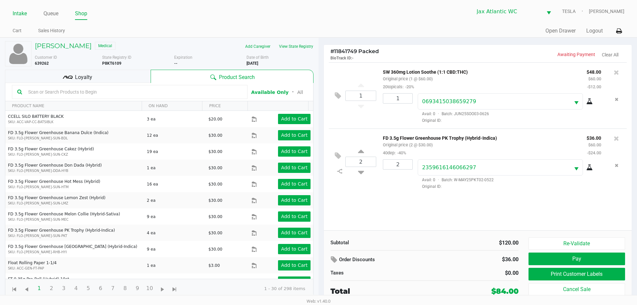
click at [23, 15] on link "Intake" at bounding box center [20, 13] width 14 height 9
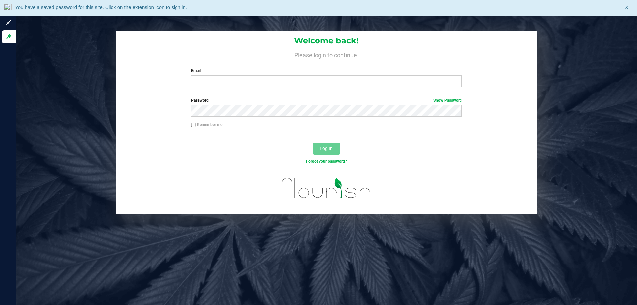
click at [207, 75] on div "Email Required Please format your email correctly." at bounding box center [326, 78] width 280 height 20
click at [208, 77] on input "Email" at bounding box center [326, 81] width 270 height 12
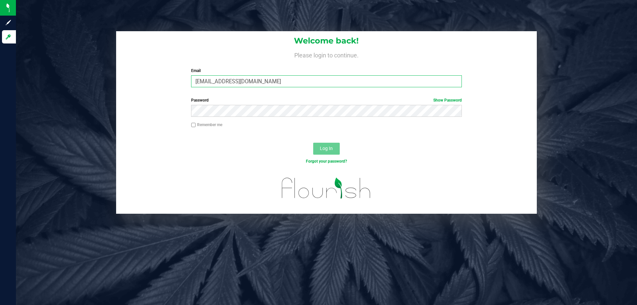
type input "[EMAIL_ADDRESS][DOMAIN_NAME]"
click at [313, 143] on button "Log In" at bounding box center [326, 149] width 27 height 12
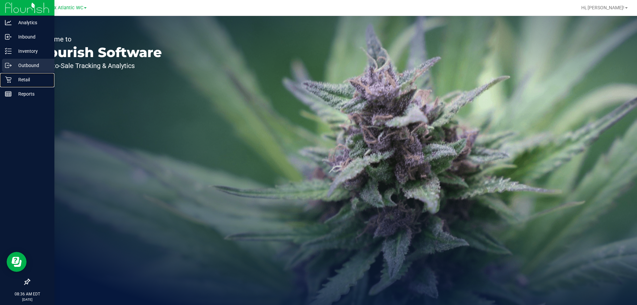
click at [19, 74] on div "Retail" at bounding box center [28, 79] width 52 height 13
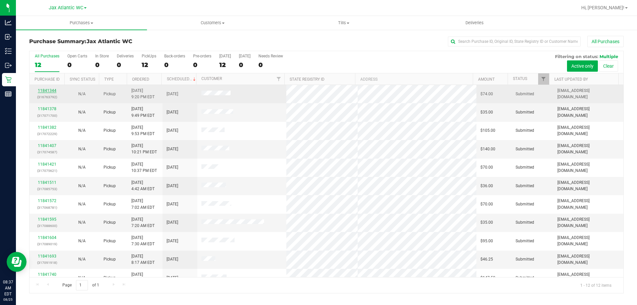
click at [53, 92] on link "11841344" at bounding box center [47, 90] width 19 height 5
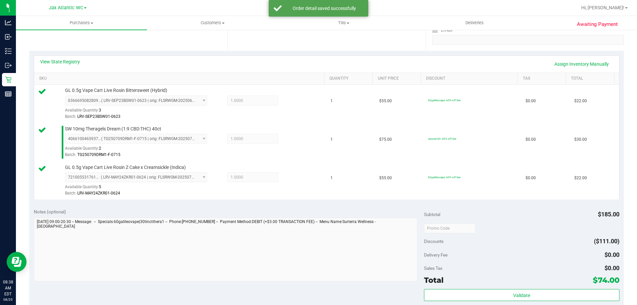
scroll to position [232, 0]
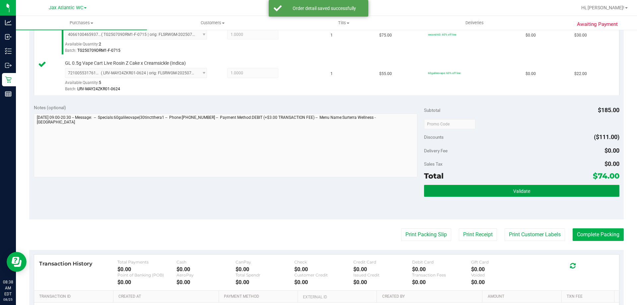
click at [479, 187] on button "Validate" at bounding box center [521, 191] width 195 height 12
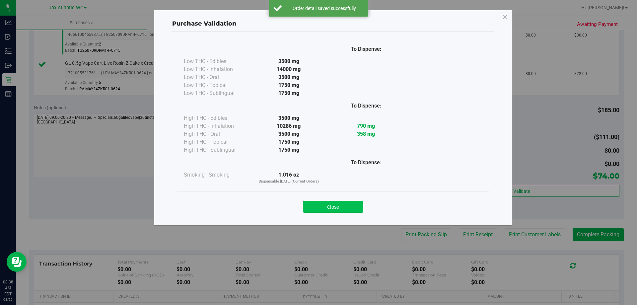
drag, startPoint x: 335, startPoint y: 198, endPoint x: 336, endPoint y: 202, distance: 4.0
click at [335, 201] on div "Close" at bounding box center [333, 204] width 302 height 17
click at [337, 203] on button "Close" at bounding box center [333, 207] width 60 height 12
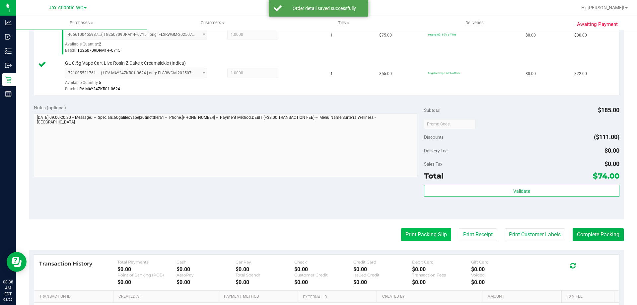
click at [418, 230] on button "Print Packing Slip" at bounding box center [426, 234] width 50 height 13
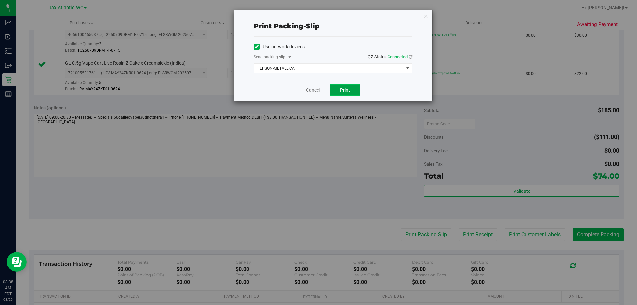
drag, startPoint x: 343, startPoint y: 91, endPoint x: 348, endPoint y: 94, distance: 6.4
click at [347, 94] on button "Print" at bounding box center [345, 89] width 31 height 11
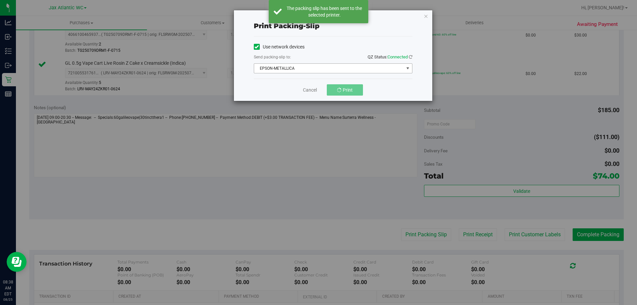
drag, startPoint x: 300, startPoint y: 69, endPoint x: 303, endPoint y: 78, distance: 9.3
click at [301, 70] on span "EPSON-METALLICA" at bounding box center [329, 68] width 150 height 9
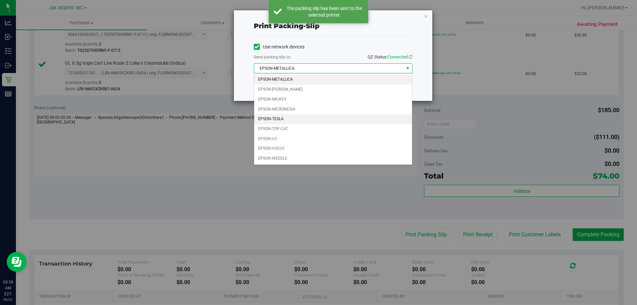
click at [285, 117] on li "EPSON-TESLA" at bounding box center [333, 119] width 158 height 10
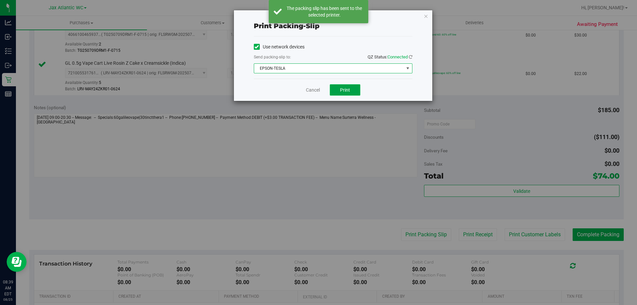
click at [345, 93] on button "Print" at bounding box center [345, 89] width 31 height 11
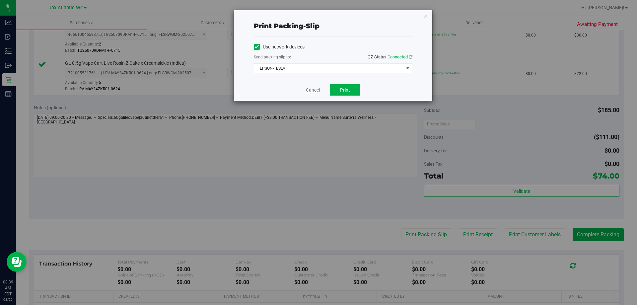
click at [307, 85] on div "Cancel Print" at bounding box center [333, 90] width 158 height 22
click at [314, 89] on link "Cancel" at bounding box center [313, 90] width 14 height 7
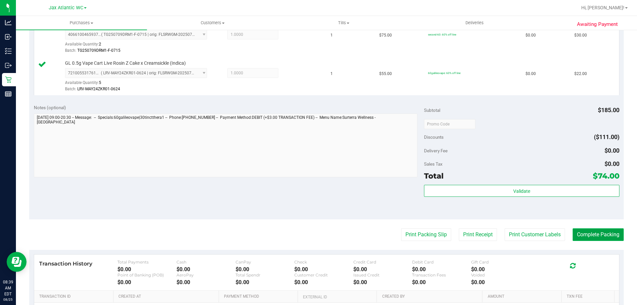
click at [589, 236] on button "Complete Packing" at bounding box center [597, 234] width 51 height 13
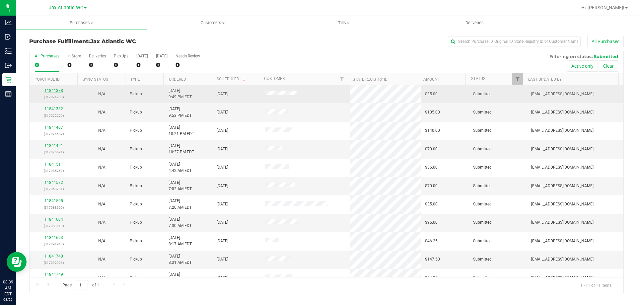
click at [57, 91] on link "11841378" at bounding box center [53, 90] width 19 height 5
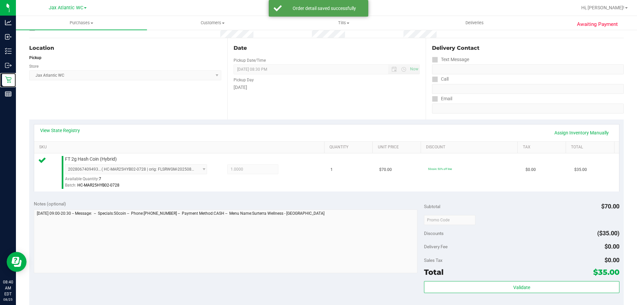
scroll to position [199, 0]
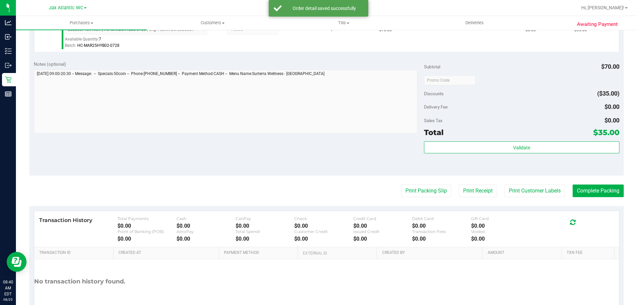
click at [489, 155] on div "Validate" at bounding box center [521, 156] width 195 height 30
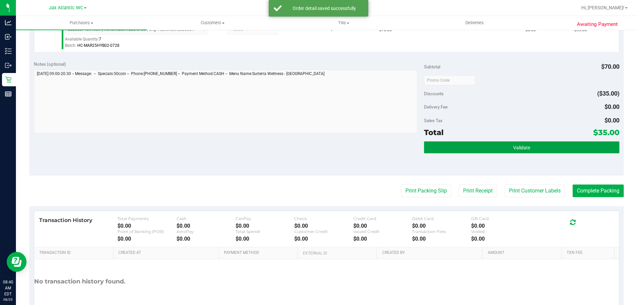
click at [480, 148] on button "Validate" at bounding box center [521, 147] width 195 height 12
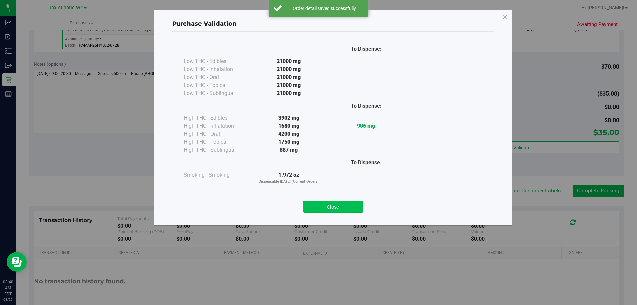
click at [349, 202] on button "Close" at bounding box center [333, 207] width 60 height 12
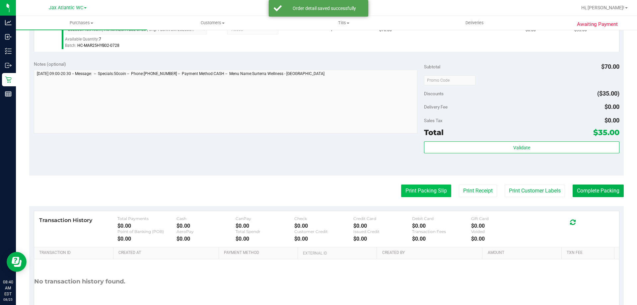
click at [407, 193] on button "Print Packing Slip" at bounding box center [426, 190] width 50 height 13
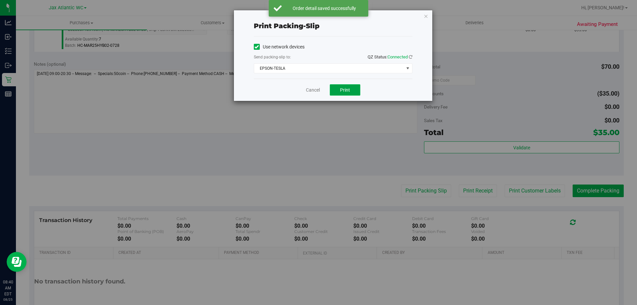
click at [352, 89] on button "Print" at bounding box center [345, 89] width 31 height 11
click at [315, 89] on link "Cancel" at bounding box center [313, 90] width 14 height 7
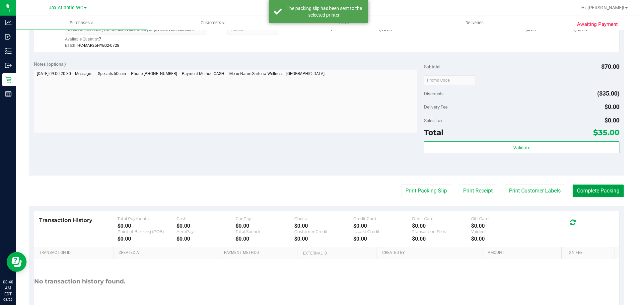
click at [609, 193] on button "Complete Packing" at bounding box center [597, 190] width 51 height 13
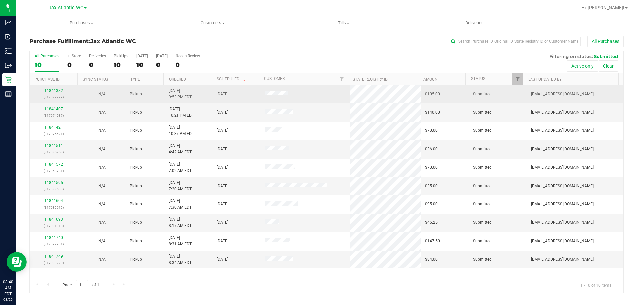
click at [47, 90] on link "11841382" at bounding box center [53, 90] width 19 height 5
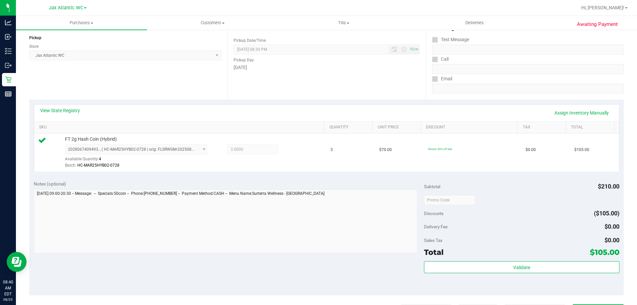
scroll to position [166, 0]
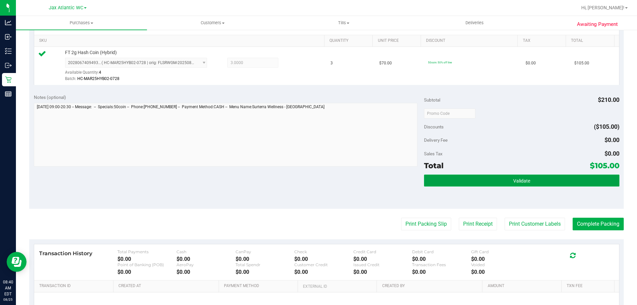
click at [493, 177] on button "Validate" at bounding box center [521, 180] width 195 height 12
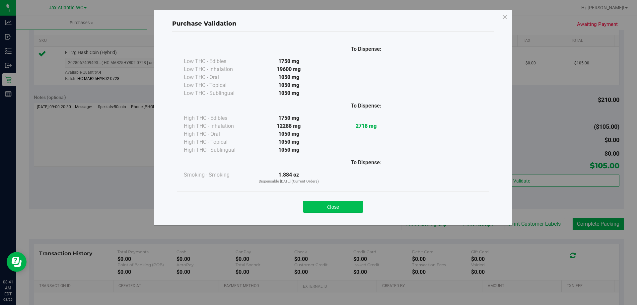
click at [330, 206] on button "Close" at bounding box center [333, 207] width 60 height 12
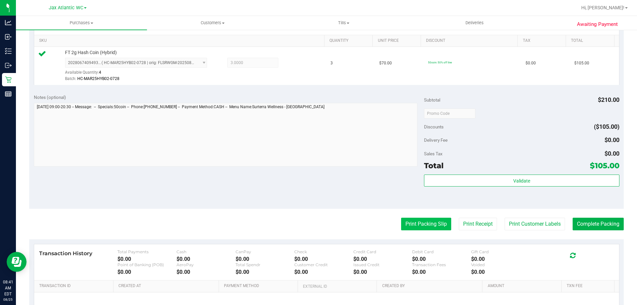
click at [411, 225] on button "Print Packing Slip" at bounding box center [426, 224] width 50 height 13
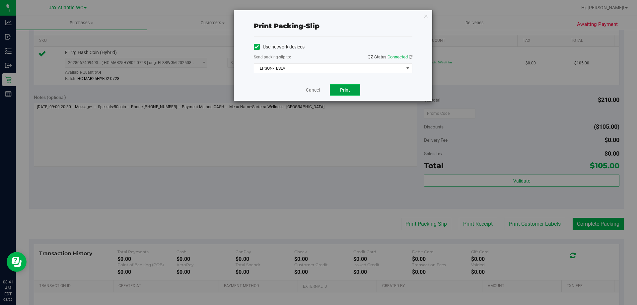
click at [339, 90] on button "Print" at bounding box center [345, 89] width 31 height 11
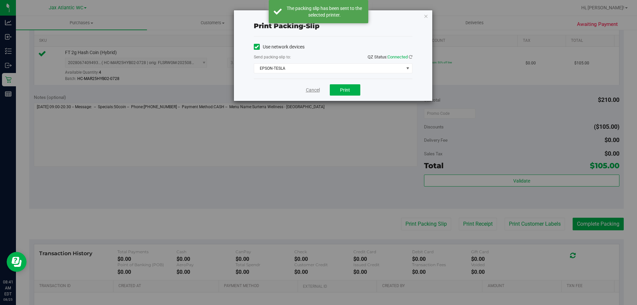
click at [308, 91] on link "Cancel" at bounding box center [313, 90] width 14 height 7
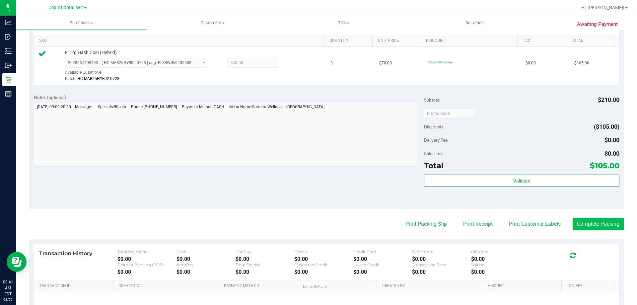
click at [619, 221] on div "Awaiting Payment Back Edit Purchase Cancel Purchase View Profile # 11841382 Bio…" at bounding box center [326, 119] width 621 height 513
click at [616, 223] on button "Complete Packing" at bounding box center [597, 224] width 51 height 13
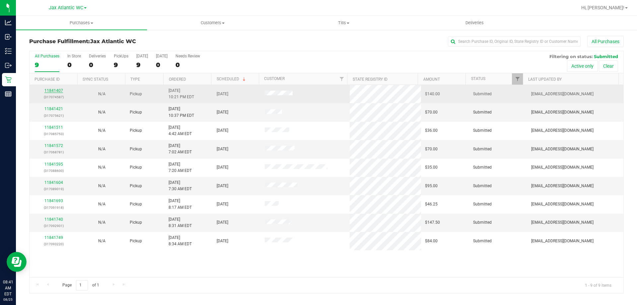
click at [53, 91] on link "11841407" at bounding box center [53, 90] width 19 height 5
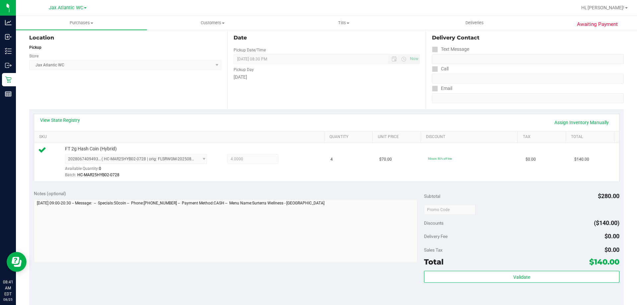
scroll to position [133, 0]
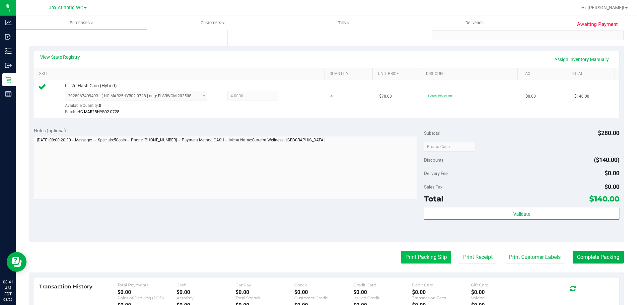
click at [420, 261] on button "Print Packing Slip" at bounding box center [426, 257] width 50 height 13
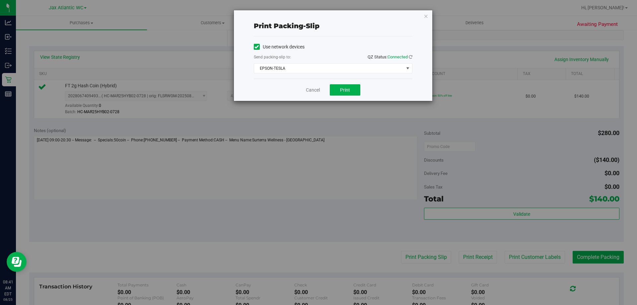
click at [347, 97] on div "Cancel Print" at bounding box center [333, 90] width 158 height 22
click at [346, 91] on span "Print" at bounding box center [345, 89] width 10 height 5
click at [311, 90] on link "Cancel" at bounding box center [313, 90] width 14 height 7
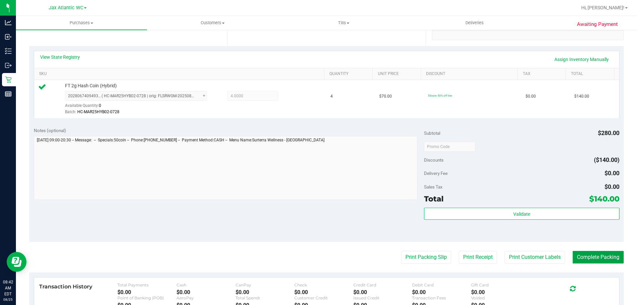
click at [584, 259] on button "Complete Packing" at bounding box center [597, 257] width 51 height 13
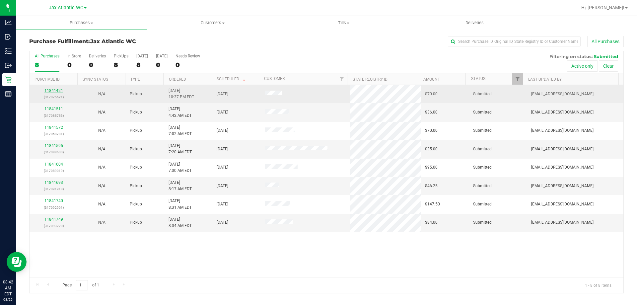
click at [53, 92] on link "11841421" at bounding box center [53, 90] width 19 height 5
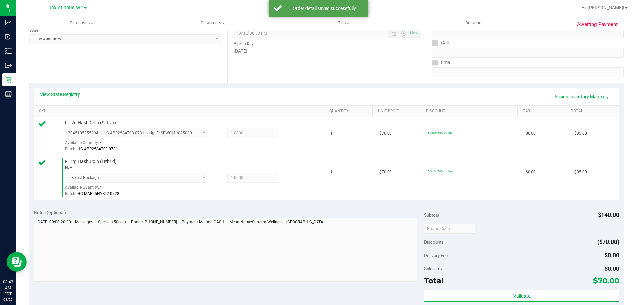
scroll to position [133, 0]
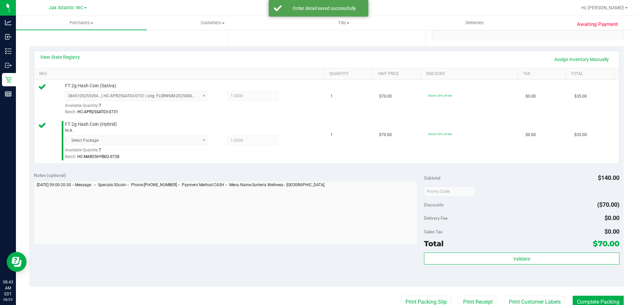
click at [514, 266] on div "Validate" at bounding box center [521, 267] width 195 height 30
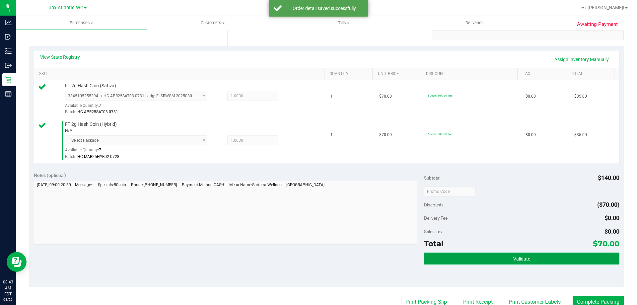
click at [513, 263] on button "Validate" at bounding box center [521, 258] width 195 height 12
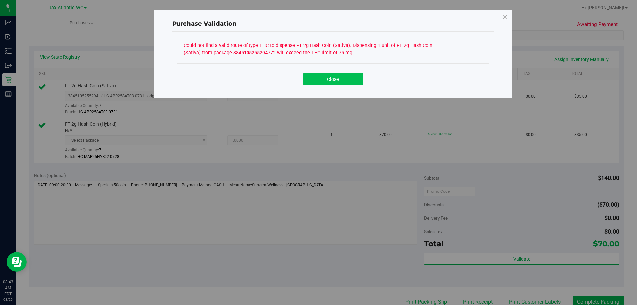
click at [331, 81] on button "Close" at bounding box center [333, 79] width 60 height 12
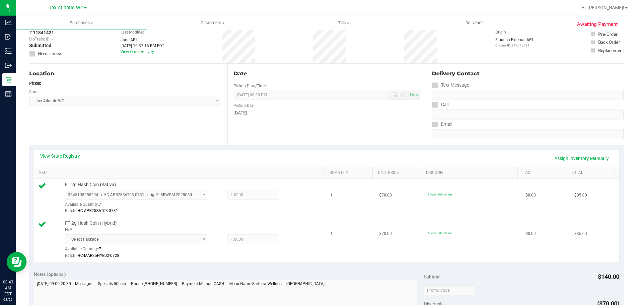
scroll to position [33, 0]
click at [562, 158] on link "Assign Inventory Manually" at bounding box center [581, 158] width 63 height 11
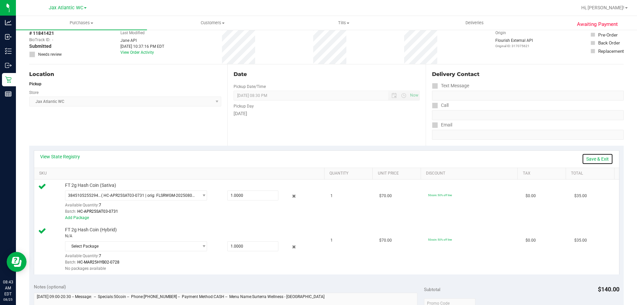
click at [585, 158] on link "Save & Exit" at bounding box center [597, 158] width 31 height 11
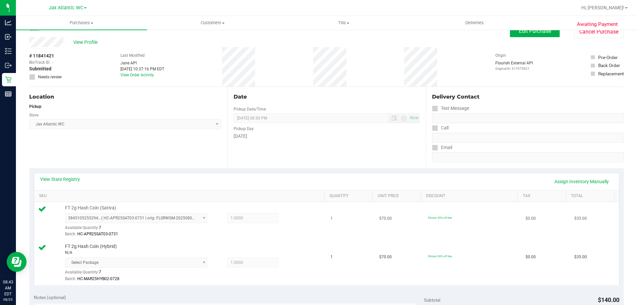
scroll to position [0, 0]
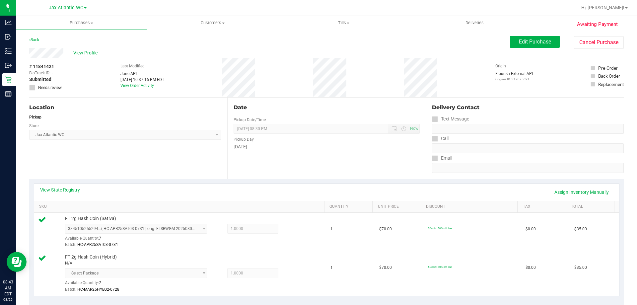
click at [68, 185] on div "View State Registry Assign Inventory Manually" at bounding box center [326, 192] width 585 height 17
click at [68, 188] on link "View State Registry" at bounding box center [60, 189] width 40 height 7
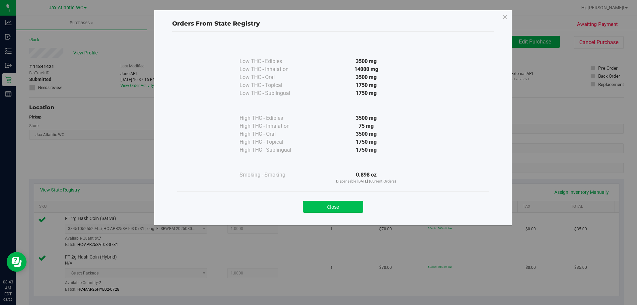
click at [348, 206] on button "Close" at bounding box center [333, 207] width 60 height 12
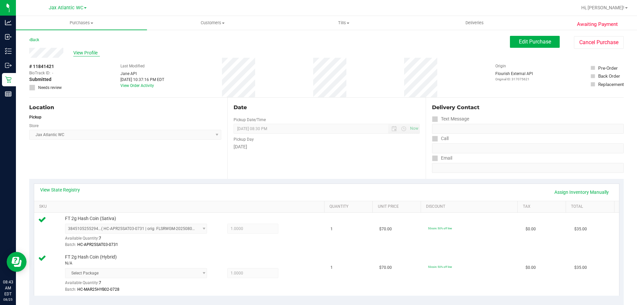
click at [74, 52] on span "View Profile" at bounding box center [86, 52] width 27 height 7
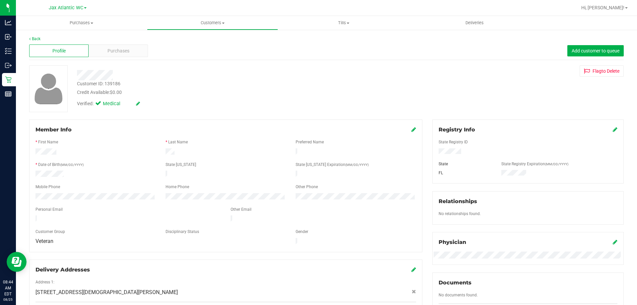
click at [109, 83] on div "Customer ID: 139186" at bounding box center [98, 83] width 43 height 7
click at [108, 83] on div "Customer ID: 139186" at bounding box center [98, 83] width 43 height 7
copy div "Customer ID: 139186"
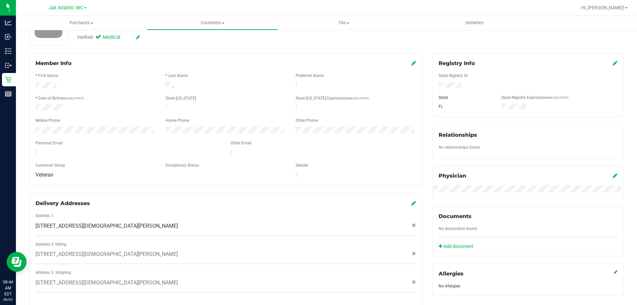
scroll to position [99, 0]
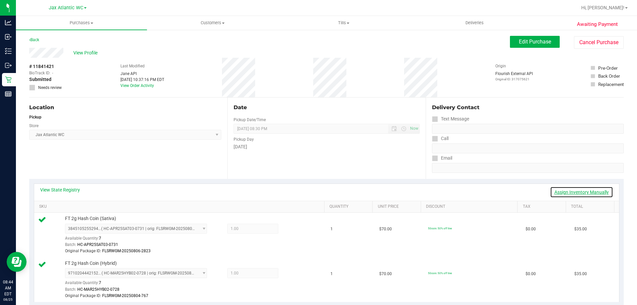
click at [556, 190] on link "Assign Inventory Manually" at bounding box center [581, 191] width 63 height 11
click at [292, 230] on icon at bounding box center [293, 229] width 7 height 8
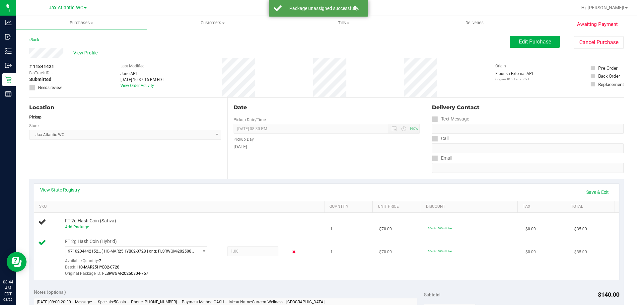
click at [290, 253] on icon at bounding box center [293, 252] width 7 height 8
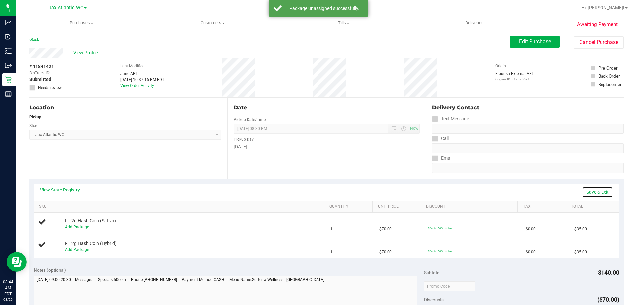
click at [590, 190] on link "Save & Exit" at bounding box center [597, 191] width 31 height 11
click at [519, 42] on span "Edit Purchase" at bounding box center [535, 41] width 32 height 6
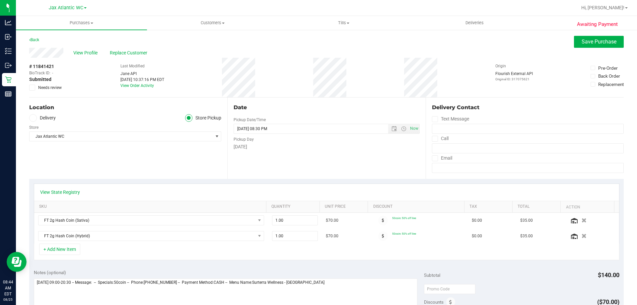
click at [32, 88] on icon at bounding box center [32, 88] width 4 height 0
click at [0, 0] on input "Needs review" at bounding box center [0, 0] width 0 height 0
click at [575, 43] on button "Save Purchase" at bounding box center [599, 42] width 50 height 12
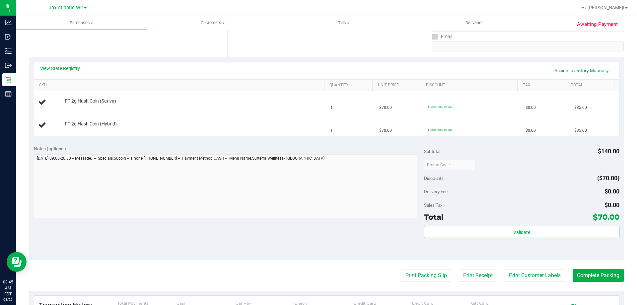
scroll to position [166, 0]
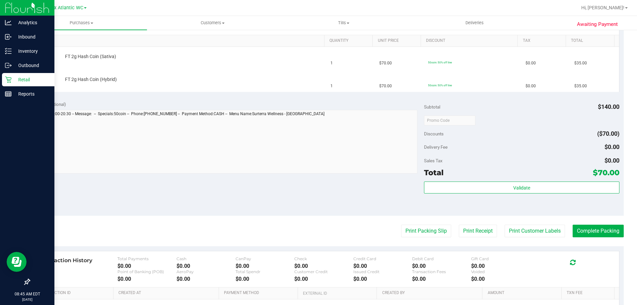
click at [10, 77] on icon at bounding box center [8, 79] width 7 height 7
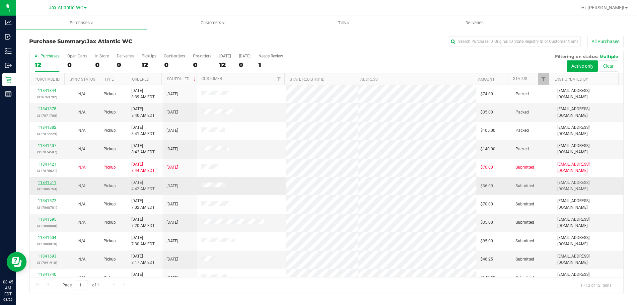
click at [41, 181] on link "11841511" at bounding box center [47, 182] width 19 height 5
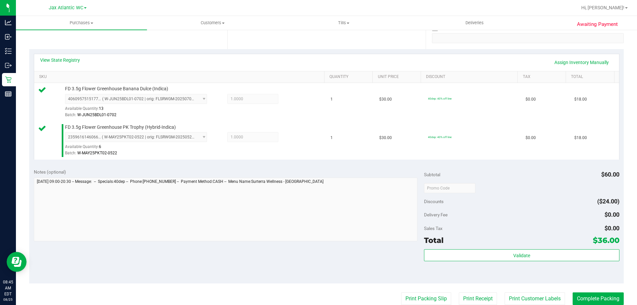
scroll to position [199, 0]
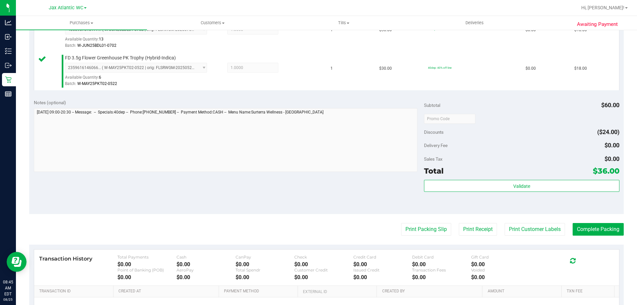
click at [485, 194] on div "Validate" at bounding box center [521, 195] width 195 height 30
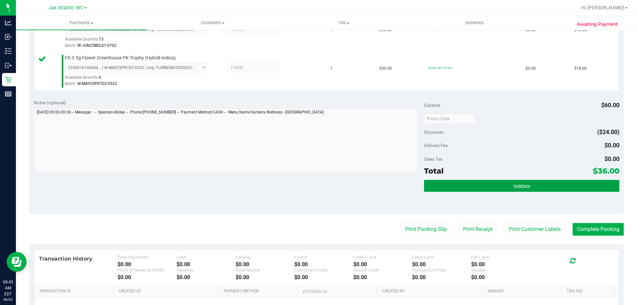
click at [485, 187] on button "Validate" at bounding box center [521, 186] width 195 height 12
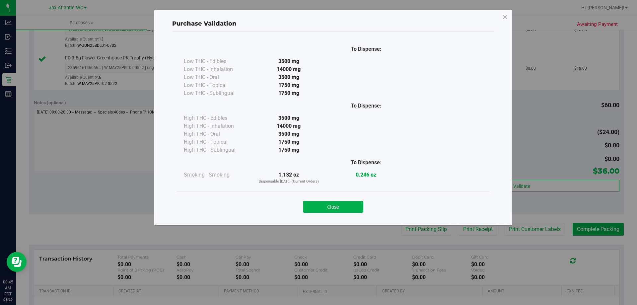
click at [329, 206] on button "Close" at bounding box center [333, 207] width 60 height 12
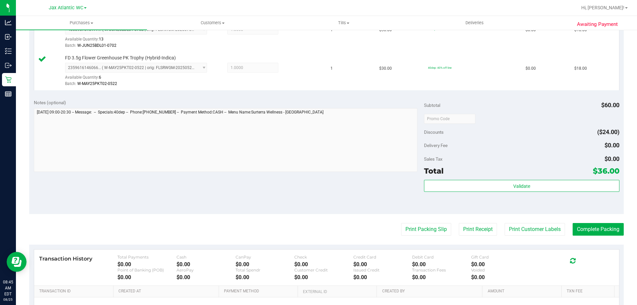
click at [430, 241] on purchase-details "Back Edit Purchase Cancel Purchase View Profile # 11841511 BioTrack ID: - Submi…" at bounding box center [326, 103] width 594 height 532
click at [429, 229] on button "Print Packing Slip" at bounding box center [426, 229] width 50 height 13
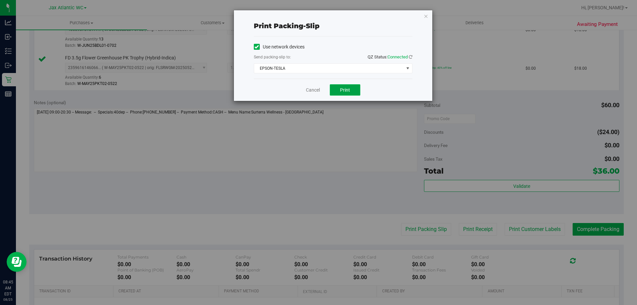
click at [345, 88] on span "Print" at bounding box center [345, 89] width 10 height 5
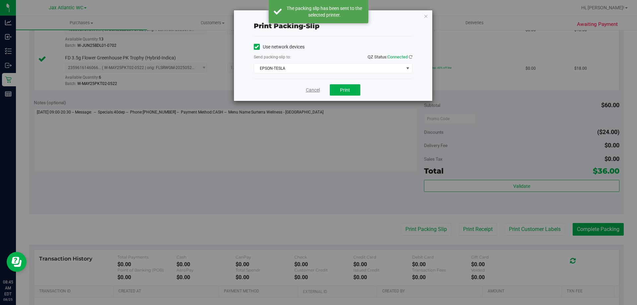
click at [310, 90] on link "Cancel" at bounding box center [313, 90] width 14 height 7
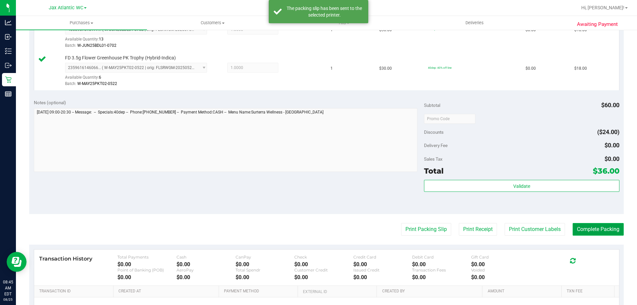
click at [585, 227] on button "Complete Packing" at bounding box center [597, 229] width 51 height 13
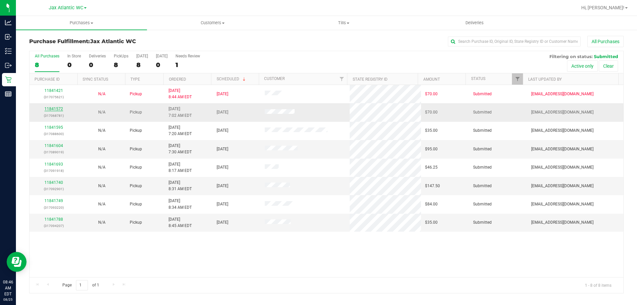
click at [59, 107] on link "11841572" at bounding box center [53, 108] width 19 height 5
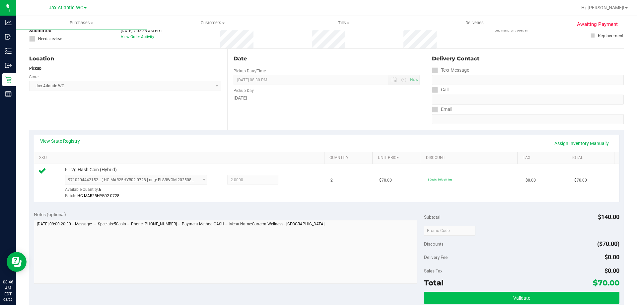
scroll to position [133, 0]
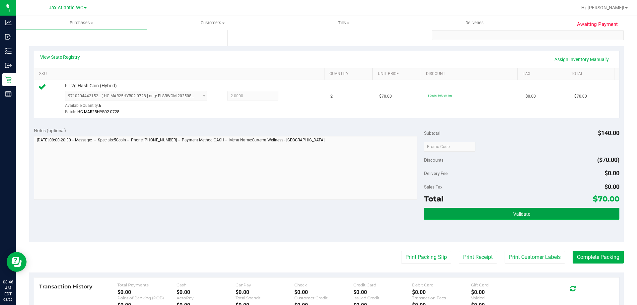
click at [486, 216] on button "Validate" at bounding box center [521, 214] width 195 height 12
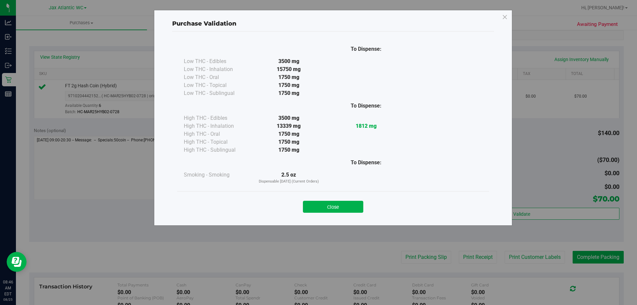
click at [347, 211] on button "Close" at bounding box center [333, 207] width 60 height 12
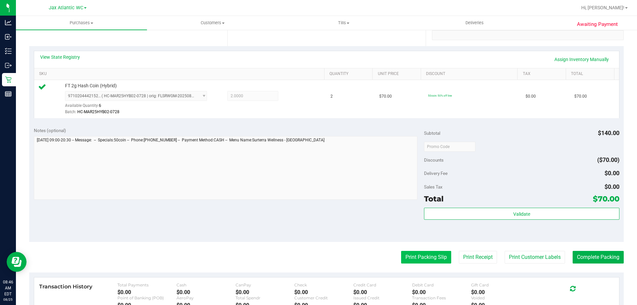
click at [408, 254] on button "Print Packing Slip" at bounding box center [426, 257] width 50 height 13
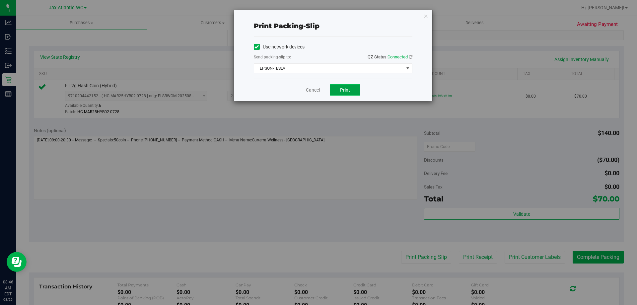
click at [339, 90] on button "Print" at bounding box center [345, 89] width 31 height 11
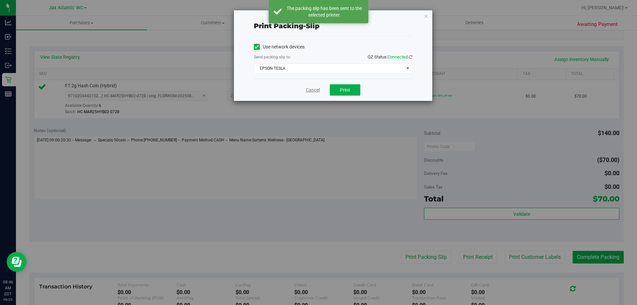
click at [308, 90] on link "Cancel" at bounding box center [313, 90] width 14 height 7
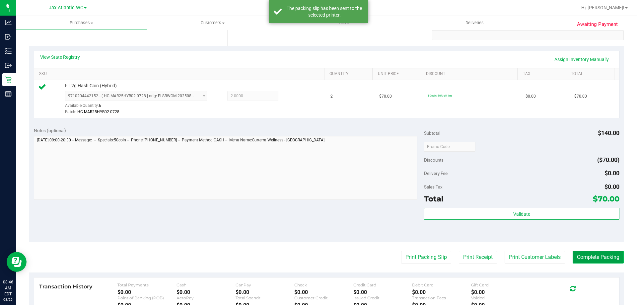
click at [602, 255] on button "Complete Packing" at bounding box center [597, 257] width 51 height 13
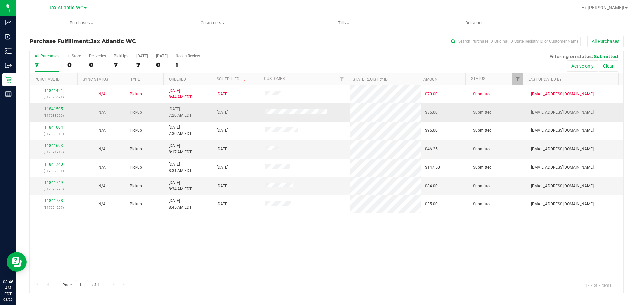
click at [58, 112] on p "(317088600)" at bounding box center [53, 115] width 40 height 6
click at [57, 110] on link "11841595" at bounding box center [53, 108] width 19 height 5
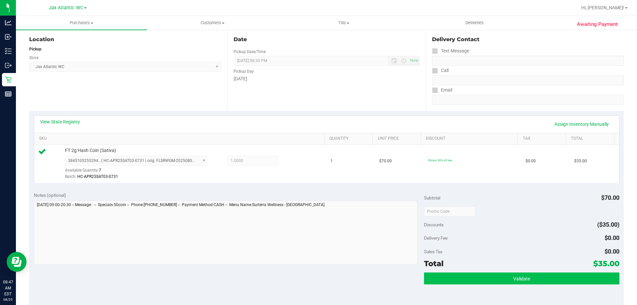
scroll to position [133, 0]
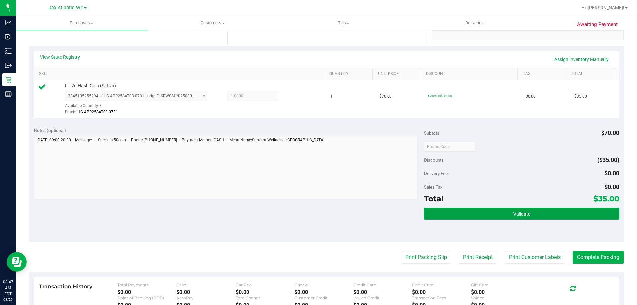
drag, startPoint x: 447, startPoint y: 215, endPoint x: 467, endPoint y: 227, distance: 23.5
click at [447, 214] on button "Validate" at bounding box center [521, 214] width 195 height 12
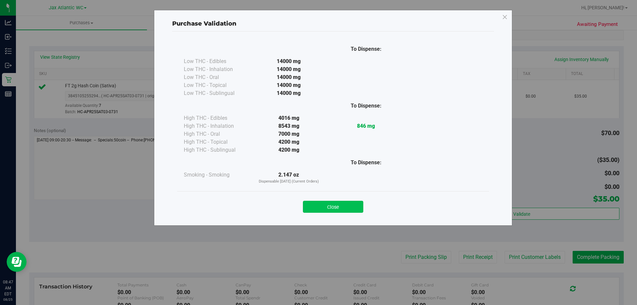
click at [350, 207] on button "Close" at bounding box center [333, 207] width 60 height 12
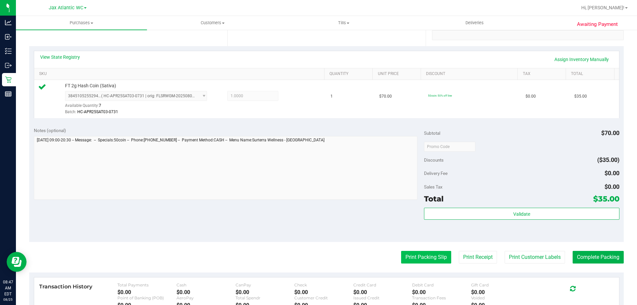
click at [412, 260] on button "Print Packing Slip" at bounding box center [426, 257] width 50 height 13
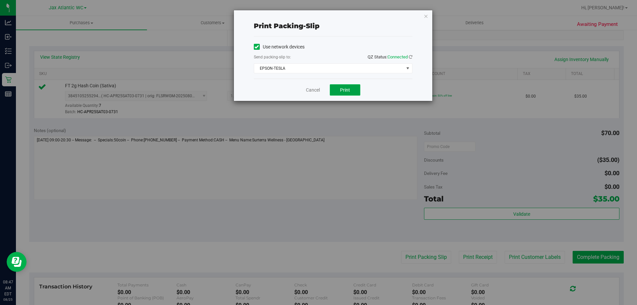
click at [347, 87] on button "Print" at bounding box center [345, 89] width 31 height 11
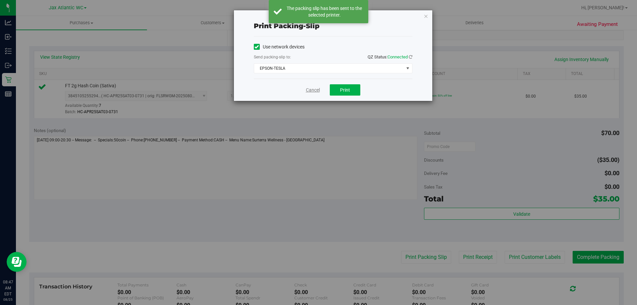
click at [314, 89] on link "Cancel" at bounding box center [313, 90] width 14 height 7
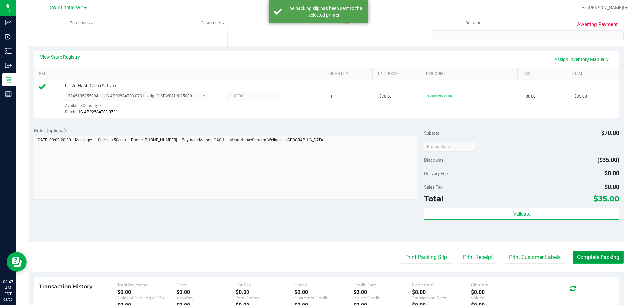
click at [585, 252] on button "Complete Packing" at bounding box center [597, 257] width 51 height 13
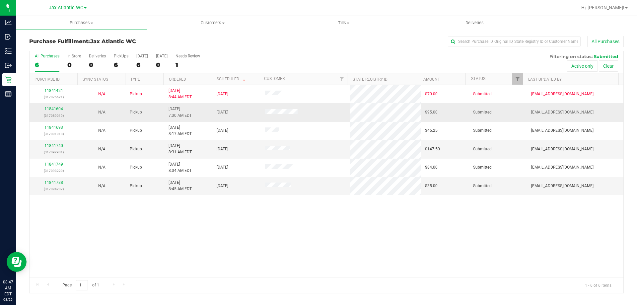
click at [55, 108] on link "11841604" at bounding box center [53, 108] width 19 height 5
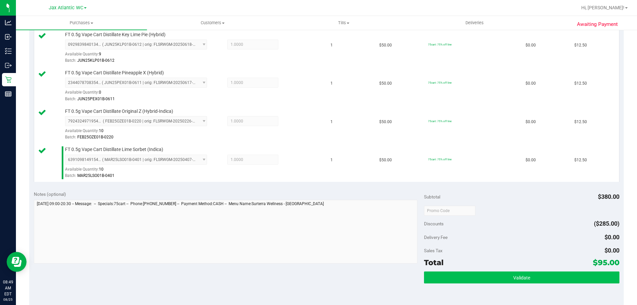
scroll to position [298, 0]
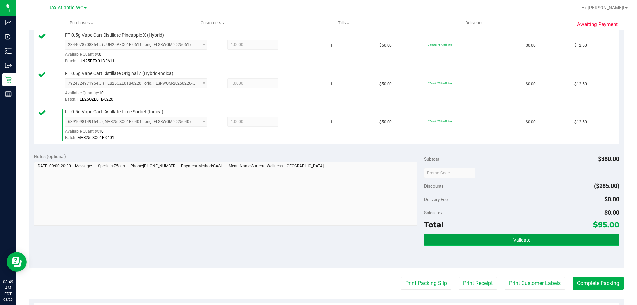
click at [487, 235] on button "Validate" at bounding box center [521, 239] width 195 height 12
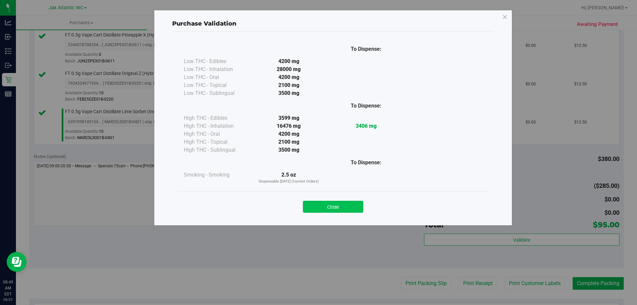
drag, startPoint x: 316, startPoint y: 198, endPoint x: 334, endPoint y: 203, distance: 18.4
click at [324, 201] on div "Close" at bounding box center [333, 204] width 302 height 17
drag, startPoint x: 338, startPoint y: 205, endPoint x: 355, endPoint y: 223, distance: 24.6
click at [341, 207] on button "Close" at bounding box center [333, 207] width 60 height 12
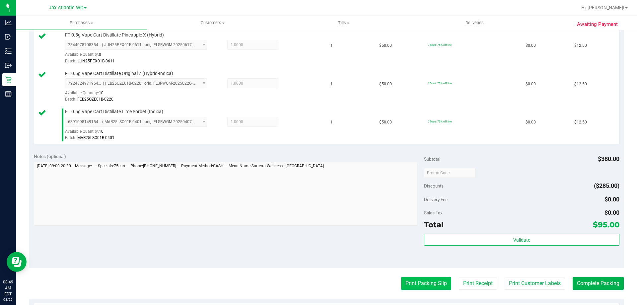
click at [410, 285] on button "Print Packing Slip" at bounding box center [426, 283] width 50 height 13
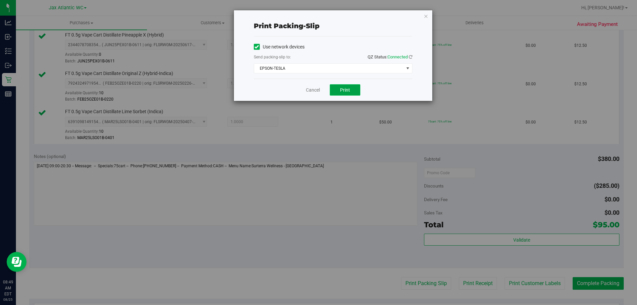
click at [356, 90] on button "Print" at bounding box center [345, 89] width 31 height 11
click at [316, 92] on link "Cancel" at bounding box center [313, 90] width 14 height 7
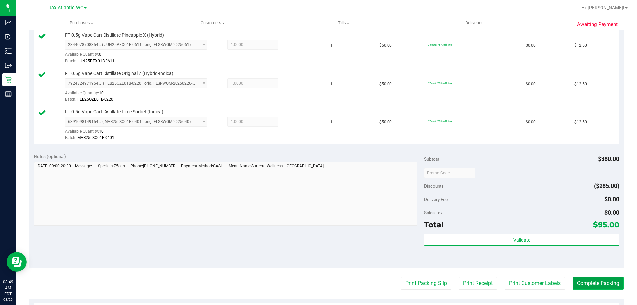
click at [588, 281] on button "Complete Packing" at bounding box center [597, 283] width 51 height 13
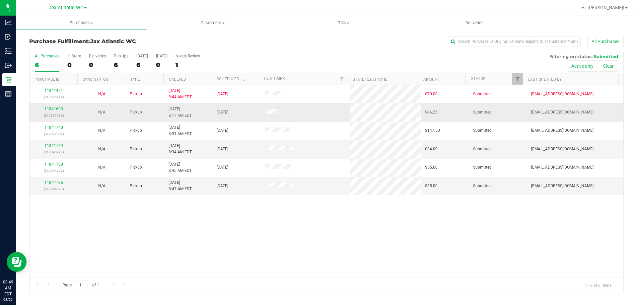
click at [53, 107] on link "11841693" at bounding box center [53, 108] width 19 height 5
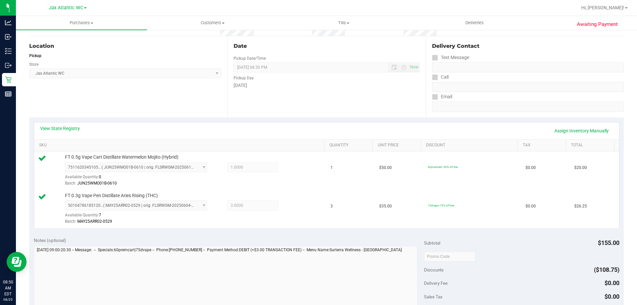
scroll to position [133, 0]
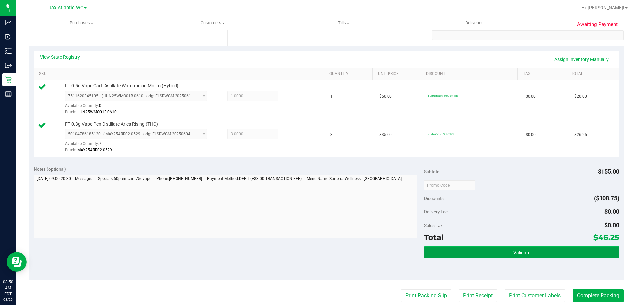
click at [490, 249] on button "Validate" at bounding box center [521, 252] width 195 height 12
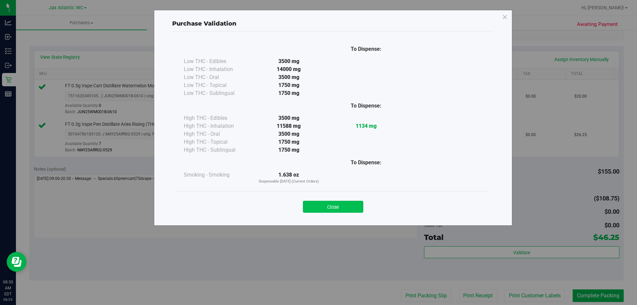
click at [346, 204] on button "Close" at bounding box center [333, 207] width 60 height 12
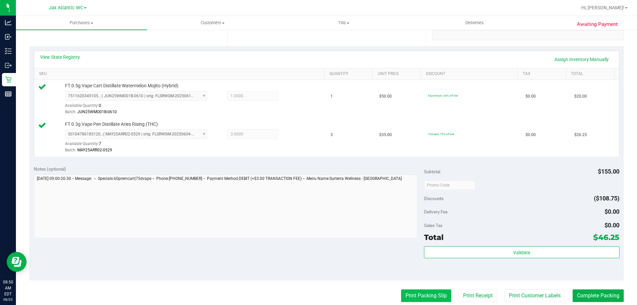
click at [424, 292] on purchase-details "Back Edit Purchase Cancel Purchase View Profile # 11841693 BioTrack ID: - Submi…" at bounding box center [326, 169] width 594 height 532
click at [437, 300] on button "Print Packing Slip" at bounding box center [426, 295] width 50 height 13
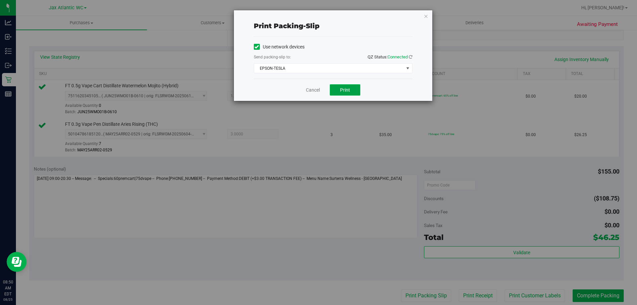
click at [345, 92] on span "Print" at bounding box center [345, 89] width 10 height 5
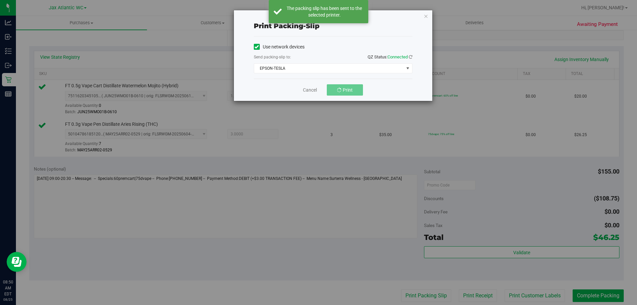
click at [336, 206] on div "Print packing-slip Use network devices Send packing-slip to: QZ Status: Connect…" at bounding box center [321, 152] width 642 height 305
click at [310, 93] on link "Cancel" at bounding box center [313, 90] width 14 height 7
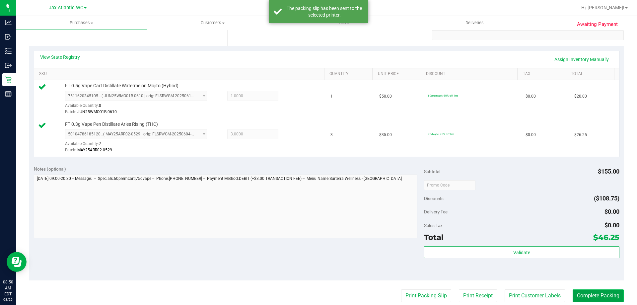
click at [588, 296] on button "Complete Packing" at bounding box center [597, 295] width 51 height 13
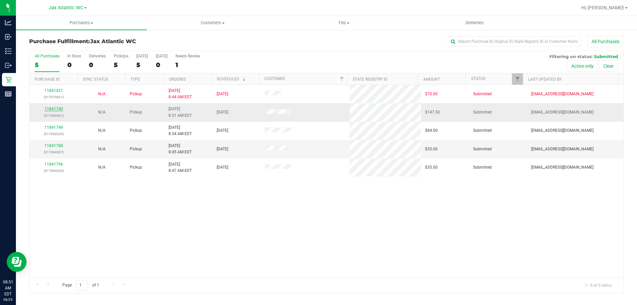
drag, startPoint x: 56, startPoint y: 113, endPoint x: 56, endPoint y: 109, distance: 3.7
click at [56, 110] on div "11841740 (317092901)" at bounding box center [53, 112] width 40 height 13
click at [56, 109] on link "11841740" at bounding box center [53, 108] width 19 height 5
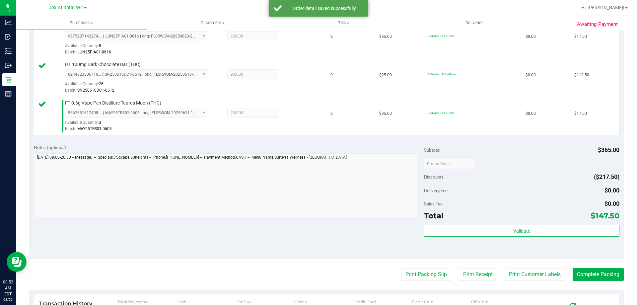
scroll to position [199, 0]
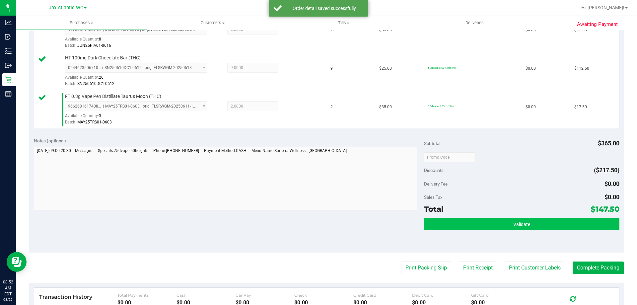
drag, startPoint x: 464, startPoint y: 209, endPoint x: 469, endPoint y: 224, distance: 15.4
click at [465, 212] on div "Total $147.50" at bounding box center [521, 209] width 195 height 12
click at [470, 227] on button "Validate" at bounding box center [521, 224] width 195 height 12
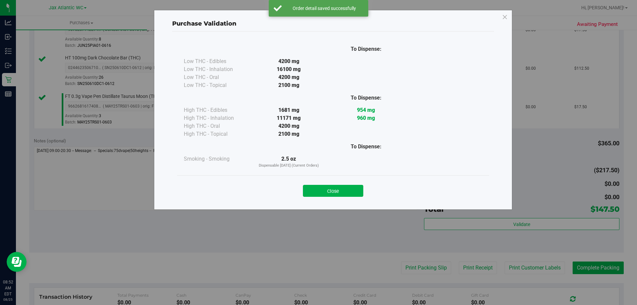
click at [333, 186] on button "Close" at bounding box center [333, 191] width 60 height 12
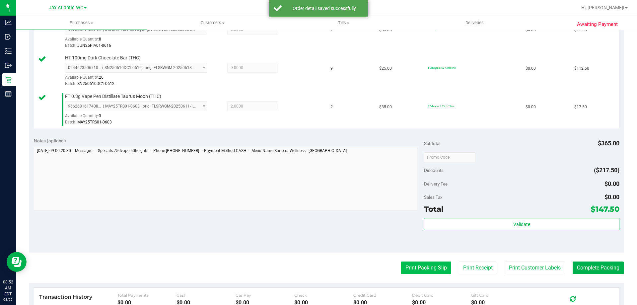
click at [408, 264] on button "Print Packing Slip" at bounding box center [426, 267] width 50 height 13
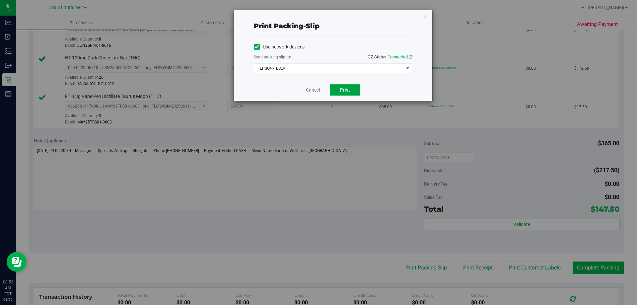
click at [340, 87] on span "Print" at bounding box center [345, 89] width 10 height 5
click at [316, 89] on link "Cancel" at bounding box center [313, 90] width 14 height 7
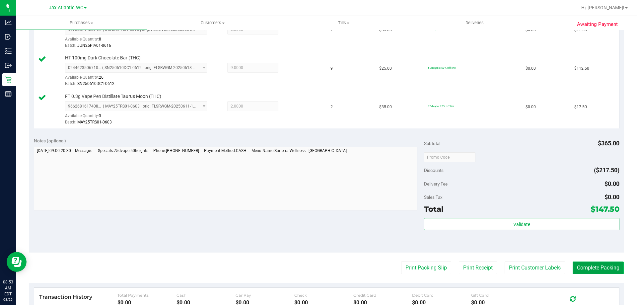
click at [572, 270] on button "Complete Packing" at bounding box center [597, 267] width 51 height 13
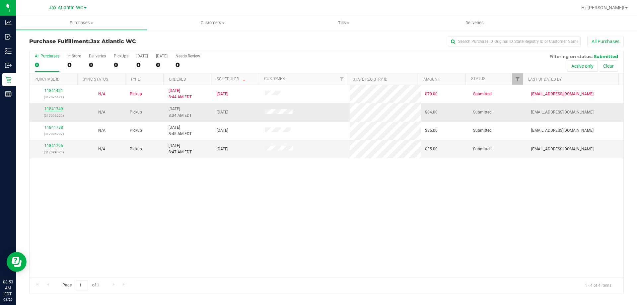
click at [56, 109] on link "11841749" at bounding box center [53, 108] width 19 height 5
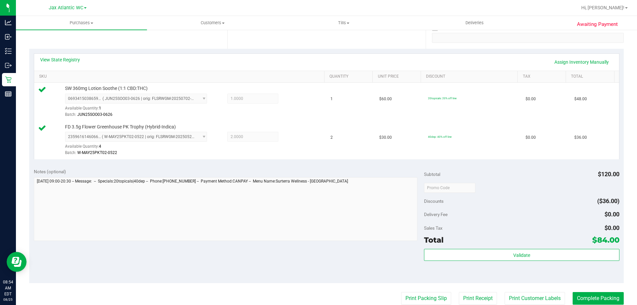
scroll to position [133, 0]
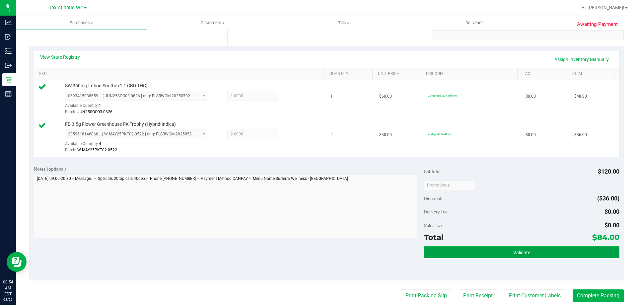
click at [484, 255] on button "Validate" at bounding box center [521, 252] width 195 height 12
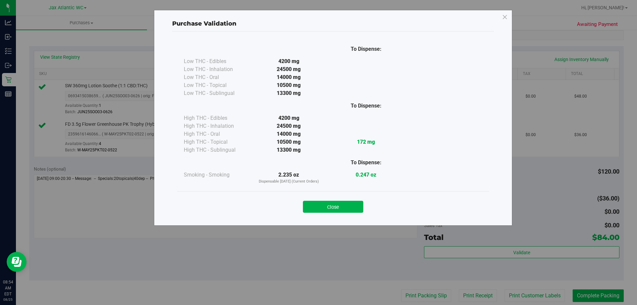
click at [349, 211] on button "Close" at bounding box center [333, 207] width 60 height 12
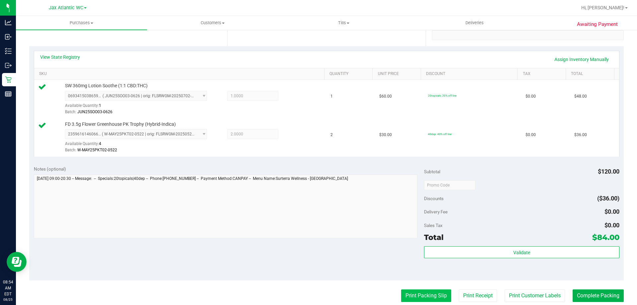
click at [419, 299] on button "Print Packing Slip" at bounding box center [426, 295] width 50 height 13
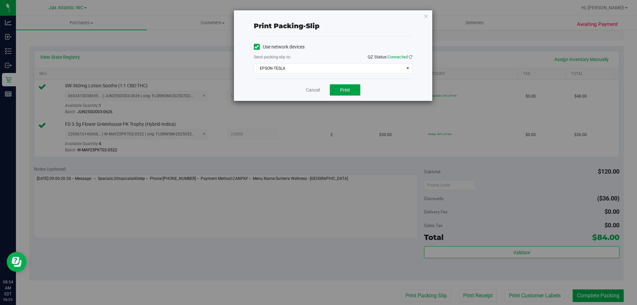
click at [350, 87] on button "Print" at bounding box center [345, 89] width 31 height 11
click at [319, 93] on link "Cancel" at bounding box center [313, 90] width 14 height 7
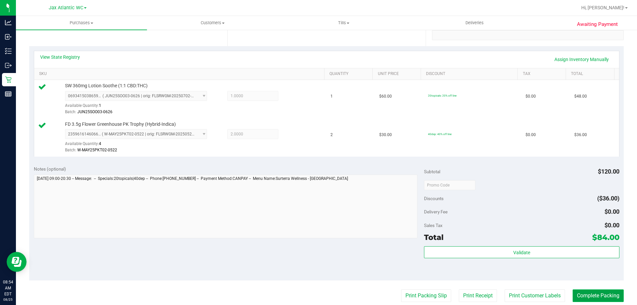
click at [608, 297] on button "Complete Packing" at bounding box center [597, 295] width 51 height 13
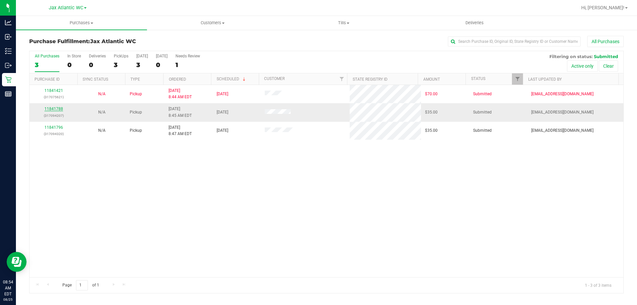
click at [58, 109] on link "11841788" at bounding box center [53, 108] width 19 height 5
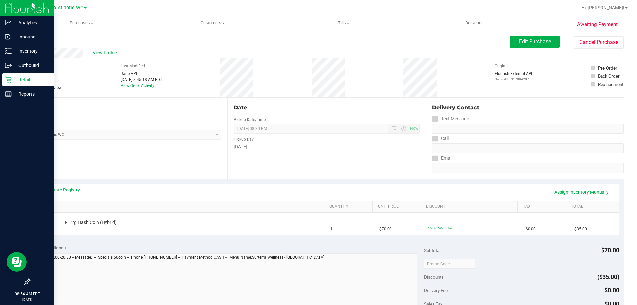
click at [34, 80] on p "Retail" at bounding box center [32, 80] width 40 height 8
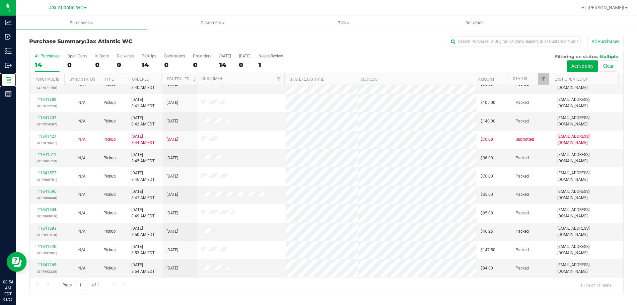
scroll to position [65, 0]
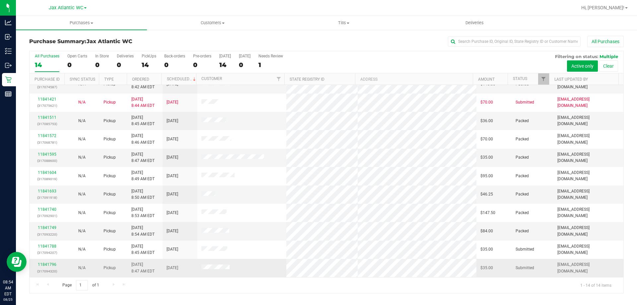
click at [46, 262] on div "11841796 (317094320)" at bounding box center [46, 267] width 27 height 13
click at [46, 263] on link "11841796" at bounding box center [47, 264] width 19 height 5
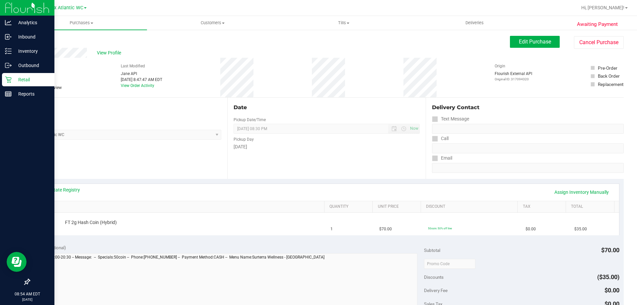
click at [10, 77] on icon at bounding box center [8, 79] width 7 height 7
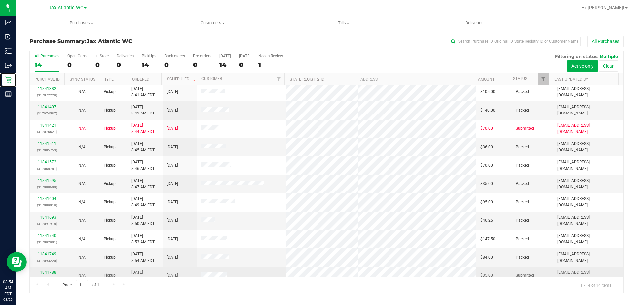
scroll to position [65, 0]
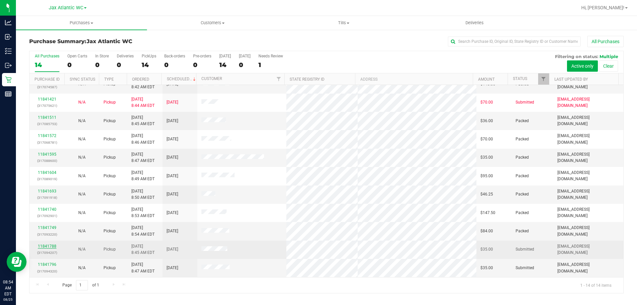
click at [49, 244] on div "11841788 (317094207)" at bounding box center [46, 249] width 27 height 13
click at [49, 244] on link "11841788" at bounding box center [47, 246] width 19 height 5
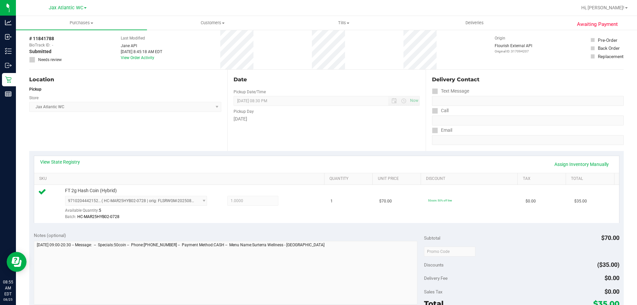
scroll to position [66, 0]
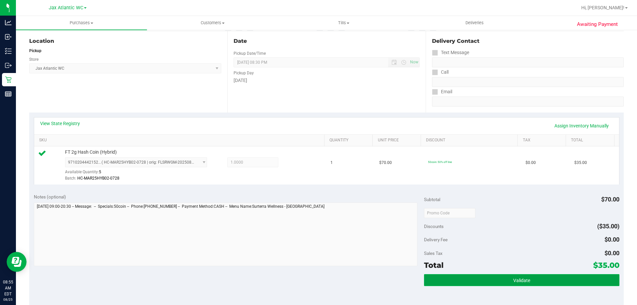
click at [475, 280] on button "Validate" at bounding box center [521, 280] width 195 height 12
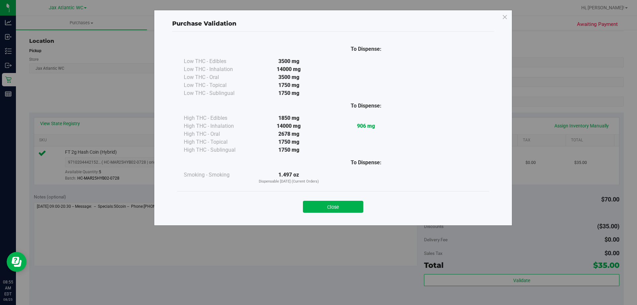
drag, startPoint x: 340, startPoint y: 208, endPoint x: 344, endPoint y: 205, distance: 5.0
click at [341, 205] on button "Close" at bounding box center [333, 207] width 60 height 12
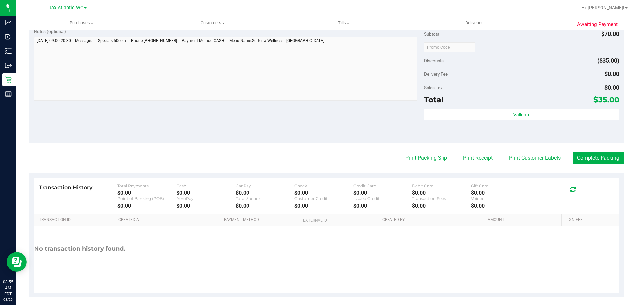
scroll to position [232, 0]
drag, startPoint x: 420, startPoint y: 147, endPoint x: 424, endPoint y: 153, distance: 6.5
click at [421, 147] on purchase-details "Back Edit Purchase Cancel Purchase View Profile # 11841788 BioTrack ID: - Submi…" at bounding box center [326, 50] width 594 height 493
click at [424, 153] on button "Print Packing Slip" at bounding box center [426, 157] width 50 height 13
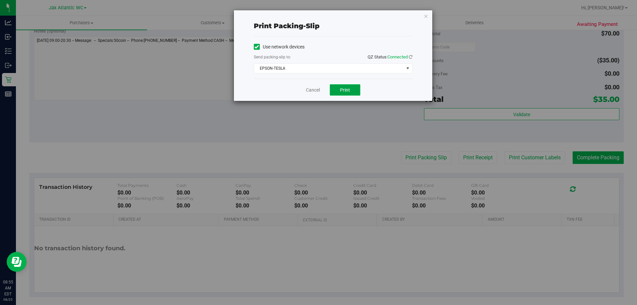
click at [354, 87] on button "Print" at bounding box center [345, 89] width 31 height 11
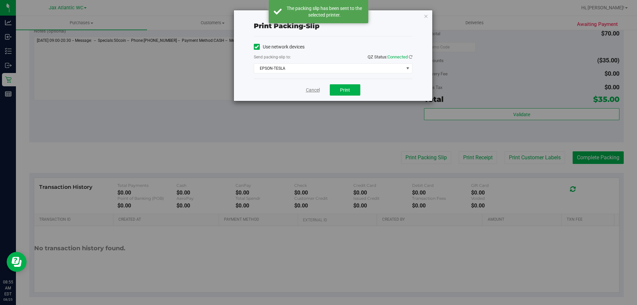
click at [316, 91] on link "Cancel" at bounding box center [313, 90] width 14 height 7
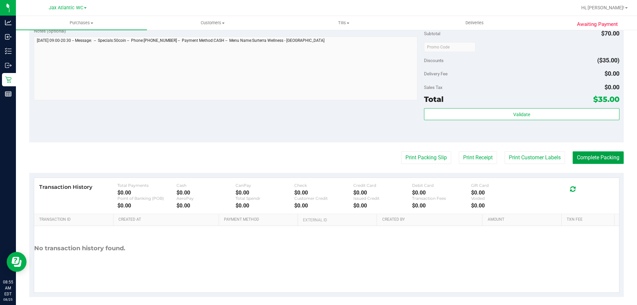
click at [578, 157] on button "Complete Packing" at bounding box center [597, 157] width 51 height 13
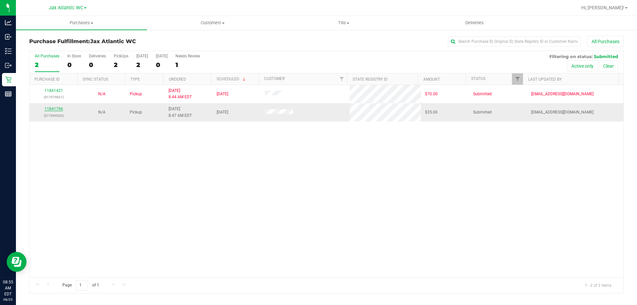
click at [59, 108] on link "11841796" at bounding box center [53, 108] width 19 height 5
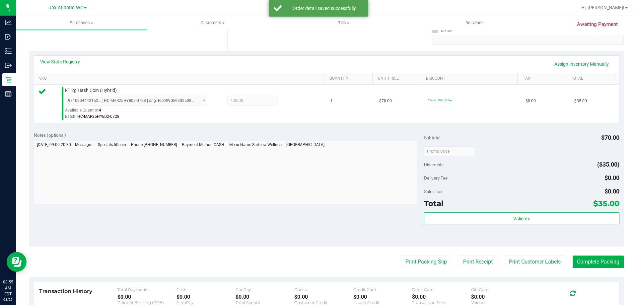
scroll to position [133, 0]
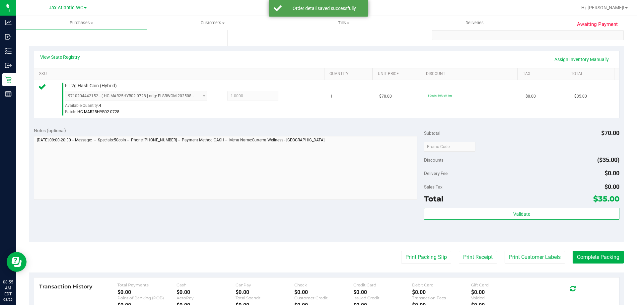
click at [475, 205] on div "Subtotal $70.00 Discounts ($35.00) Delivery Fee $0.00 Sales Tax $0.00 Total $35…" at bounding box center [521, 182] width 195 height 110
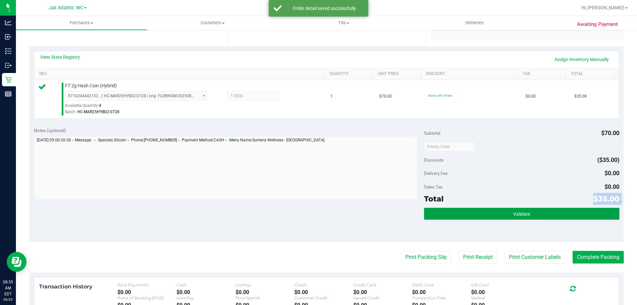
click at [478, 213] on button "Validate" at bounding box center [521, 214] width 195 height 12
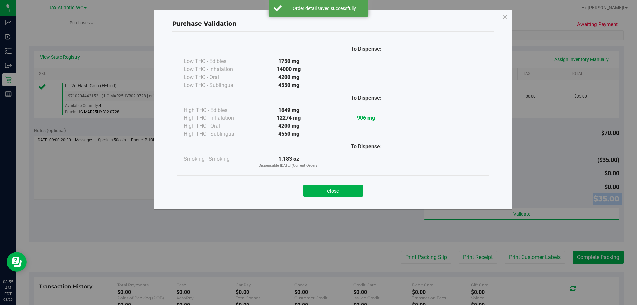
click at [322, 189] on button "Close" at bounding box center [333, 191] width 60 height 12
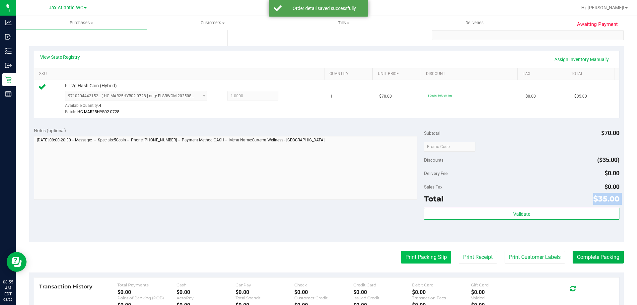
click at [434, 259] on button "Print Packing Slip" at bounding box center [426, 257] width 50 height 13
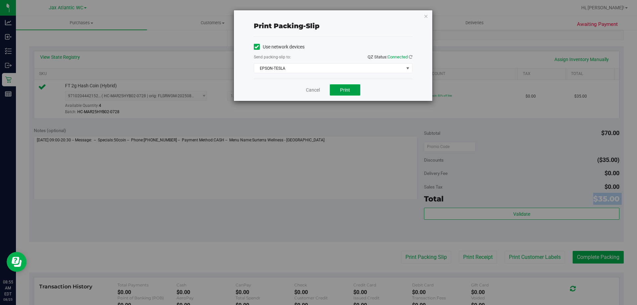
click at [349, 88] on span "Print" at bounding box center [345, 89] width 10 height 5
drag, startPoint x: 308, startPoint y: 85, endPoint x: 312, endPoint y: 88, distance: 5.0
click at [310, 87] on div "Cancel Print" at bounding box center [333, 90] width 158 height 22
click at [314, 90] on link "Cancel" at bounding box center [313, 90] width 14 height 7
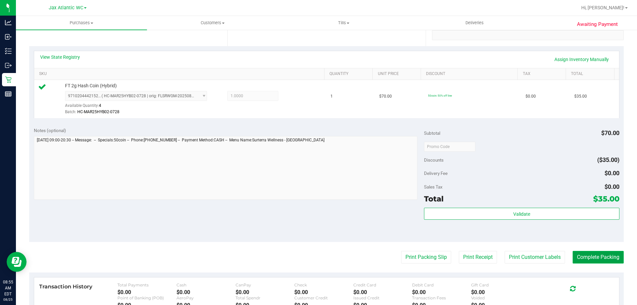
click at [586, 257] on button "Complete Packing" at bounding box center [597, 257] width 51 height 13
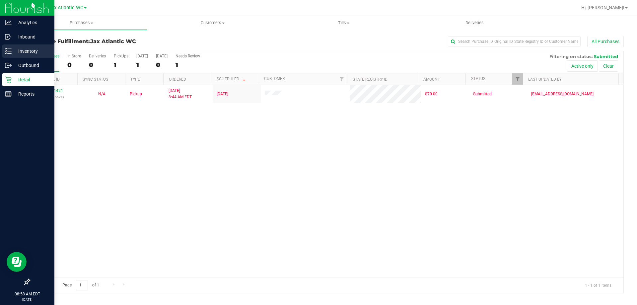
click at [31, 50] on p "Inventory" at bounding box center [32, 51] width 40 height 8
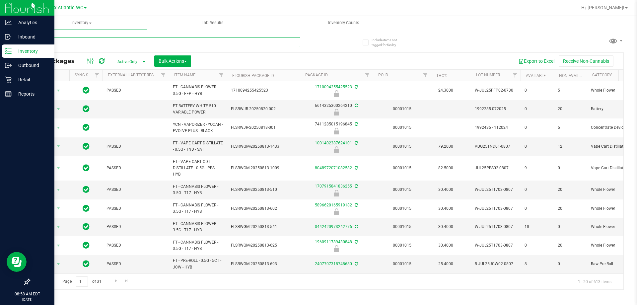
click at [114, 40] on input "text" at bounding box center [164, 42] width 271 height 10
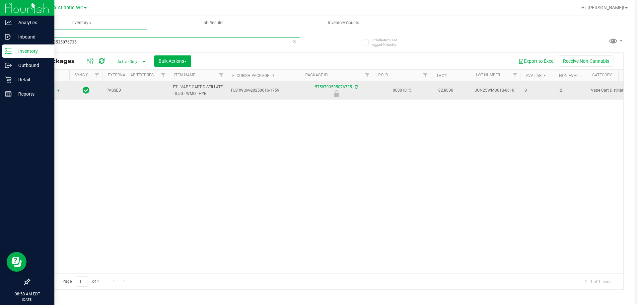
type input "5758793535076735"
click at [51, 89] on span "Action" at bounding box center [45, 90] width 18 height 9
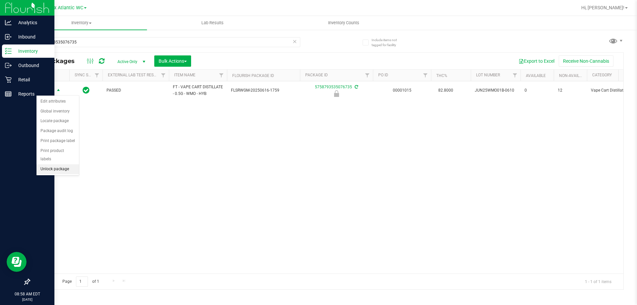
click at [50, 164] on li "Unlock package" at bounding box center [57, 169] width 42 height 10
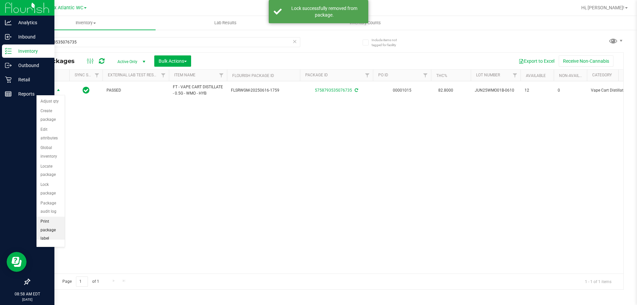
click at [47, 228] on li "Print package label" at bounding box center [50, 230] width 28 height 27
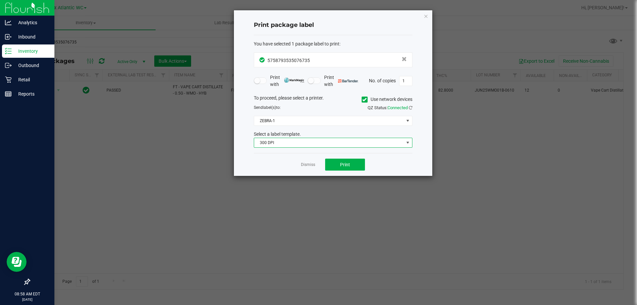
click at [298, 147] on span "300 DPI" at bounding box center [329, 142] width 150 height 9
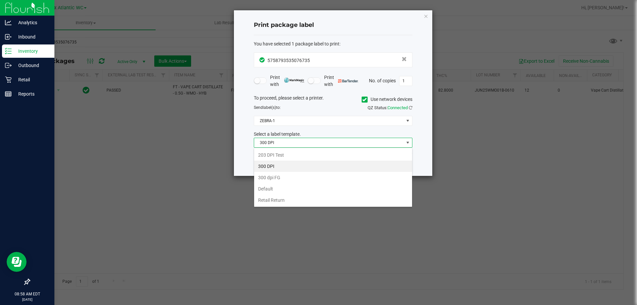
scroll to position [10, 158]
click at [276, 156] on li "203 DPI Test" at bounding box center [333, 154] width 158 height 11
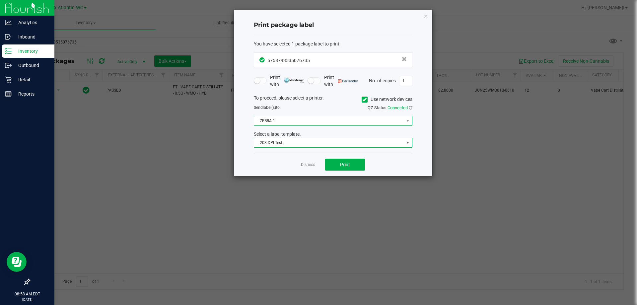
click at [278, 123] on span "ZEBRA-1" at bounding box center [329, 120] width 150 height 9
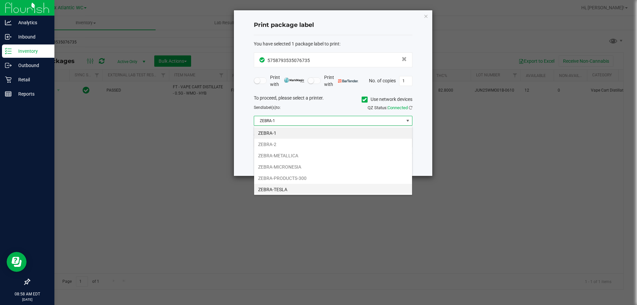
click at [294, 188] on li "ZEBRA-TESLA" at bounding box center [333, 189] width 158 height 11
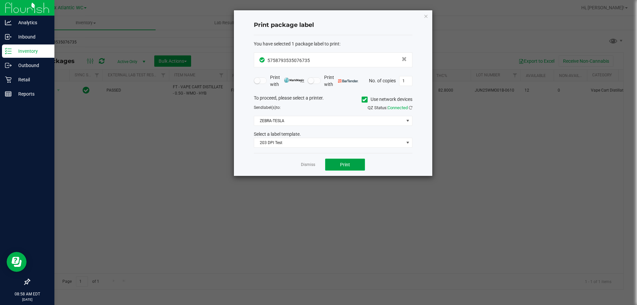
click at [337, 163] on button "Print" at bounding box center [345, 164] width 40 height 12
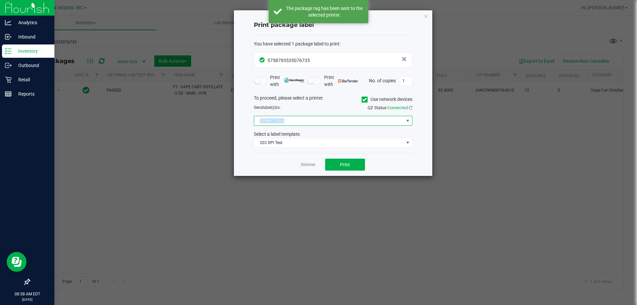
drag, startPoint x: 308, startPoint y: 118, endPoint x: 314, endPoint y: 113, distance: 8.0
click at [314, 113] on div "To proceed, please select a printer. Use network devices Send label(s) to: QZ S…" at bounding box center [333, 121] width 158 height 53
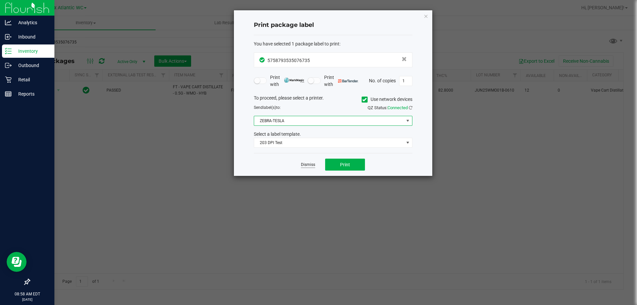
click at [301, 168] on div "Dismiss Print" at bounding box center [333, 164] width 158 height 23
click at [307, 165] on link "Dismiss" at bounding box center [308, 165] width 14 height 6
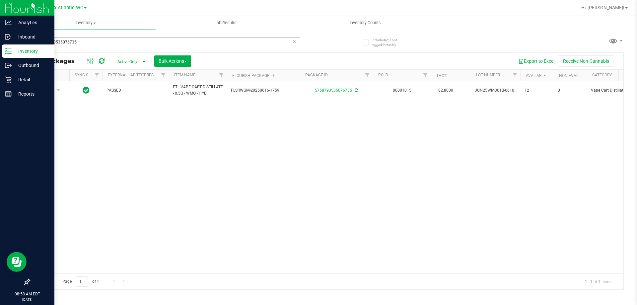
drag, startPoint x: 96, startPoint y: 48, endPoint x: 45, endPoint y: 41, distance: 51.3
click at [45, 41] on div "5758793535076735" at bounding box center [164, 44] width 271 height 15
drag, startPoint x: 69, startPoint y: 46, endPoint x: 82, endPoint y: 45, distance: 13.6
click at [82, 45] on input "5758793535076735" at bounding box center [164, 42] width 271 height 10
click at [82, 43] on input "5758793535076735" at bounding box center [164, 42] width 271 height 10
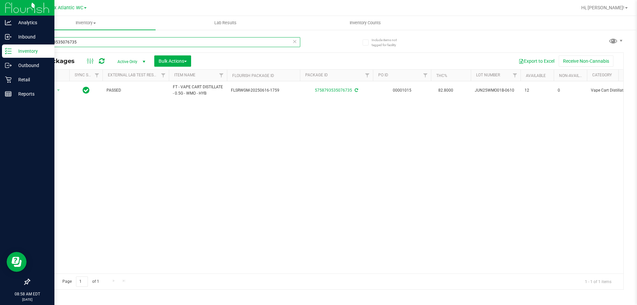
click at [82, 43] on input "5758793535076735" at bounding box center [164, 42] width 271 height 10
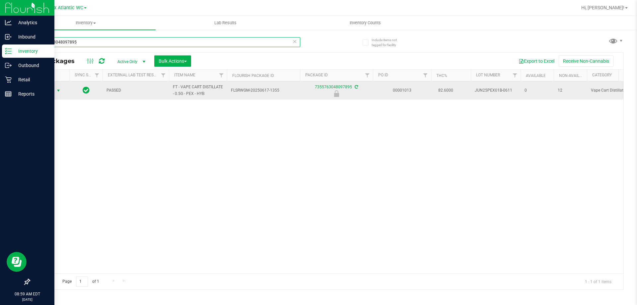
type input "7355763048097895"
click at [61, 91] on span "select" at bounding box center [58, 90] width 5 height 5
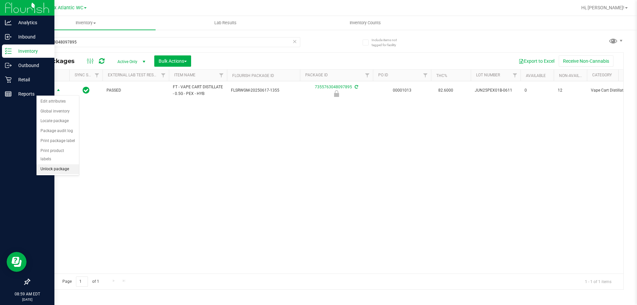
click at [63, 164] on li "Unlock package" at bounding box center [57, 169] width 42 height 10
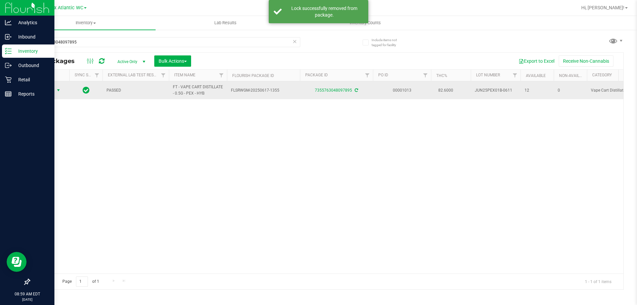
click at [54, 92] on span "select" at bounding box center [58, 90] width 8 height 9
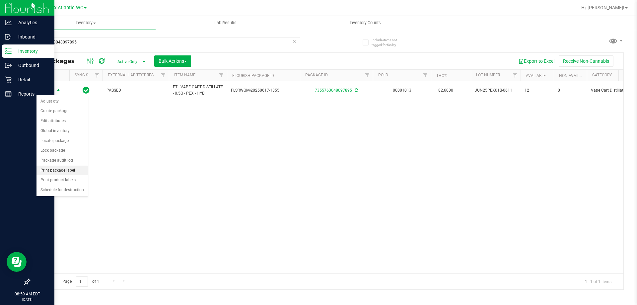
click at [71, 169] on li "Print package label" at bounding box center [61, 170] width 51 height 10
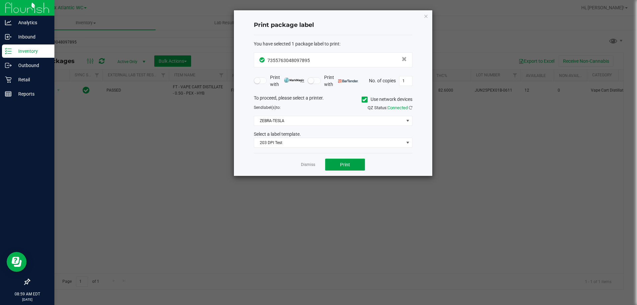
click at [339, 164] on button "Print" at bounding box center [345, 164] width 40 height 12
click at [309, 161] on app-cancel-button "Dismiss" at bounding box center [308, 164] width 14 height 7
click at [308, 161] on app-cancel-button "Dismiss" at bounding box center [308, 164] width 14 height 7
click at [312, 164] on link "Dismiss" at bounding box center [308, 165] width 14 height 6
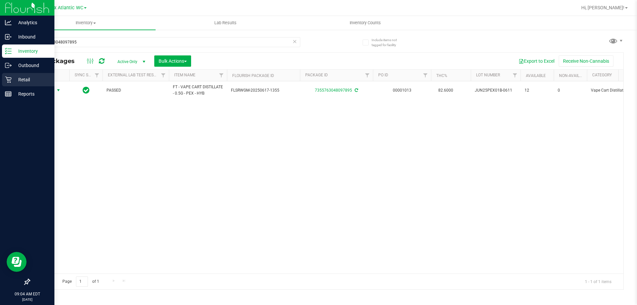
drag, startPoint x: 10, startPoint y: 76, endPoint x: 14, endPoint y: 76, distance: 4.0
click at [10, 76] on icon at bounding box center [8, 79] width 7 height 7
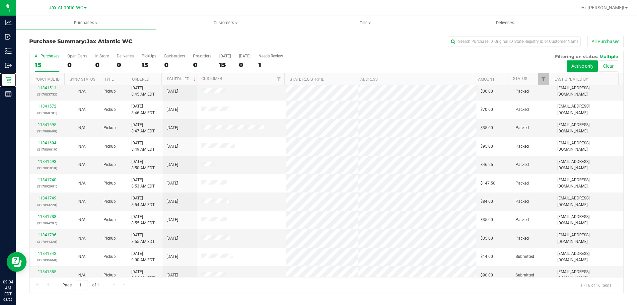
scroll to position [102, 0]
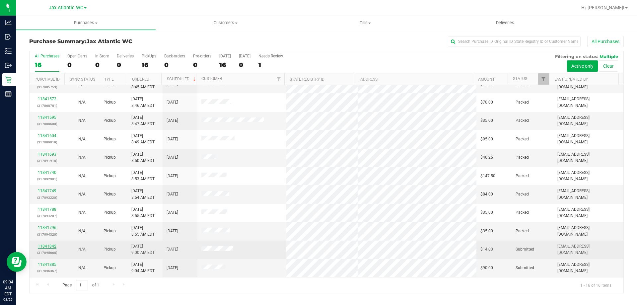
click at [53, 245] on link "11841842" at bounding box center [47, 246] width 19 height 5
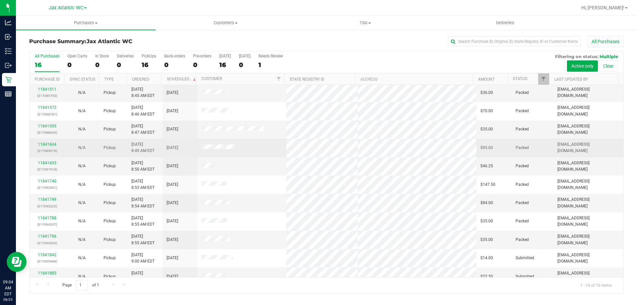
scroll to position [102, 0]
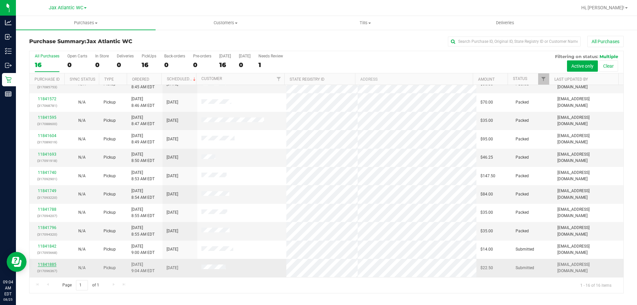
click at [47, 264] on link "11841885" at bounding box center [47, 264] width 19 height 5
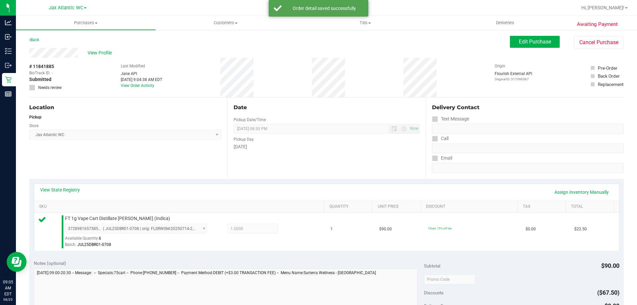
scroll to position [99, 0]
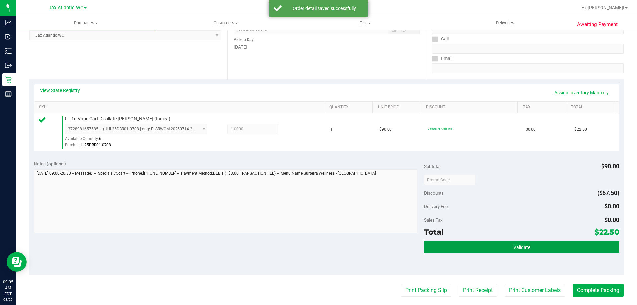
click at [488, 245] on button "Validate" at bounding box center [521, 247] width 195 height 12
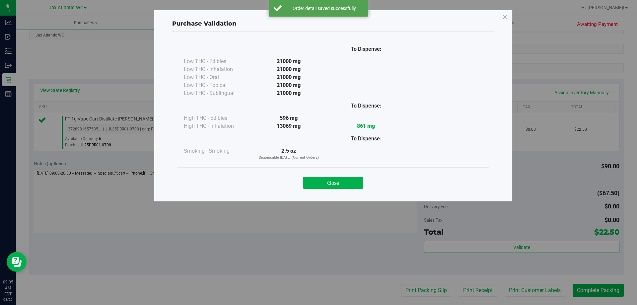
click at [332, 187] on button "Close" at bounding box center [333, 183] width 60 height 12
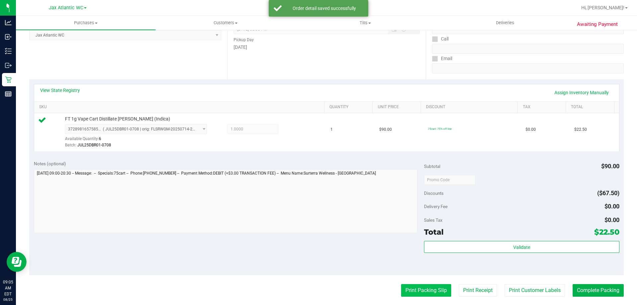
click at [424, 289] on button "Print Packing Slip" at bounding box center [426, 290] width 50 height 13
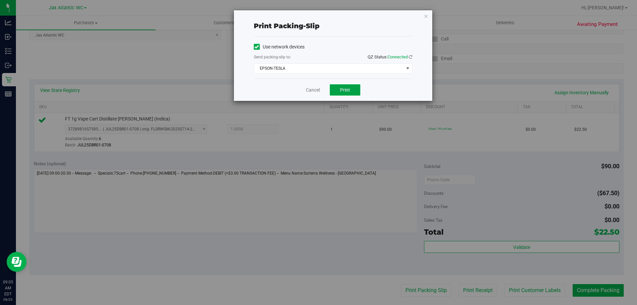
click at [340, 92] on button "Print" at bounding box center [345, 89] width 31 height 11
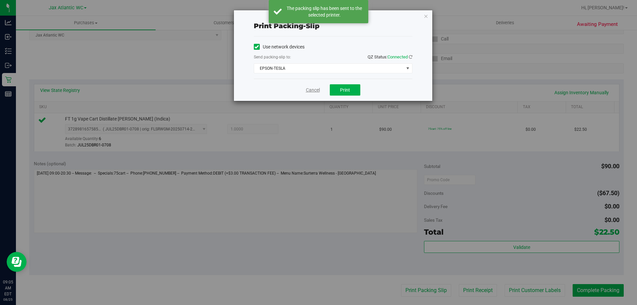
click at [318, 89] on link "Cancel" at bounding box center [313, 90] width 14 height 7
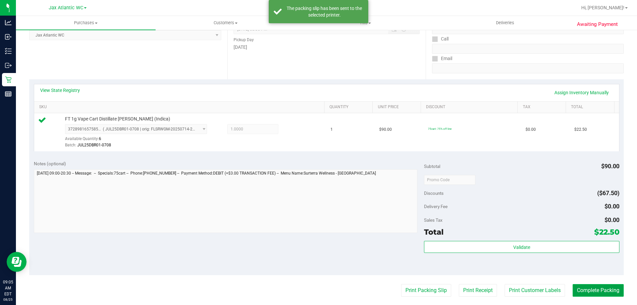
click at [602, 290] on button "Complete Packing" at bounding box center [597, 290] width 51 height 13
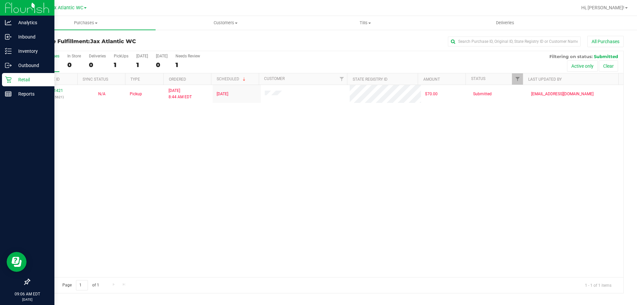
click at [20, 79] on p "Retail" at bounding box center [32, 80] width 40 height 8
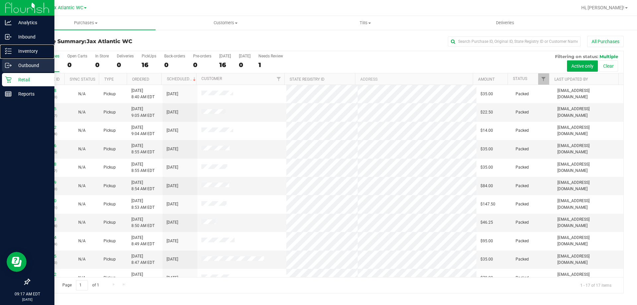
drag, startPoint x: 21, startPoint y: 50, endPoint x: 35, endPoint y: 70, distance: 24.0
click at [22, 50] on p "Inventory" at bounding box center [32, 51] width 40 height 8
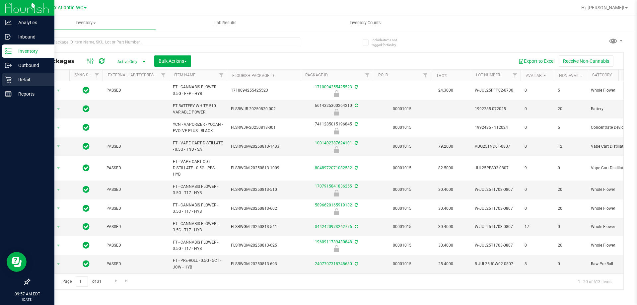
click at [26, 79] on p "Retail" at bounding box center [32, 80] width 40 height 8
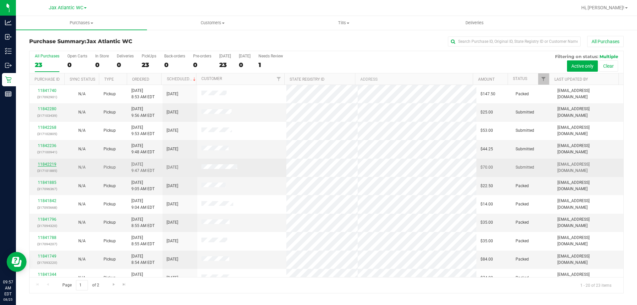
click at [42, 163] on link "11842219" at bounding box center [47, 164] width 19 height 5
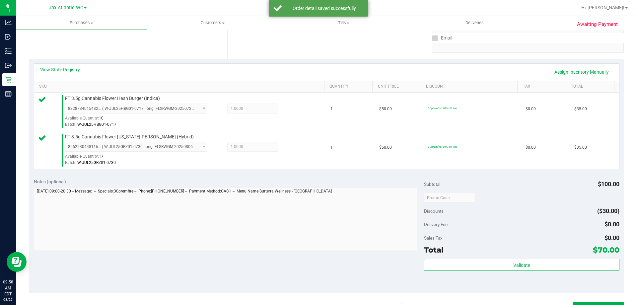
scroll to position [133, 0]
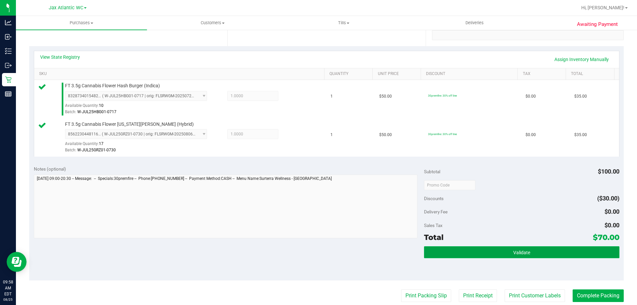
click at [517, 253] on span "Validate" at bounding box center [521, 252] width 17 height 5
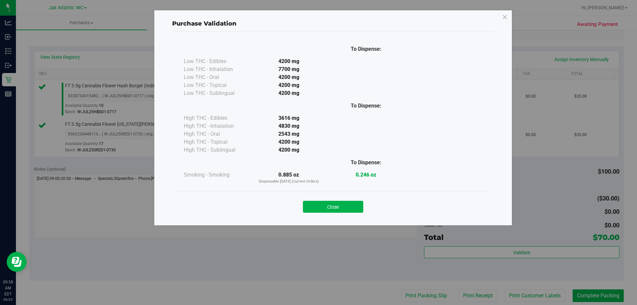
click at [323, 208] on button "Close" at bounding box center [333, 207] width 60 height 12
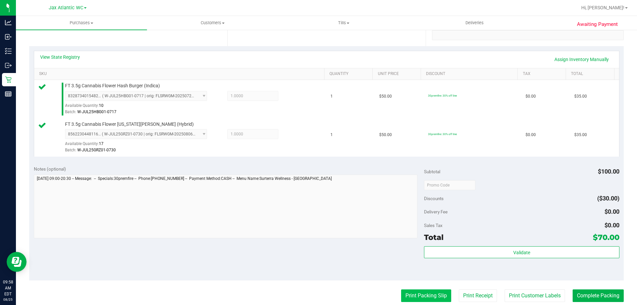
click at [412, 296] on button "Print Packing Slip" at bounding box center [426, 295] width 50 height 13
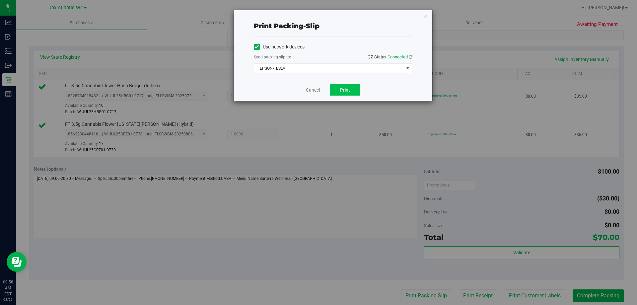
drag, startPoint x: 332, startPoint y: 99, endPoint x: 334, endPoint y: 91, distance: 8.2
click at [332, 98] on div "Cancel Print" at bounding box center [333, 90] width 158 height 22
click at [334, 91] on button "Print" at bounding box center [345, 89] width 31 height 11
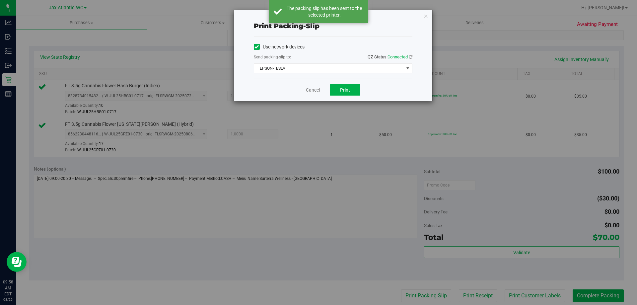
click at [310, 93] on link "Cancel" at bounding box center [313, 90] width 14 height 7
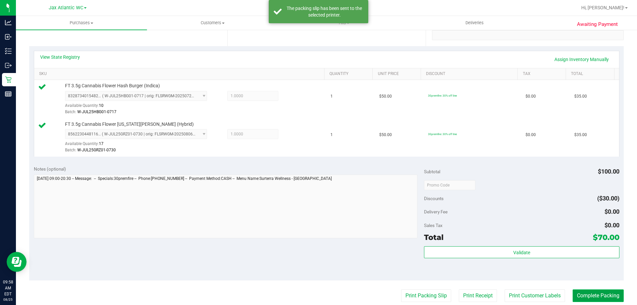
click at [589, 295] on button "Complete Packing" at bounding box center [597, 295] width 51 height 13
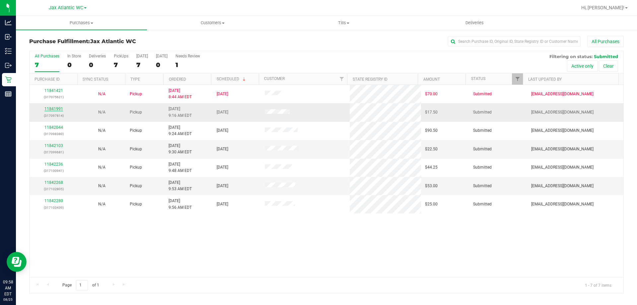
click at [59, 109] on link "11841991" at bounding box center [53, 108] width 19 height 5
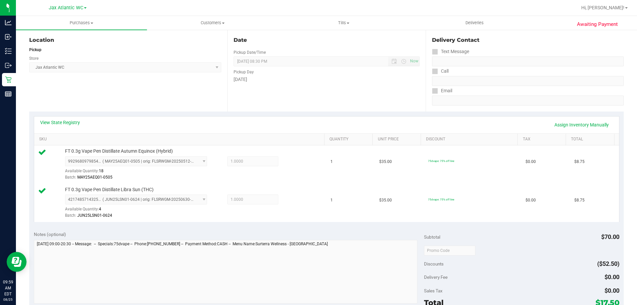
scroll to position [99, 0]
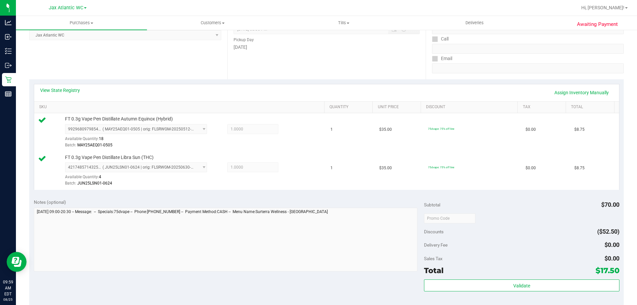
drag, startPoint x: 522, startPoint y: 278, endPoint x: 524, endPoint y: 287, distance: 8.7
click at [522, 279] on div "Subtotal $70.00 Discounts ($52.50) Delivery Fee $0.00 Sales Tax $0.00 Total $17…" at bounding box center [521, 254] width 195 height 110
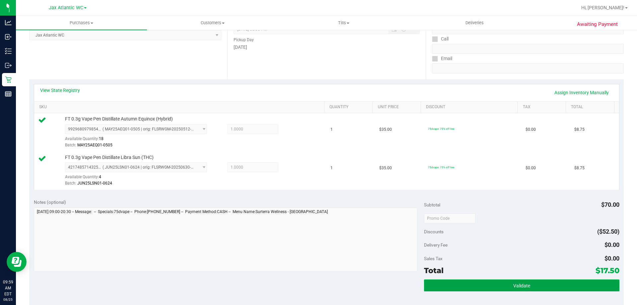
click at [524, 287] on span "Validate" at bounding box center [521, 285] width 17 height 5
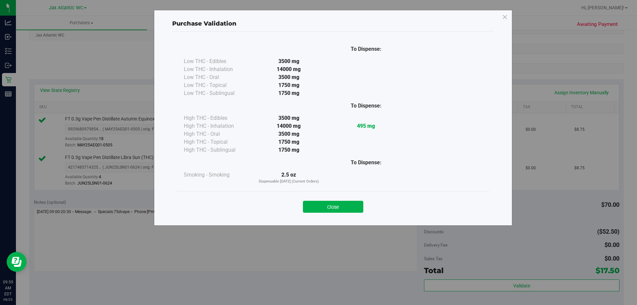
drag, startPoint x: 345, startPoint y: 202, endPoint x: 347, endPoint y: 204, distance: 3.5
click at [346, 203] on button "Close" at bounding box center [333, 207] width 60 height 12
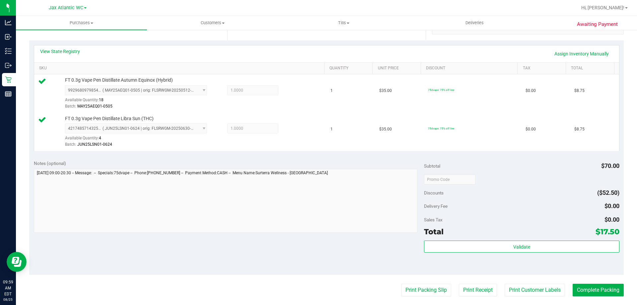
scroll to position [199, 0]
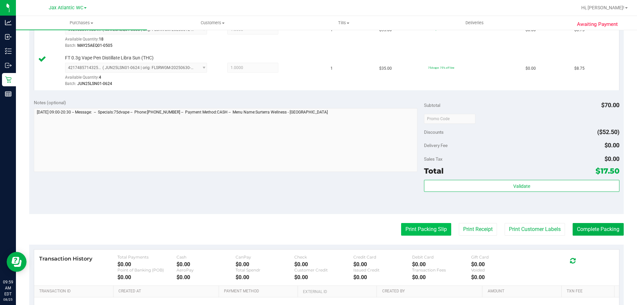
click at [417, 225] on button "Print Packing Slip" at bounding box center [426, 229] width 50 height 13
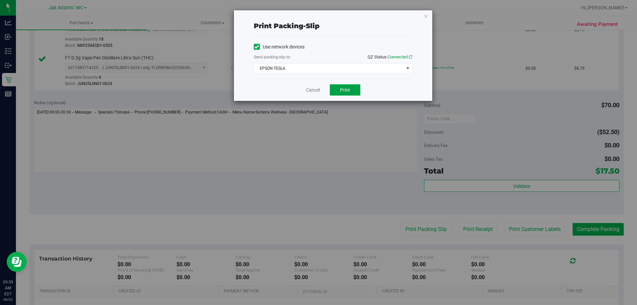
click at [340, 95] on button "Print" at bounding box center [345, 89] width 31 height 11
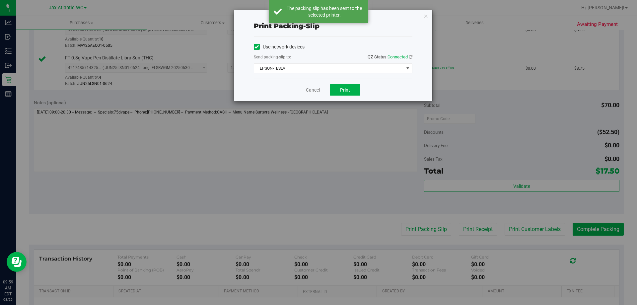
click at [306, 88] on link "Cancel" at bounding box center [313, 90] width 14 height 7
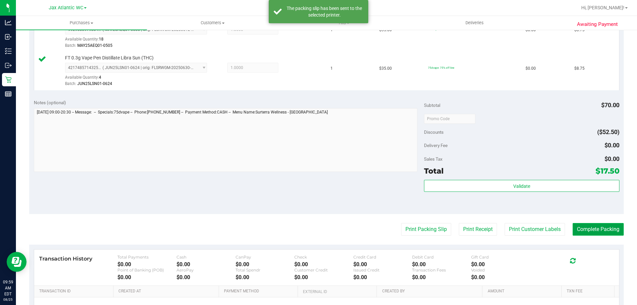
click at [606, 225] on button "Complete Packing" at bounding box center [597, 229] width 51 height 13
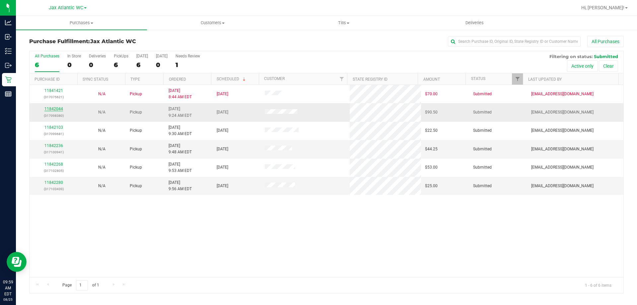
click at [49, 107] on link "11842044" at bounding box center [53, 108] width 19 height 5
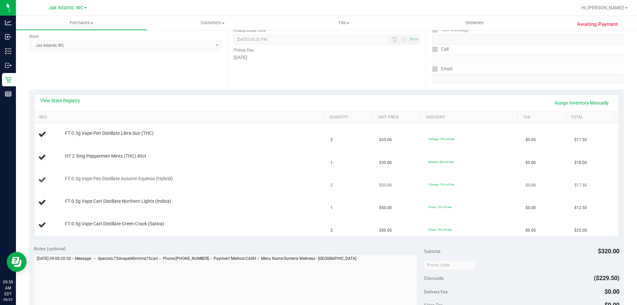
scroll to position [99, 0]
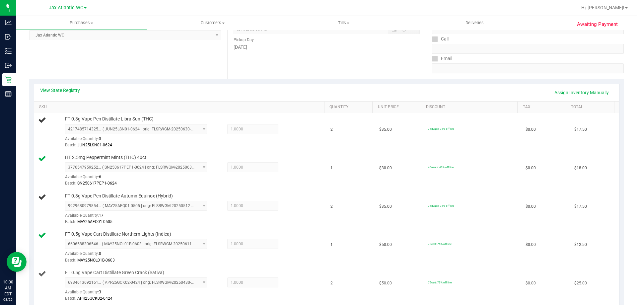
drag, startPoint x: 181, startPoint y: 240, endPoint x: 318, endPoint y: 281, distance: 142.9
click at [316, 281] on div "FT 0.5g Vape Cart Distillate Green Crack (Sativa) 6934613692161863 ( APR25GCK02…" at bounding box center [180, 285] width 285 height 33
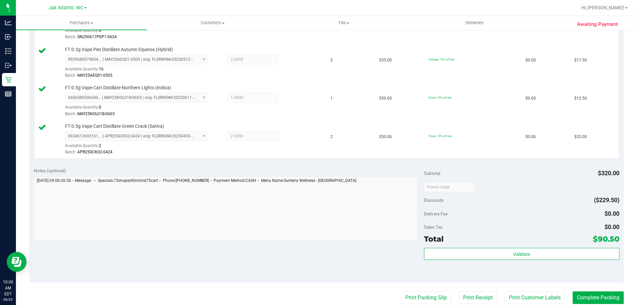
scroll to position [265, 0]
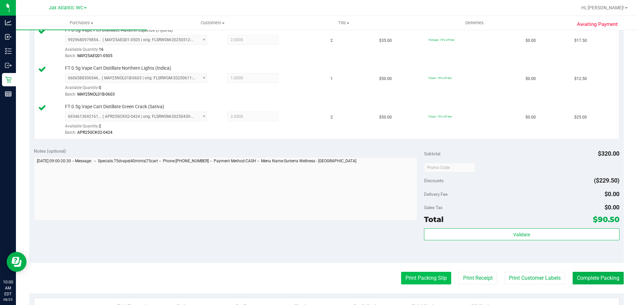
click at [430, 278] on button "Print Packing Slip" at bounding box center [426, 278] width 50 height 13
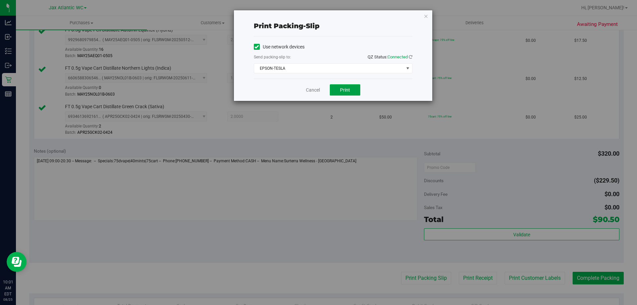
click at [344, 91] on span "Print" at bounding box center [345, 89] width 10 height 5
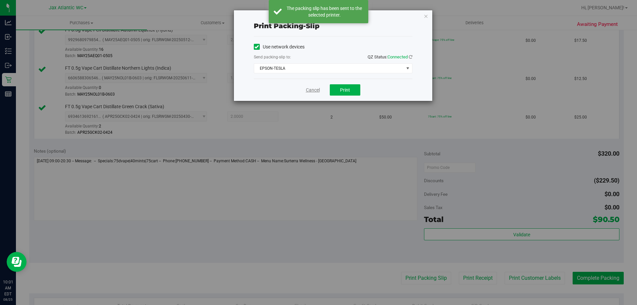
drag, startPoint x: 316, startPoint y: 77, endPoint x: 317, endPoint y: 91, distance: 14.0
click at [316, 78] on div "Use network devices Send packing-slip to: QZ Status: Connected EPSON-TESLA Choo…" at bounding box center [333, 57] width 158 height 42
click at [316, 89] on link "Cancel" at bounding box center [313, 90] width 14 height 7
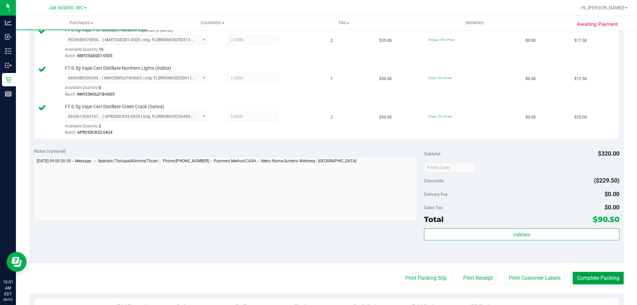
click at [587, 277] on button "Complete Packing" at bounding box center [597, 278] width 51 height 13
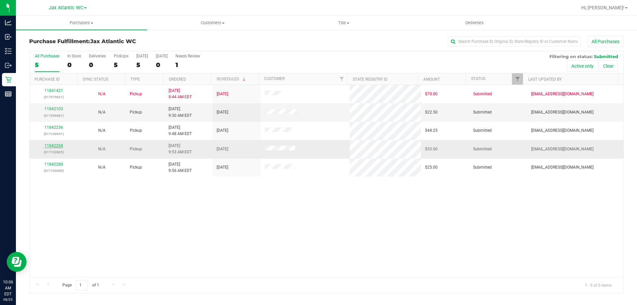
click at [46, 145] on link "11842268" at bounding box center [53, 145] width 19 height 5
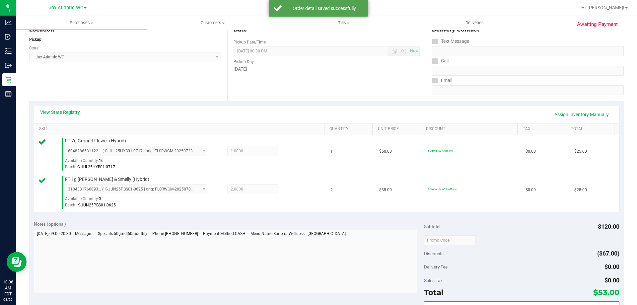
scroll to position [133, 0]
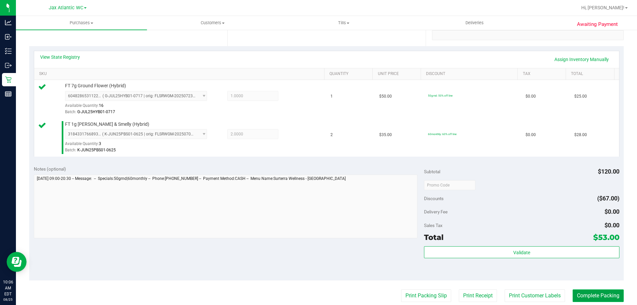
click at [579, 297] on button "Complete Packing" at bounding box center [597, 295] width 51 height 13
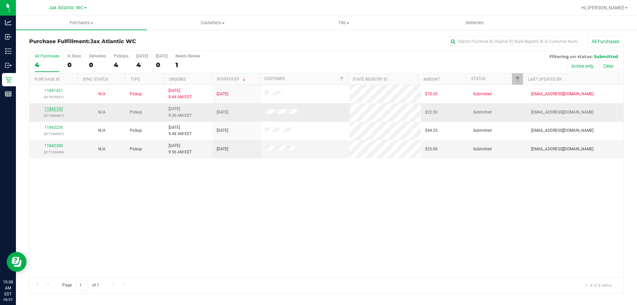
click at [52, 109] on link "11842103" at bounding box center [53, 108] width 19 height 5
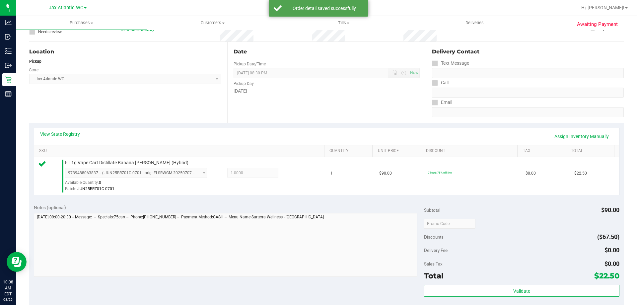
scroll to position [99, 0]
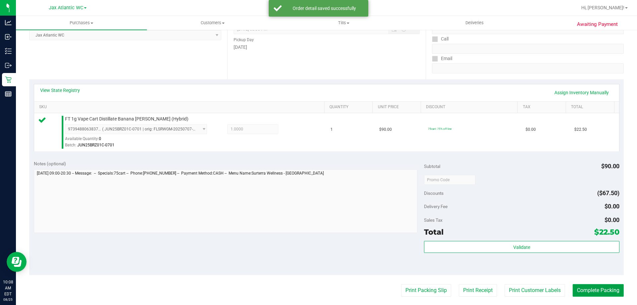
click at [597, 288] on button "Complete Packing" at bounding box center [597, 290] width 51 height 13
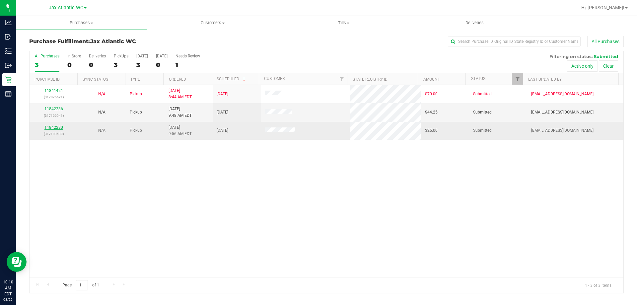
click at [53, 129] on link "11842280" at bounding box center [53, 127] width 19 height 5
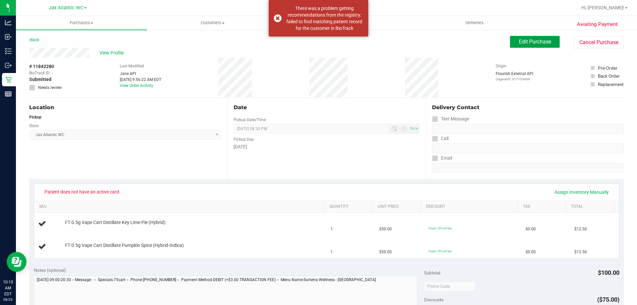
click at [524, 40] on span "Edit Purchase" at bounding box center [535, 41] width 32 height 6
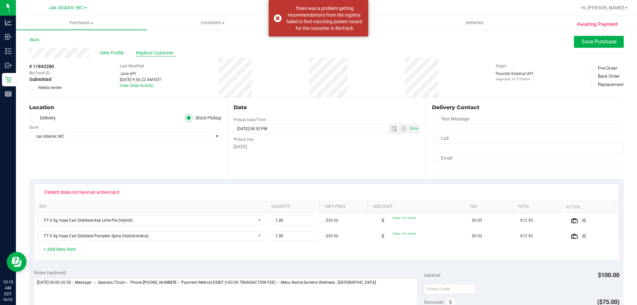
click at [160, 52] on span "Replace Customer" at bounding box center [156, 52] width 40 height 7
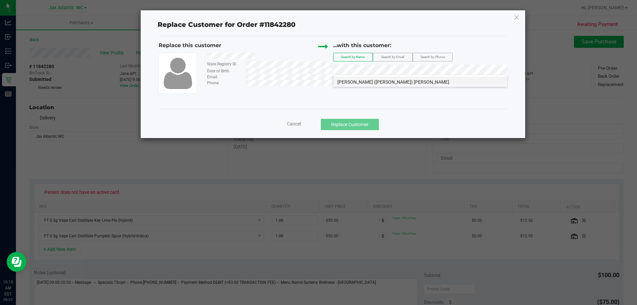
click at [398, 83] on span "[PERSON_NAME] ([PERSON_NAME]) [PERSON_NAME]" at bounding box center [393, 81] width 112 height 5
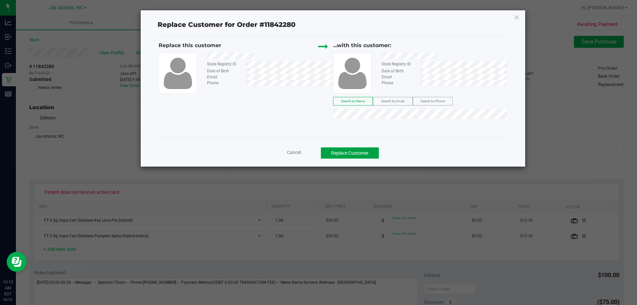
click at [358, 149] on button "Replace Customer" at bounding box center [350, 152] width 58 height 11
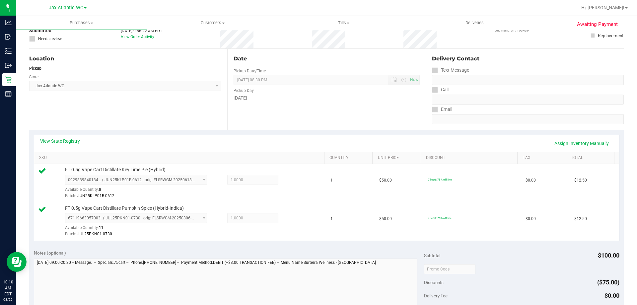
scroll to position [133, 0]
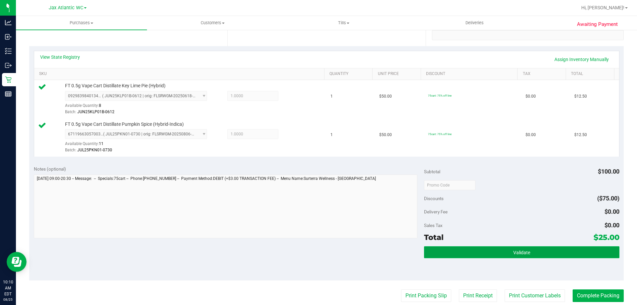
click at [472, 246] on button "Validate" at bounding box center [521, 252] width 195 height 12
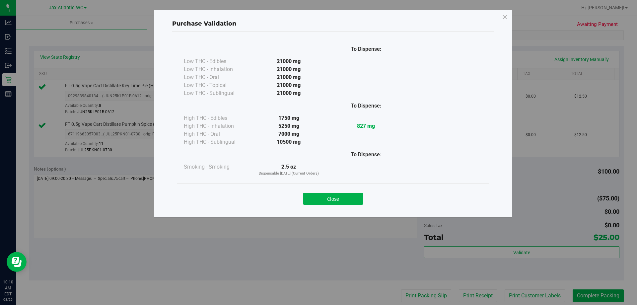
drag, startPoint x: 331, startPoint y: 191, endPoint x: 334, endPoint y: 192, distance: 3.4
click at [333, 192] on div "Close" at bounding box center [333, 196] width 302 height 17
drag, startPoint x: 340, startPoint y: 198, endPoint x: 347, endPoint y: 198, distance: 6.6
click at [340, 198] on button "Close" at bounding box center [333, 199] width 60 height 12
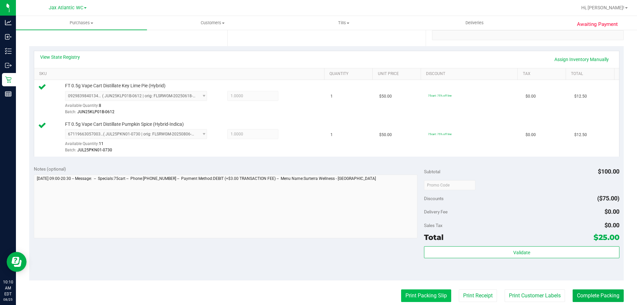
click at [405, 293] on button "Print Packing Slip" at bounding box center [426, 295] width 50 height 13
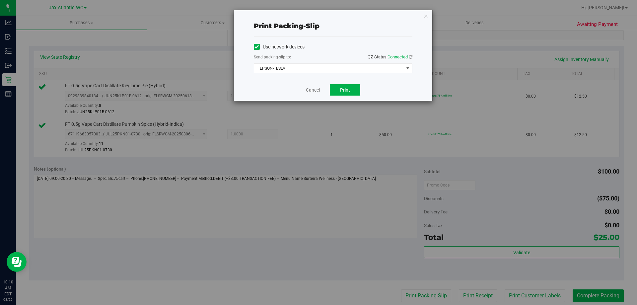
click at [350, 97] on div "Cancel Print" at bounding box center [333, 90] width 158 height 22
drag, startPoint x: 349, startPoint y: 97, endPoint x: 341, endPoint y: 89, distance: 11.5
click at [341, 89] on span "Print" at bounding box center [345, 89] width 10 height 5
click at [312, 89] on link "Cancel" at bounding box center [313, 90] width 14 height 7
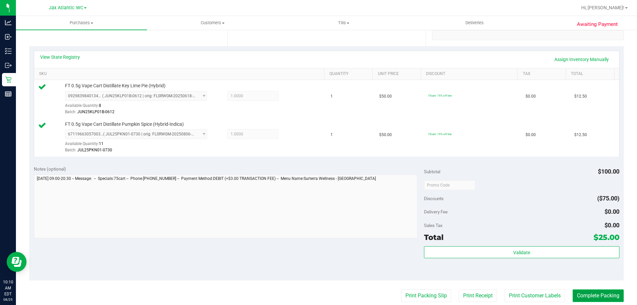
click at [588, 295] on button "Complete Packing" at bounding box center [597, 295] width 51 height 13
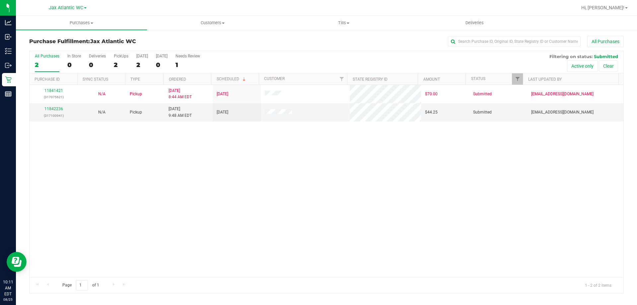
click at [235, 157] on div "11841421 (317075621) N/A Pickup [DATE] 8:44 AM EDT 8/25/2025 $70.00 Submitted […" at bounding box center [327, 181] width 594 height 192
click at [600, 40] on button "All Purchases" at bounding box center [605, 41] width 36 height 11
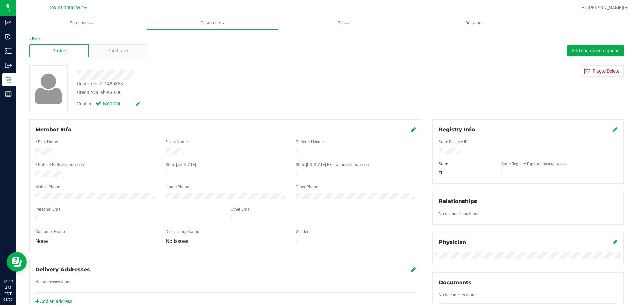
click at [153, 87] on div "Customer ID: 1485363 Credit Available: $0.00" at bounding box center [223, 88] width 302 height 16
click at [156, 87] on div "Customer ID: 1485363 Credit Available: $0.00" at bounding box center [223, 88] width 302 height 16
click at [161, 89] on div "Credit Available: $0.00" at bounding box center [223, 92] width 292 height 7
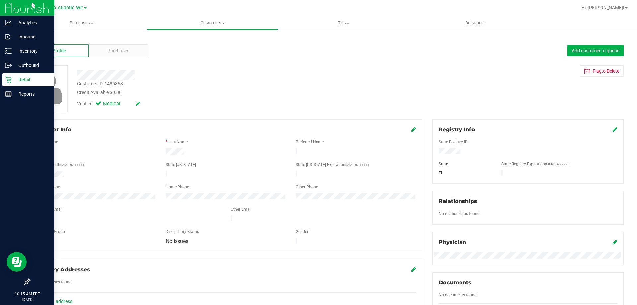
click at [19, 79] on p "Retail" at bounding box center [32, 80] width 40 height 8
